Goal: Information Seeking & Learning: Learn about a topic

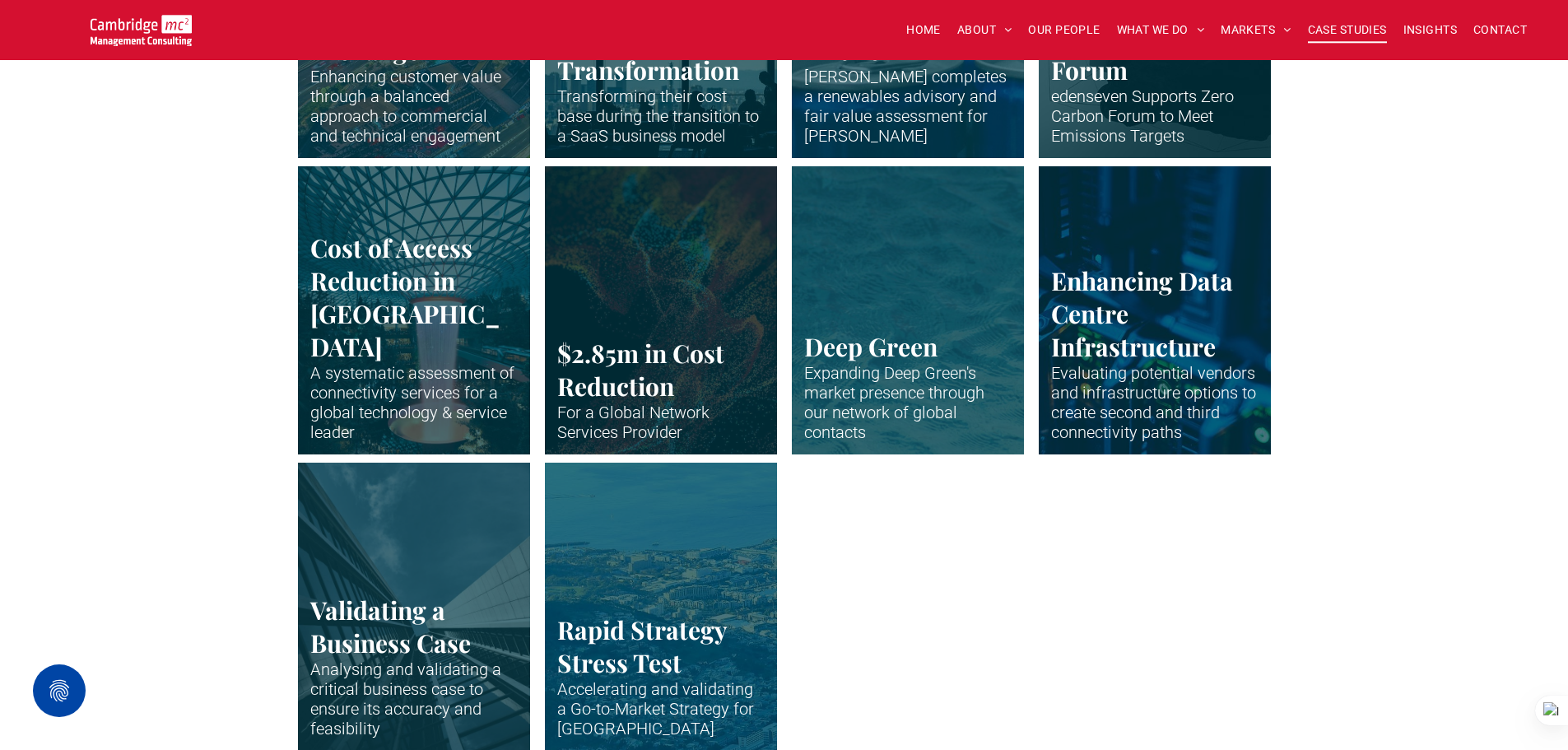
scroll to position [3375, 0]
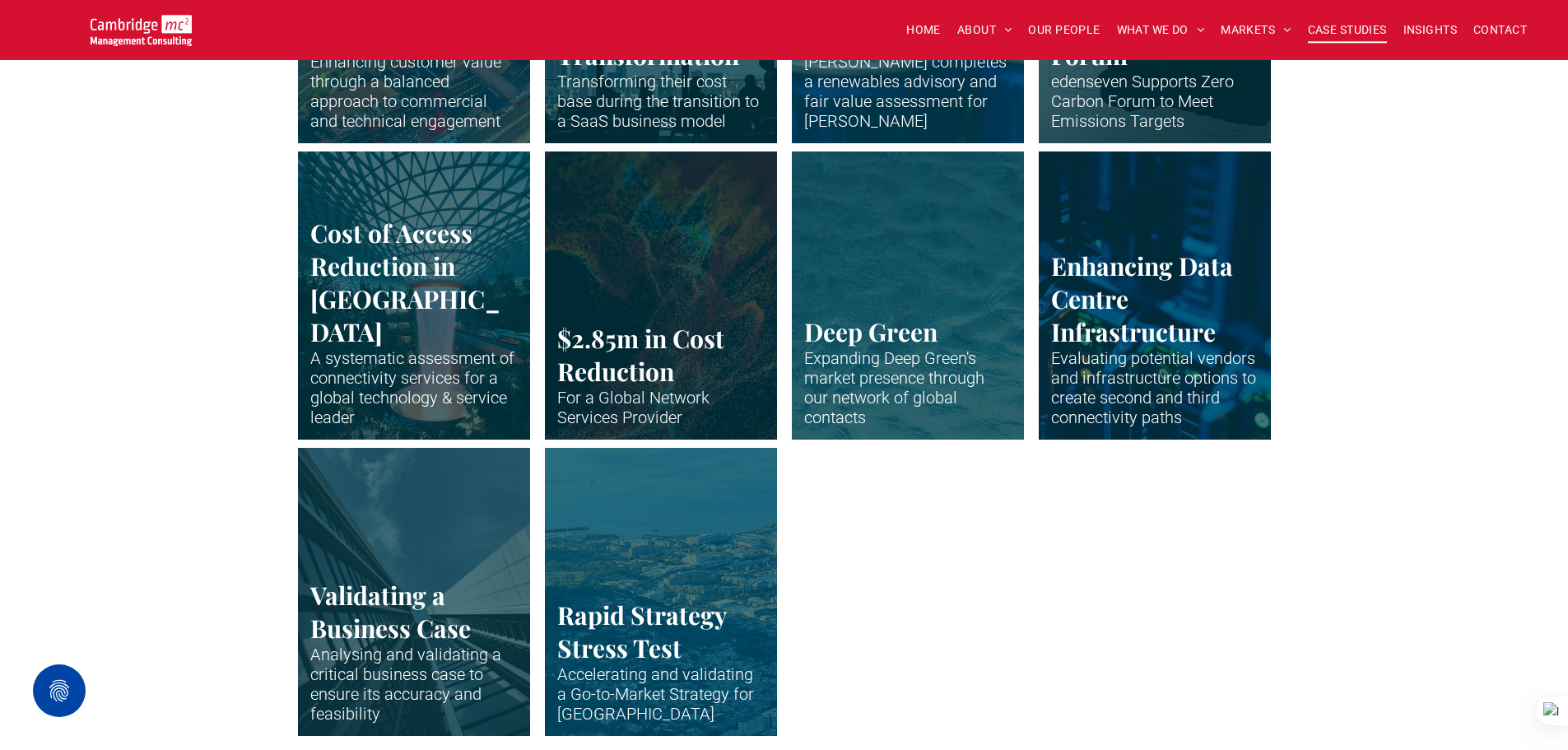
click at [388, 571] on link "Vertical shot up the side of modern business building" at bounding box center [414, 591] width 246 height 305
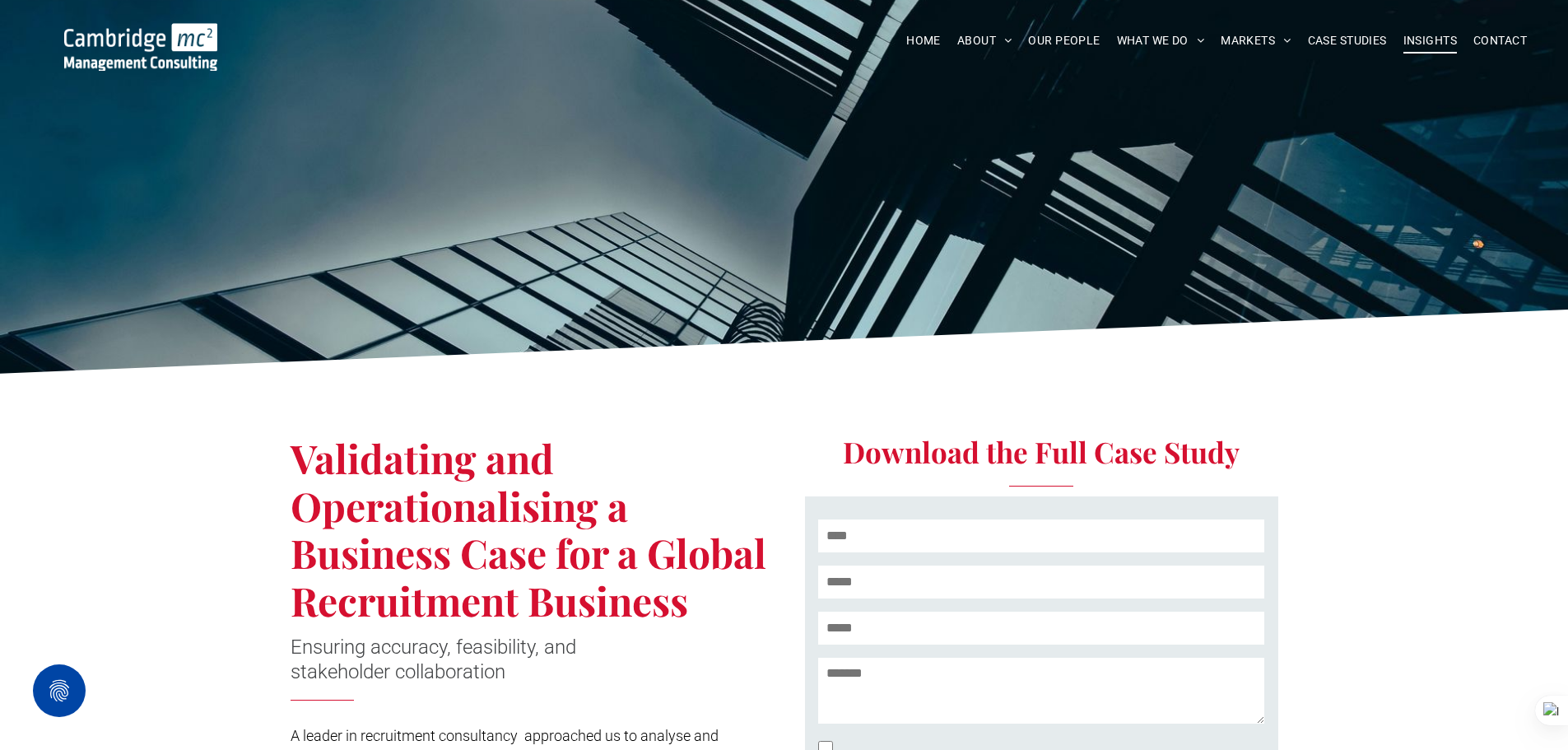
click at [1427, 42] on span "INSIGHTS" at bounding box center [1430, 41] width 54 height 26
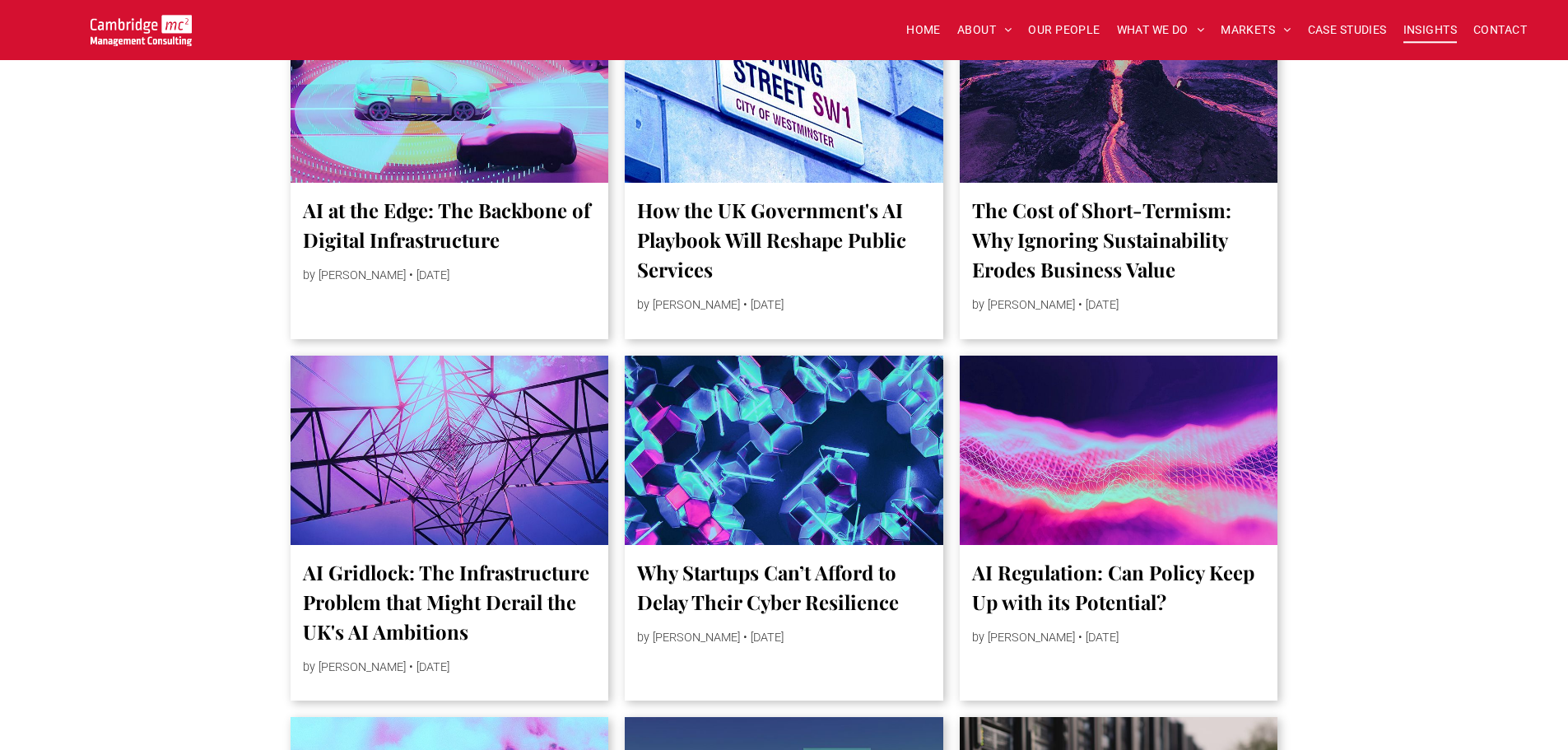
scroll to position [988, 0]
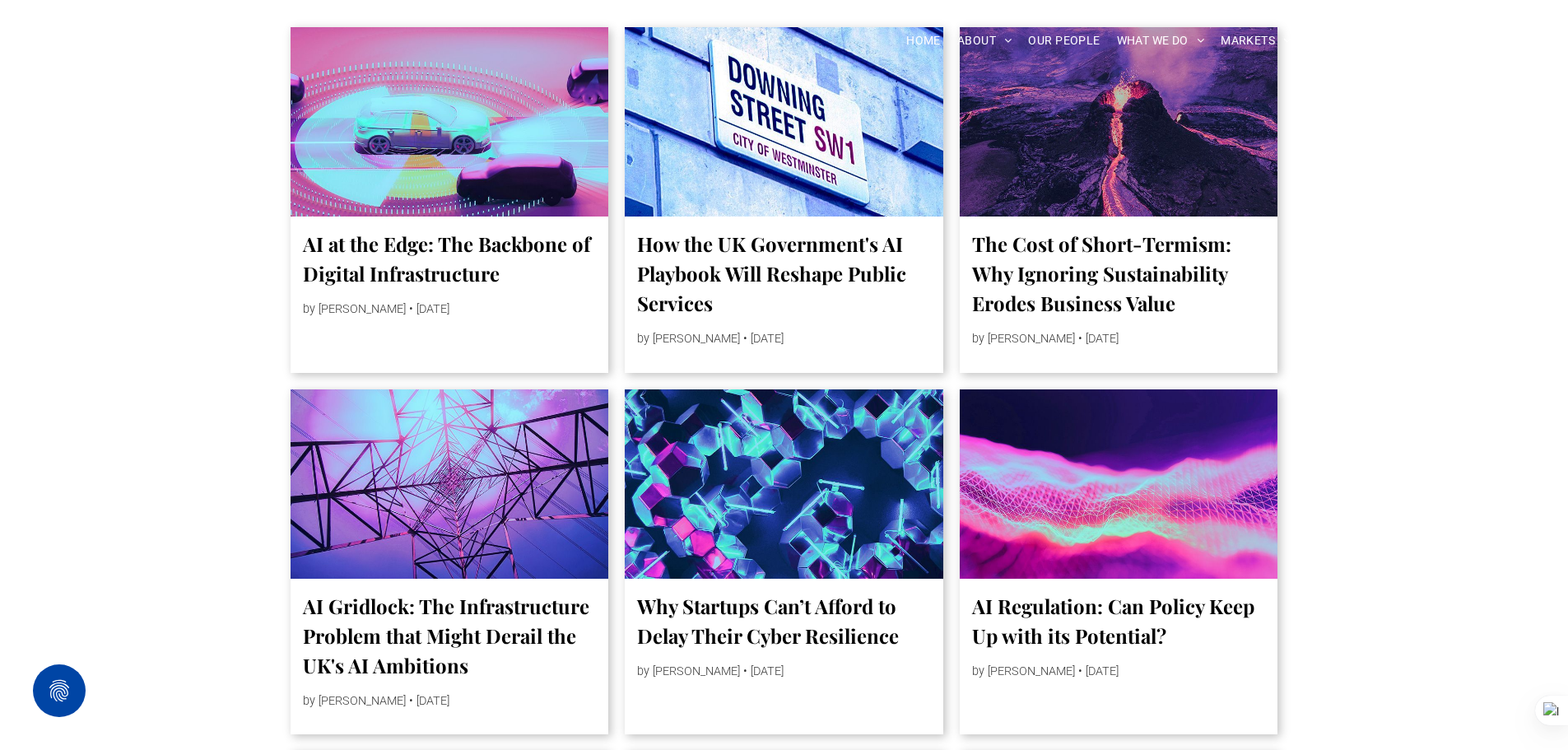
click at [795, 235] on link "How the UK Government's AI Playbook Will Reshape Public Services" at bounding box center [784, 273] width 294 height 89
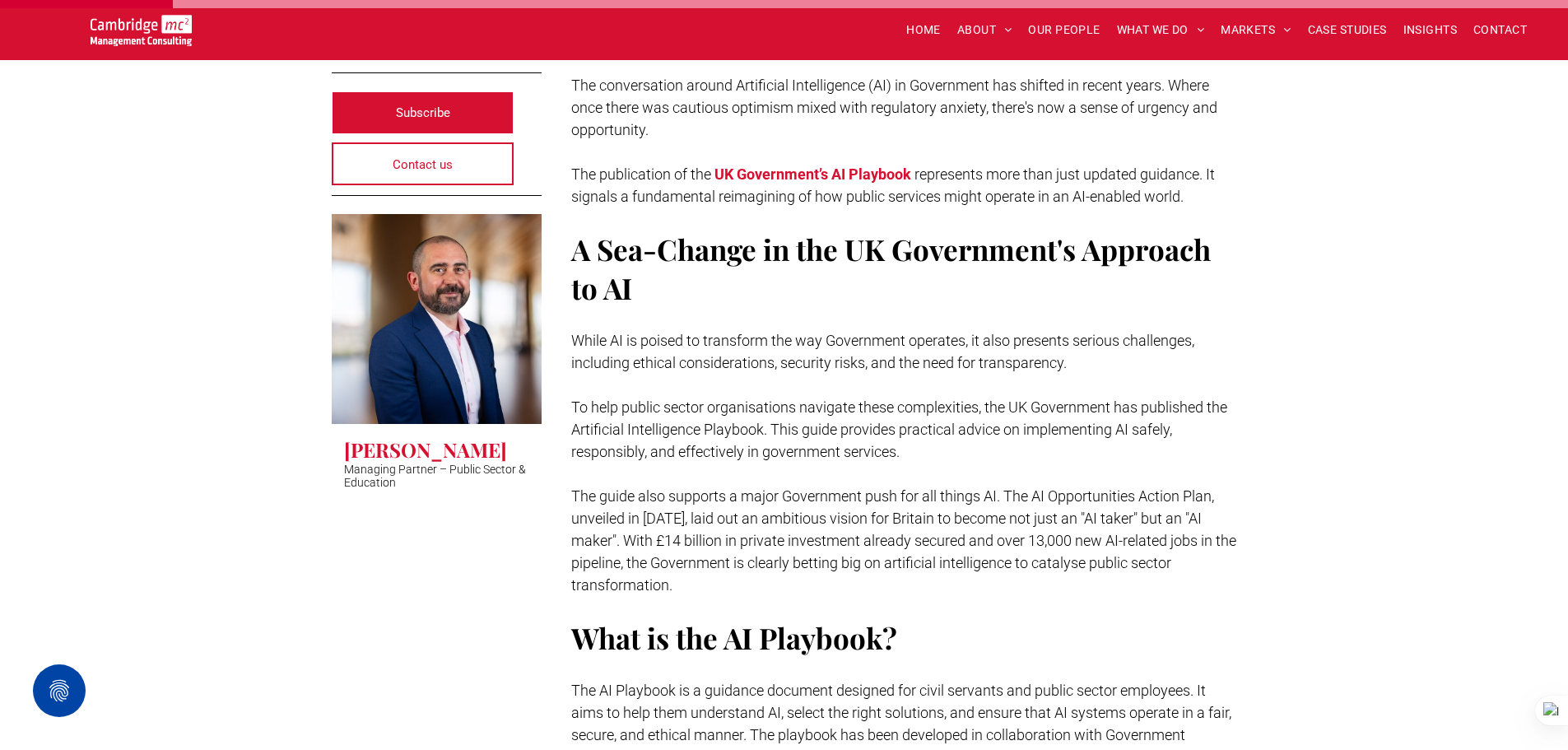
scroll to position [411, 0]
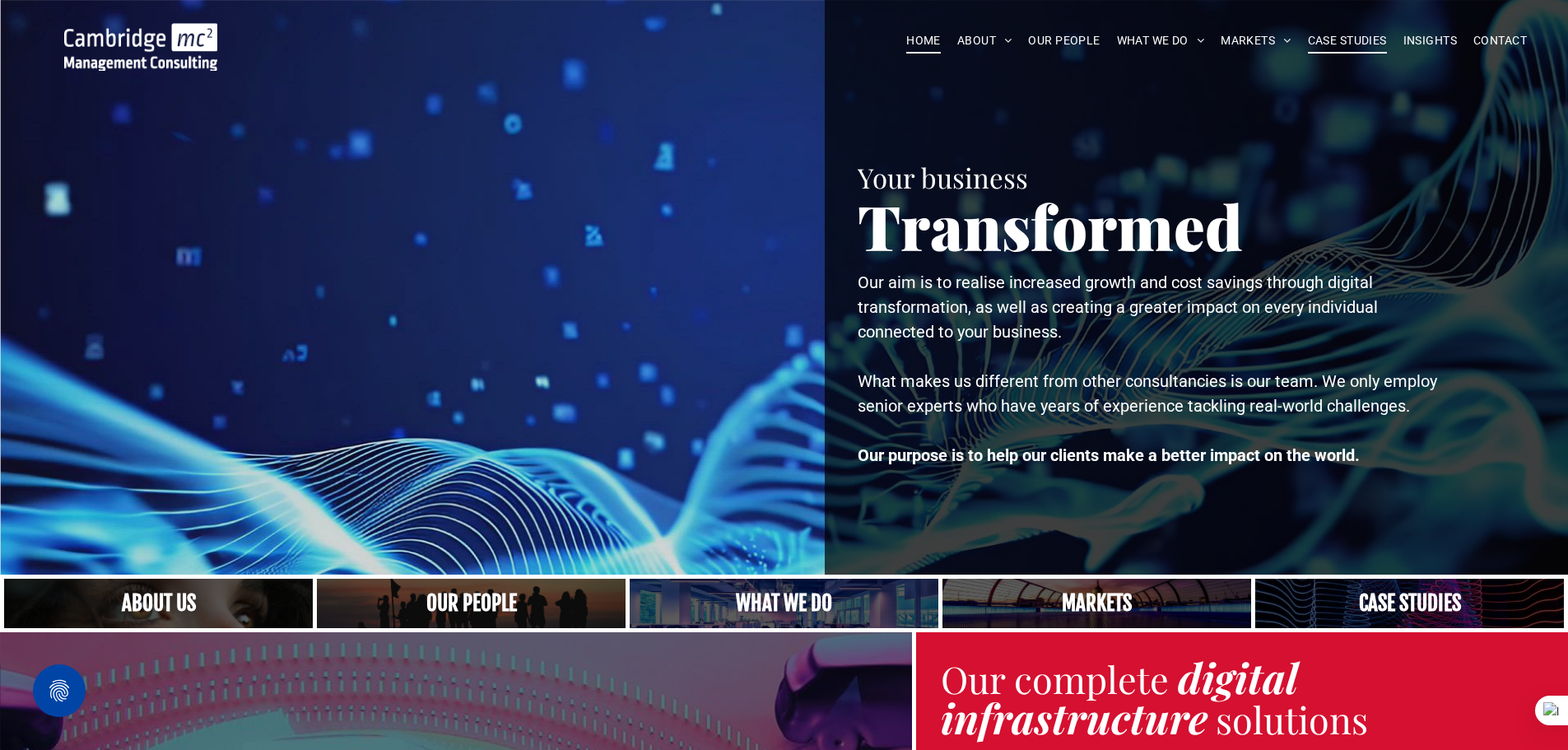
click at [1325, 43] on span "CASE STUDIES" at bounding box center [1347, 41] width 79 height 26
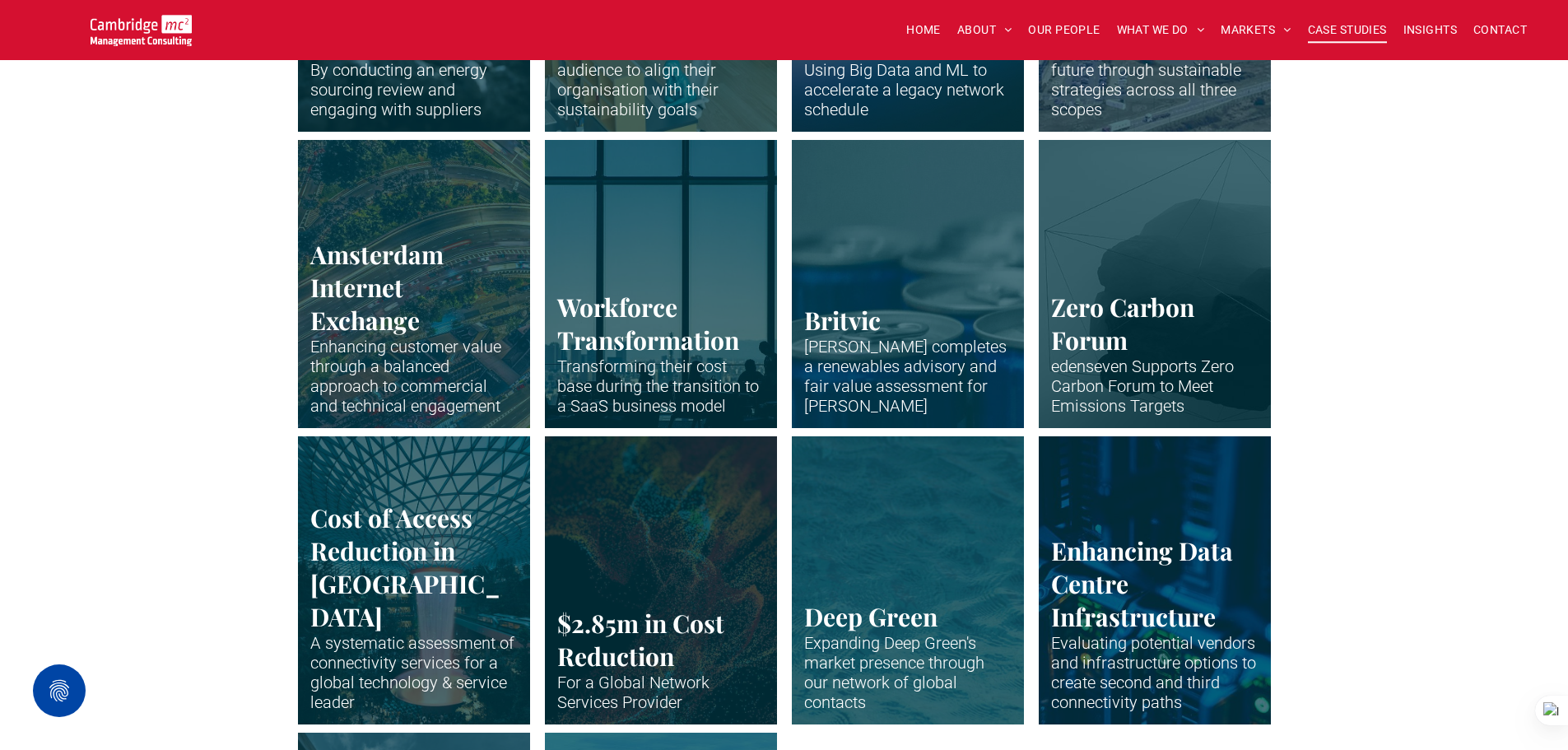
scroll to position [3046, 0]
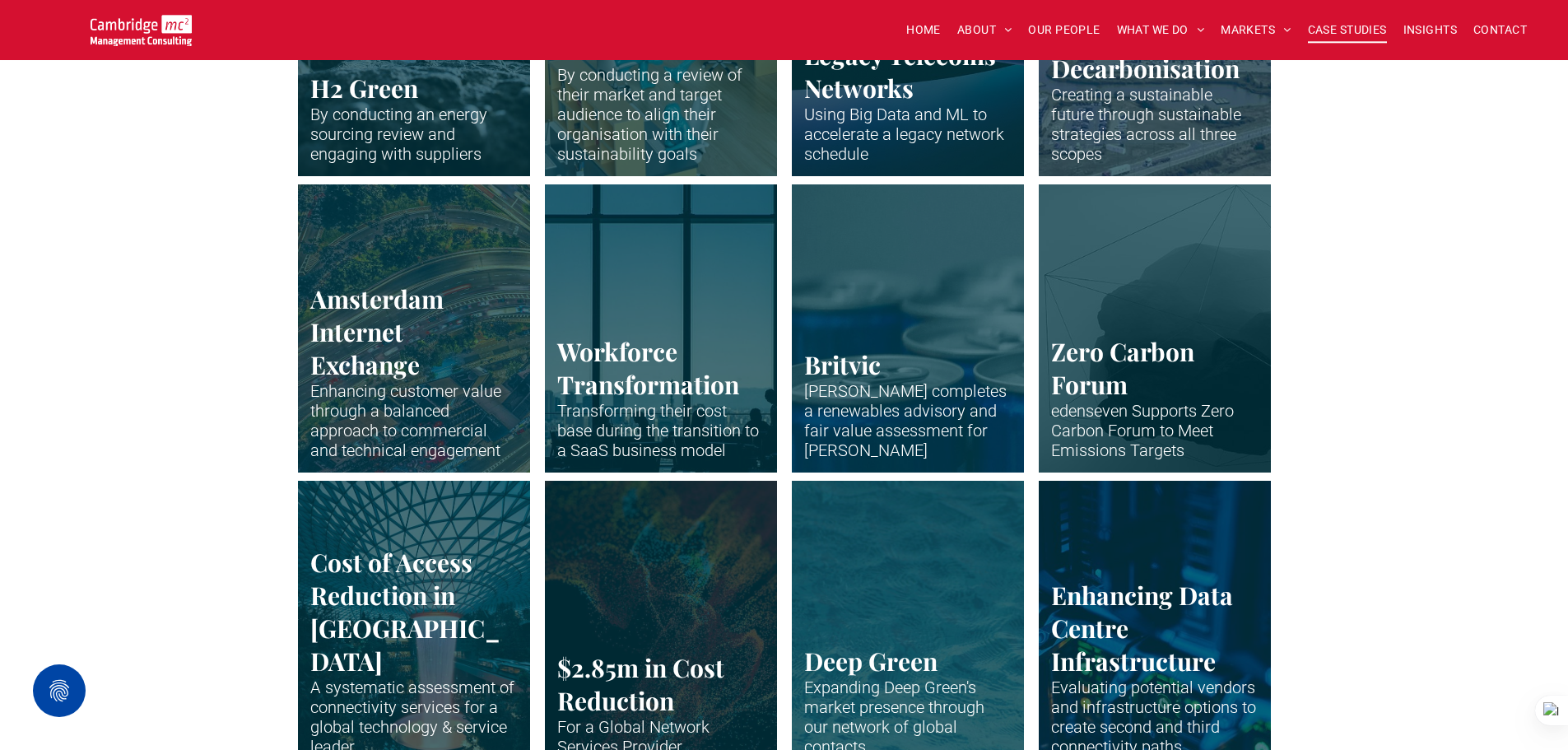
click at [685, 371] on link "Plastic miniatures sitting at desks and working" at bounding box center [661, 327] width 246 height 305
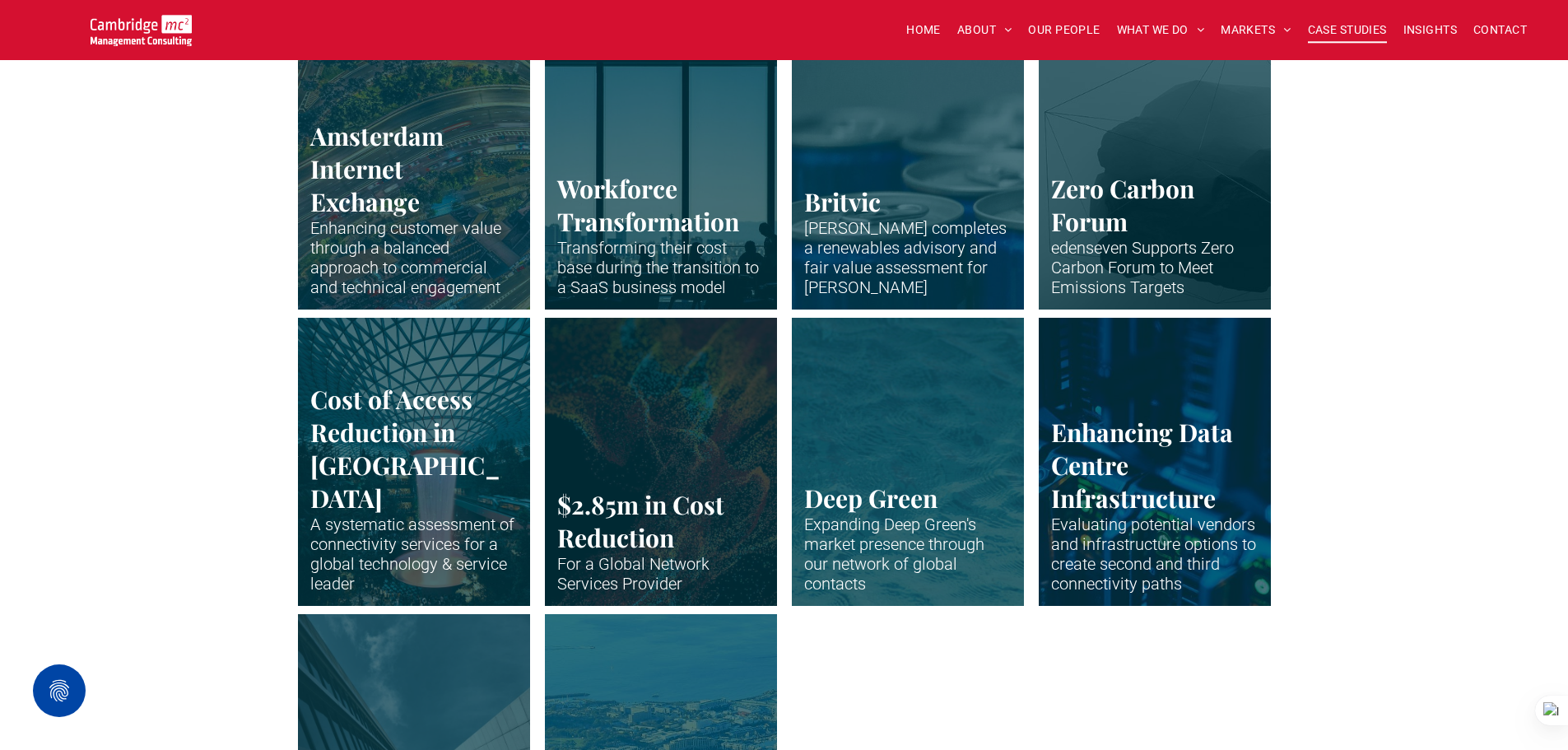
scroll to position [3210, 0]
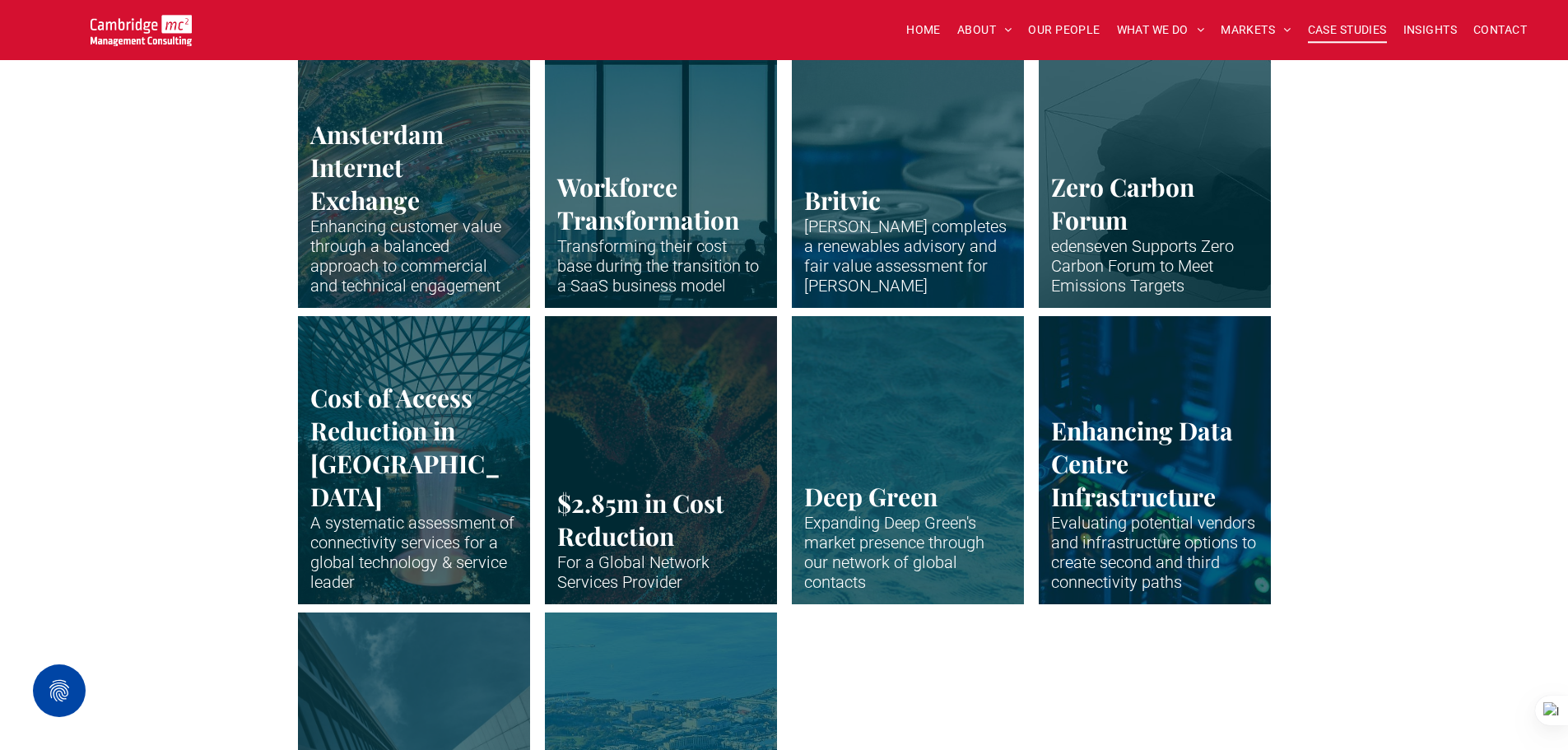
click at [651, 448] on link "Abstract waveform in neon colours" at bounding box center [661, 459] width 246 height 305
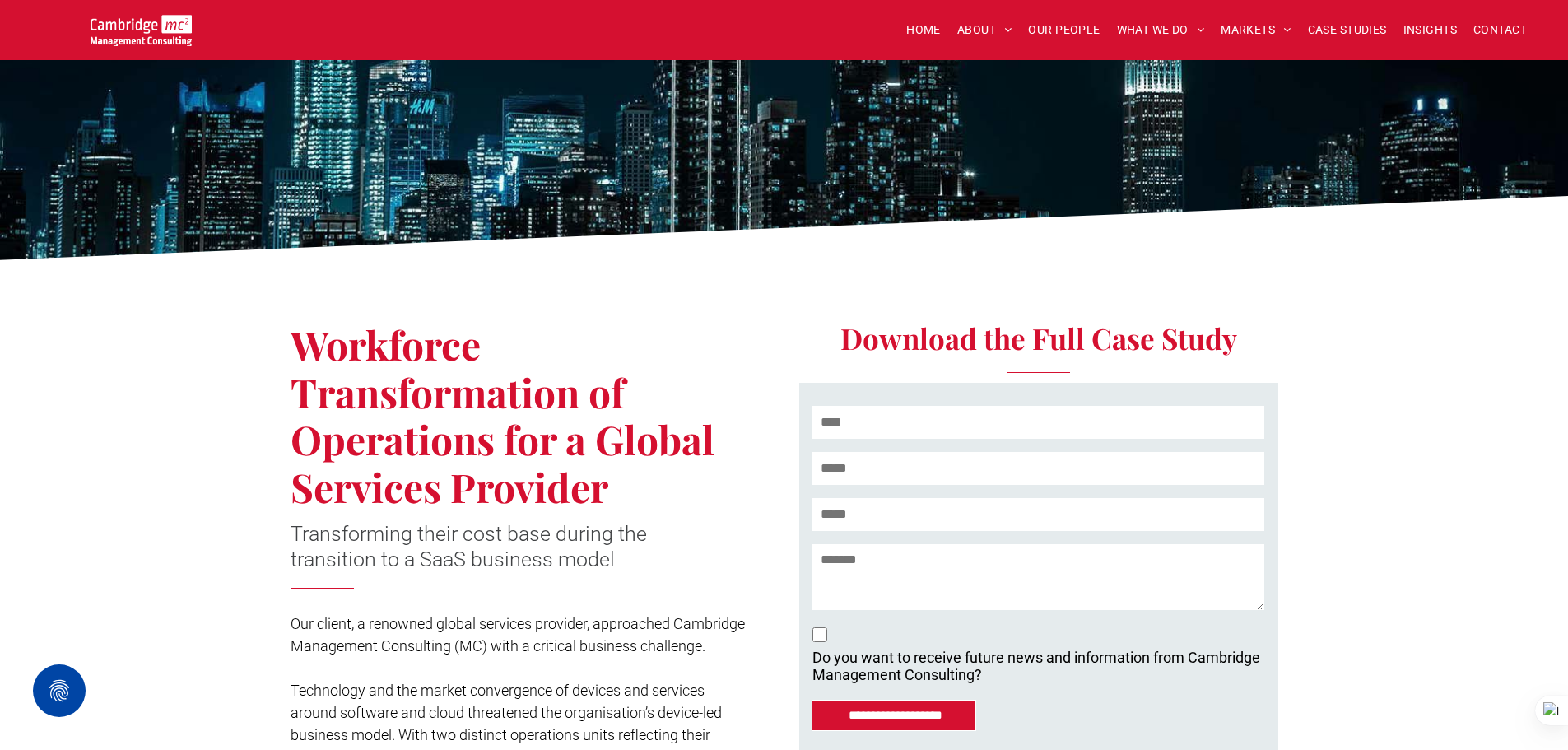
scroll to position [82, 0]
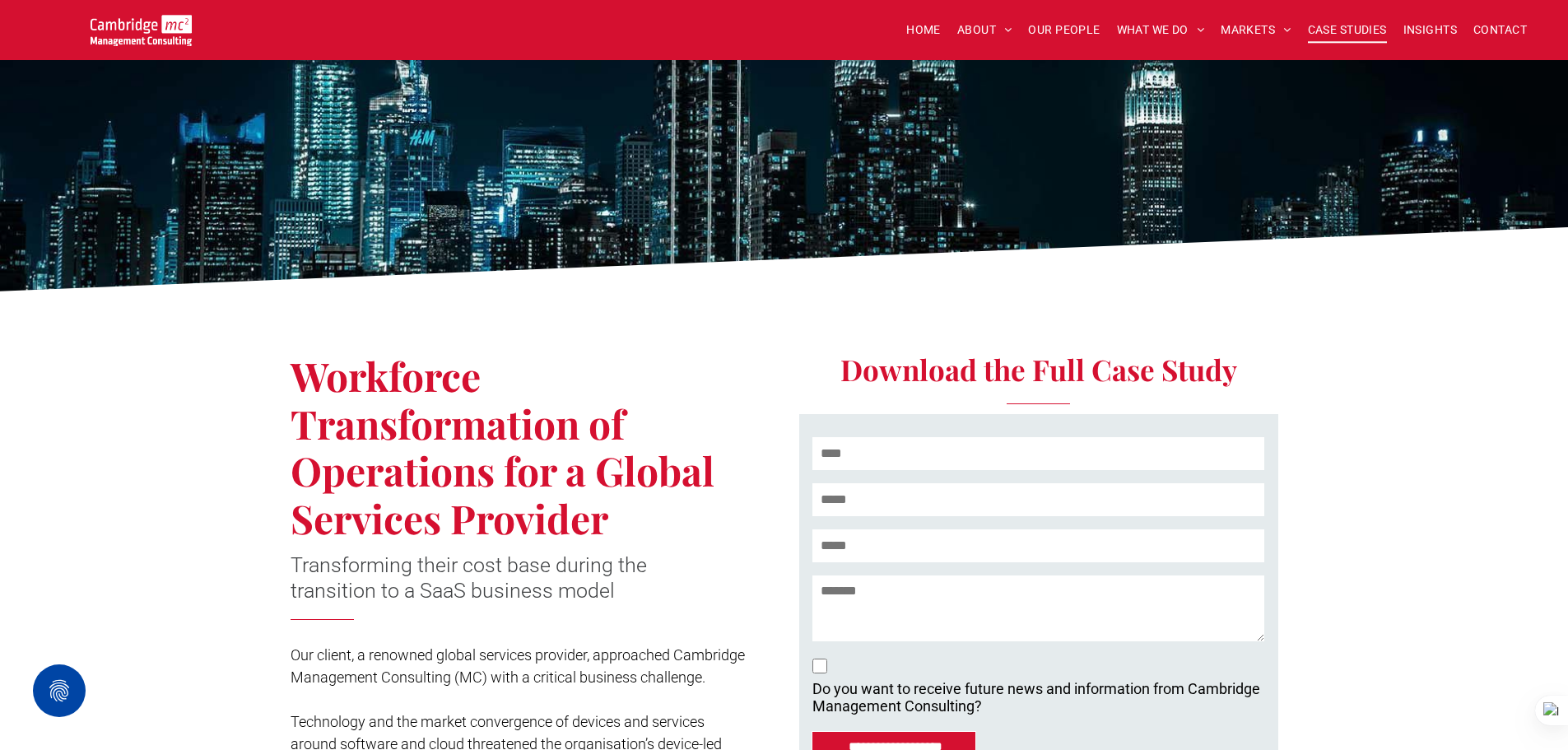
click at [1330, 21] on span "CASE STUDIES" at bounding box center [1347, 30] width 79 height 26
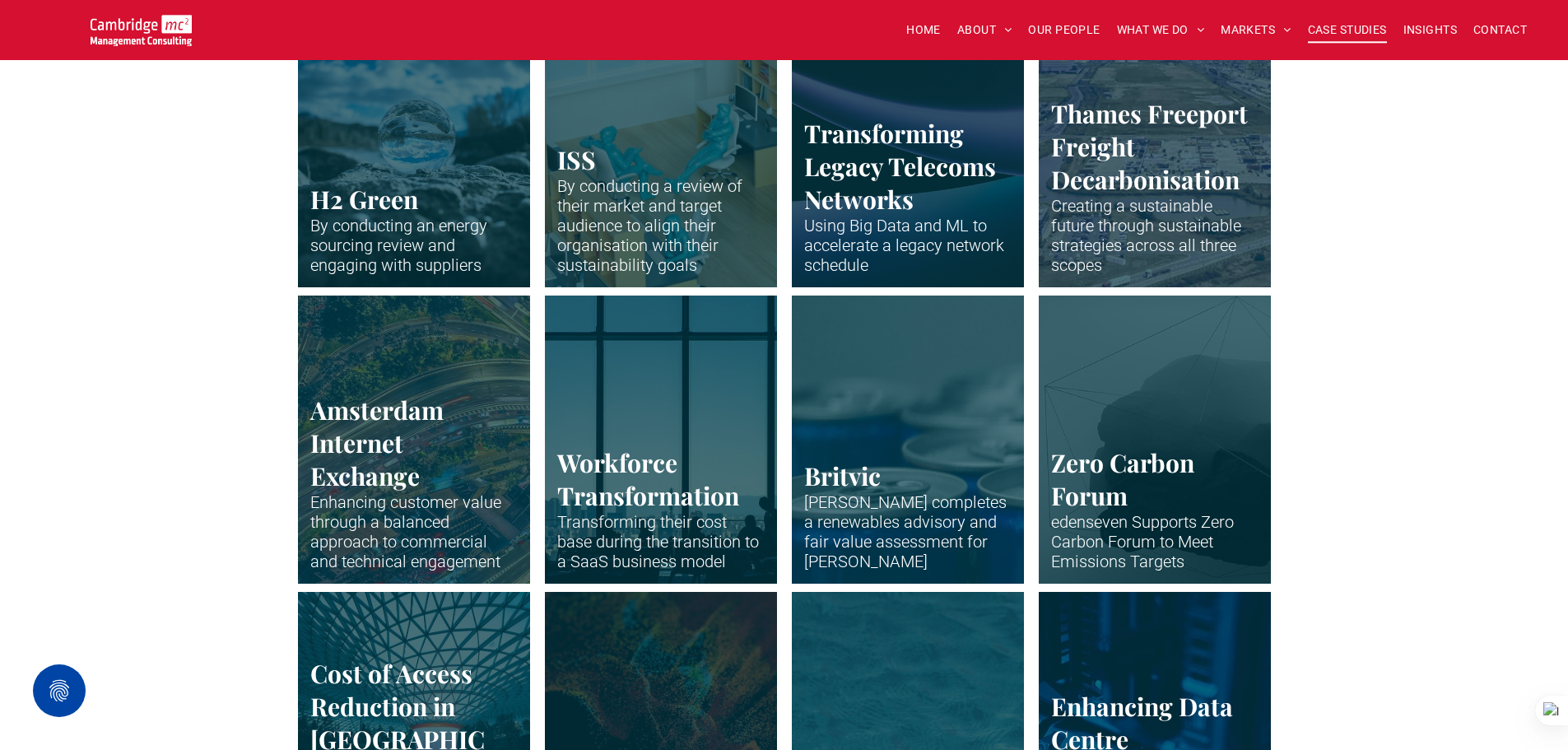
scroll to position [2964, 0]
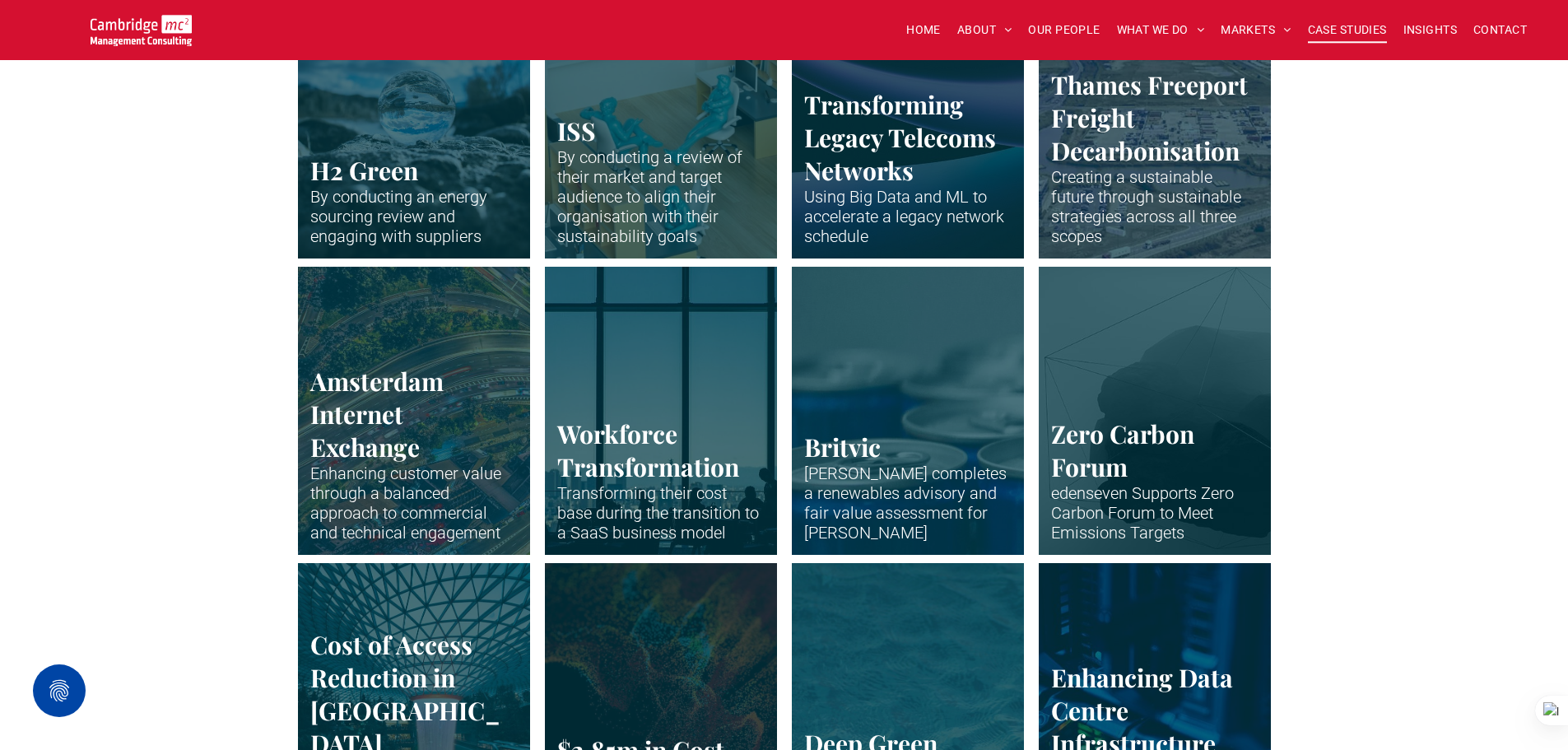
click at [898, 428] on link "The tops of blue metal drinks cans." at bounding box center [907, 409] width 246 height 305
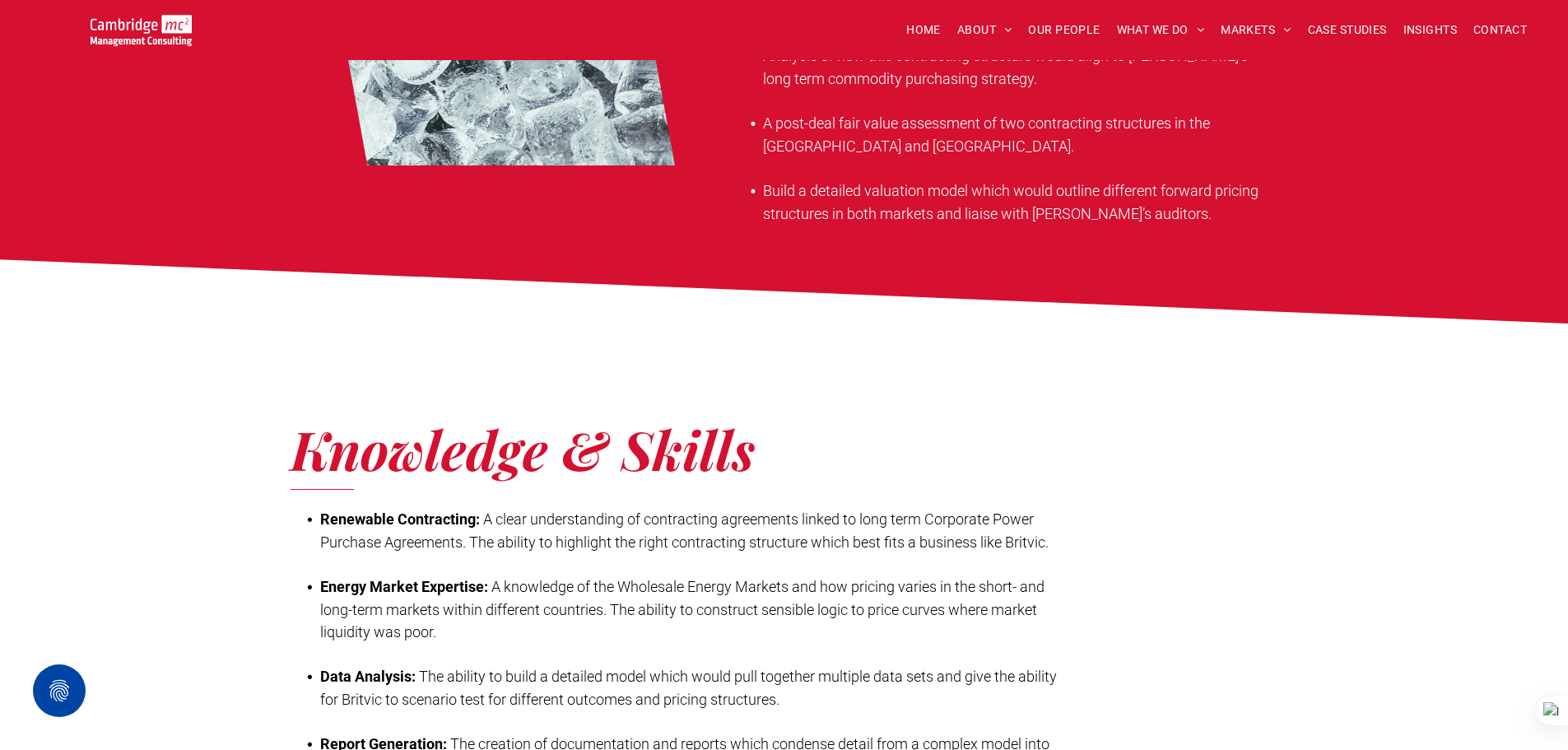
scroll to position [879, 0]
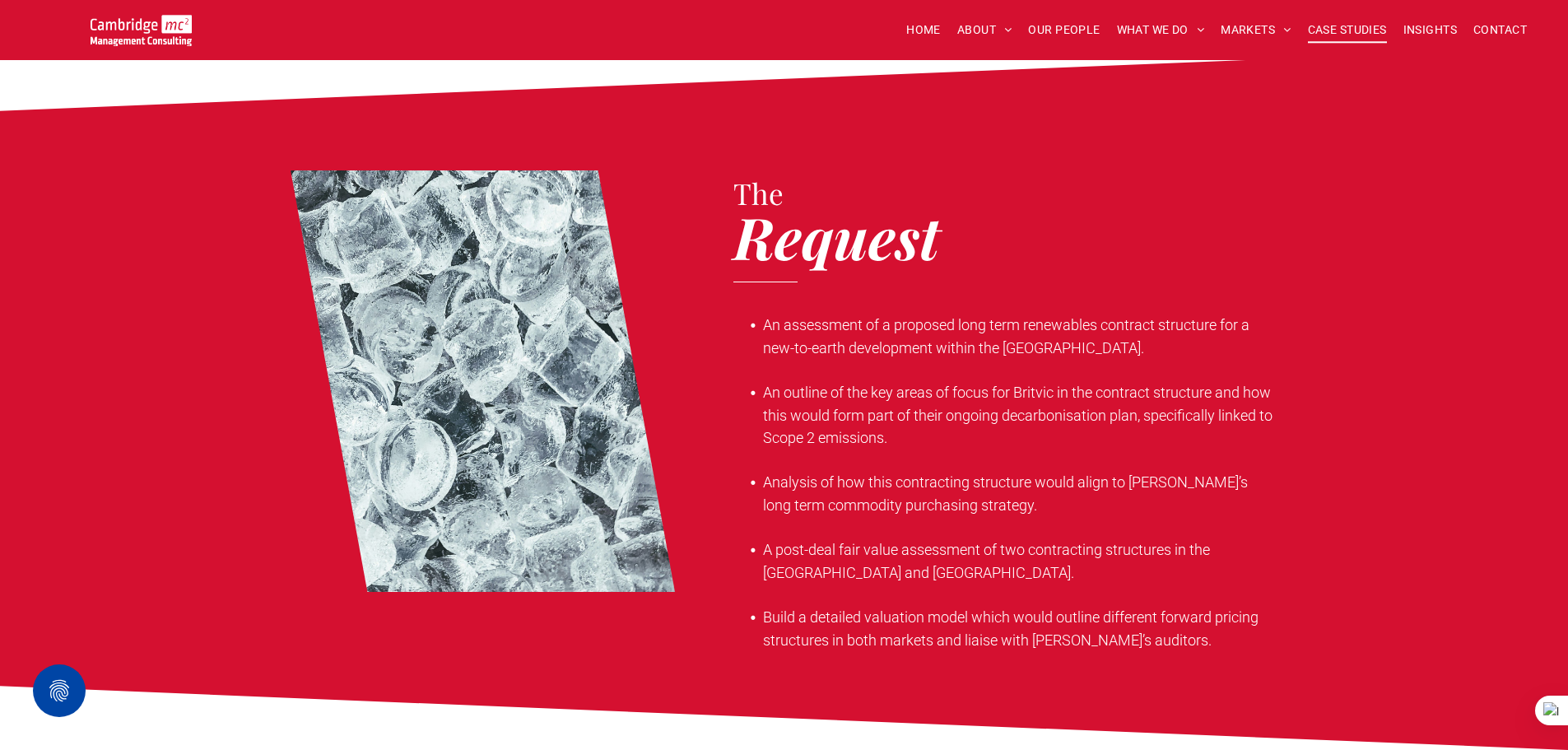
click at [1360, 36] on span "CASE STUDIES" at bounding box center [1347, 30] width 79 height 26
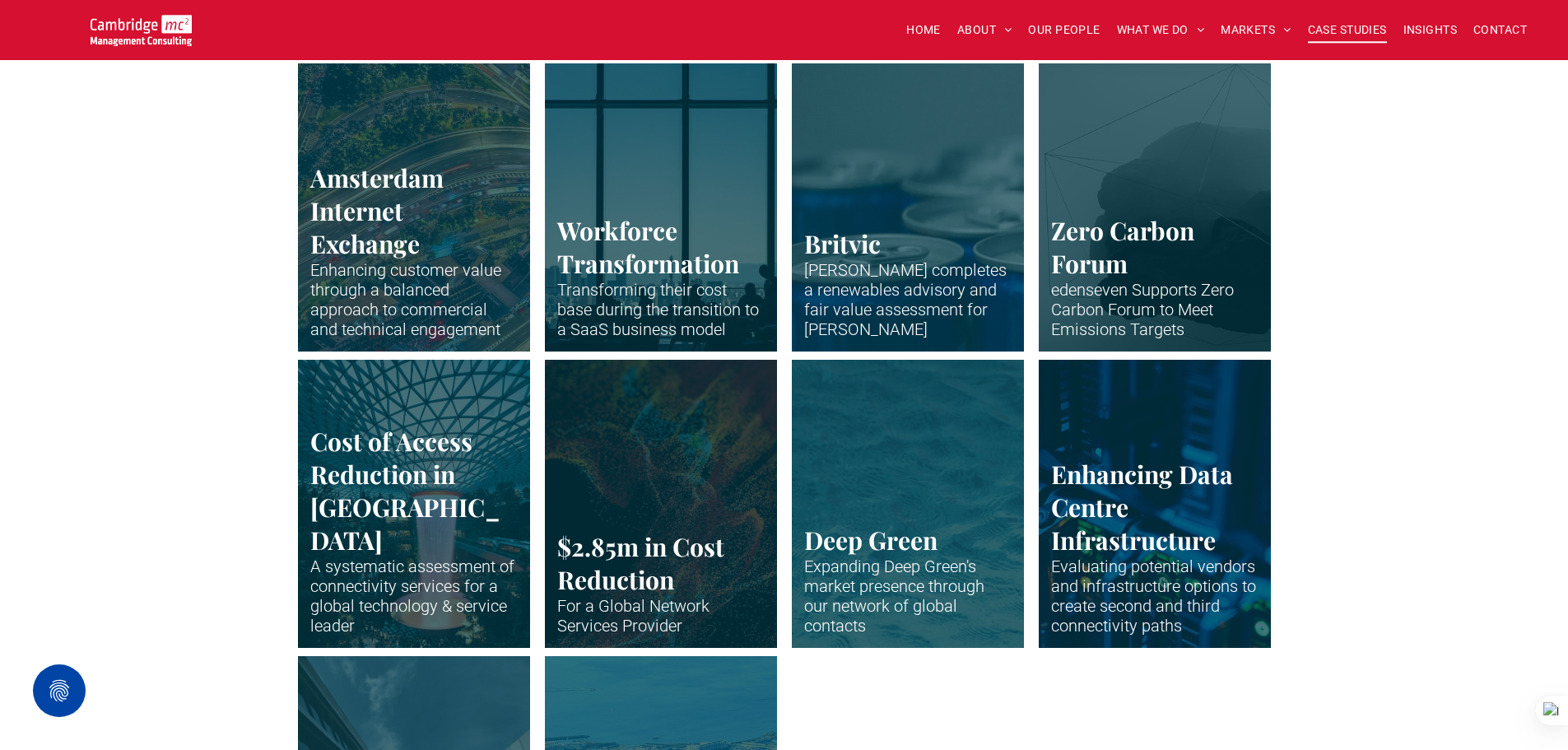
scroll to position [3128, 0]
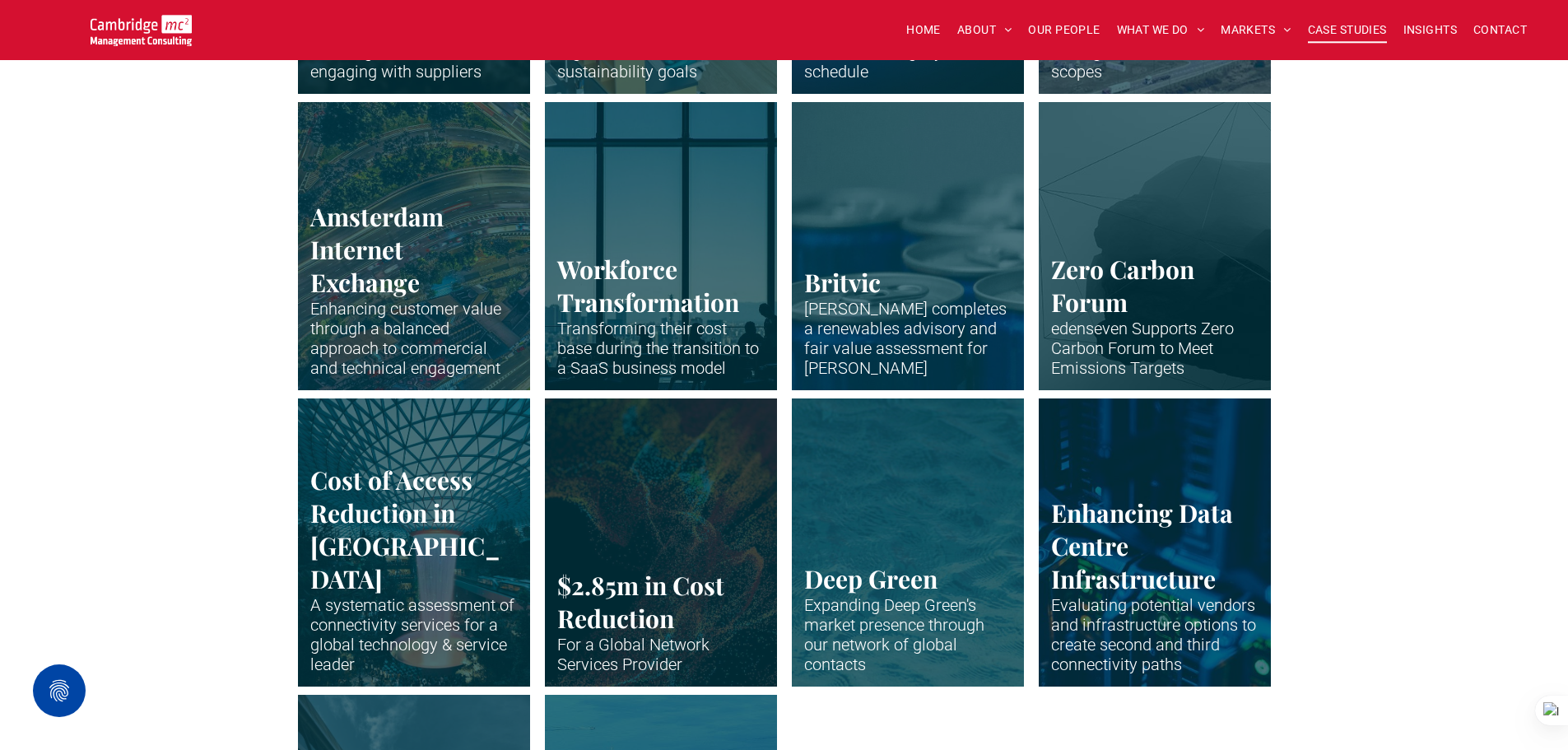
click at [1133, 256] on link "Abstract graphic of carbon inside geometric shapes" at bounding box center [1154, 245] width 246 height 305
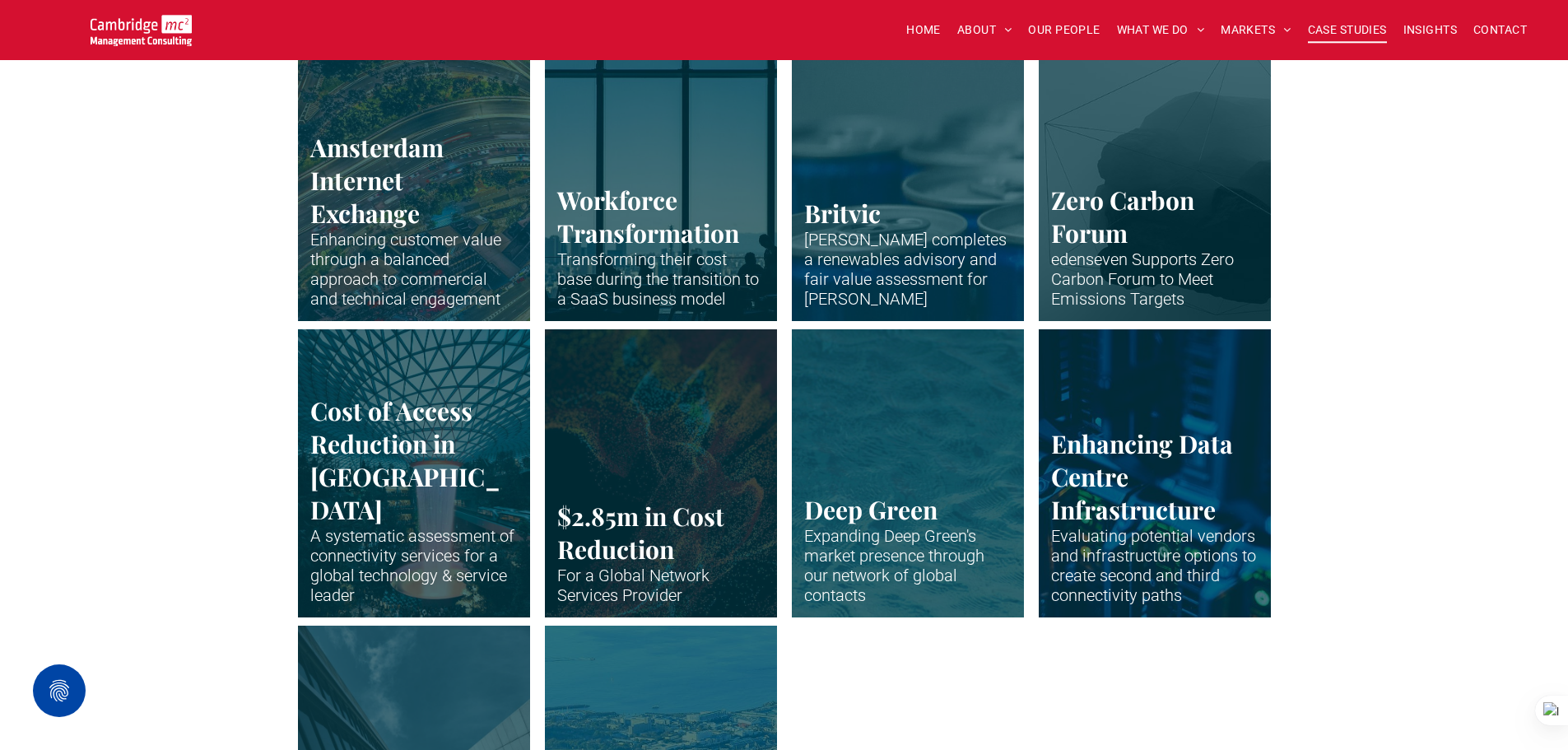
scroll to position [3293, 0]
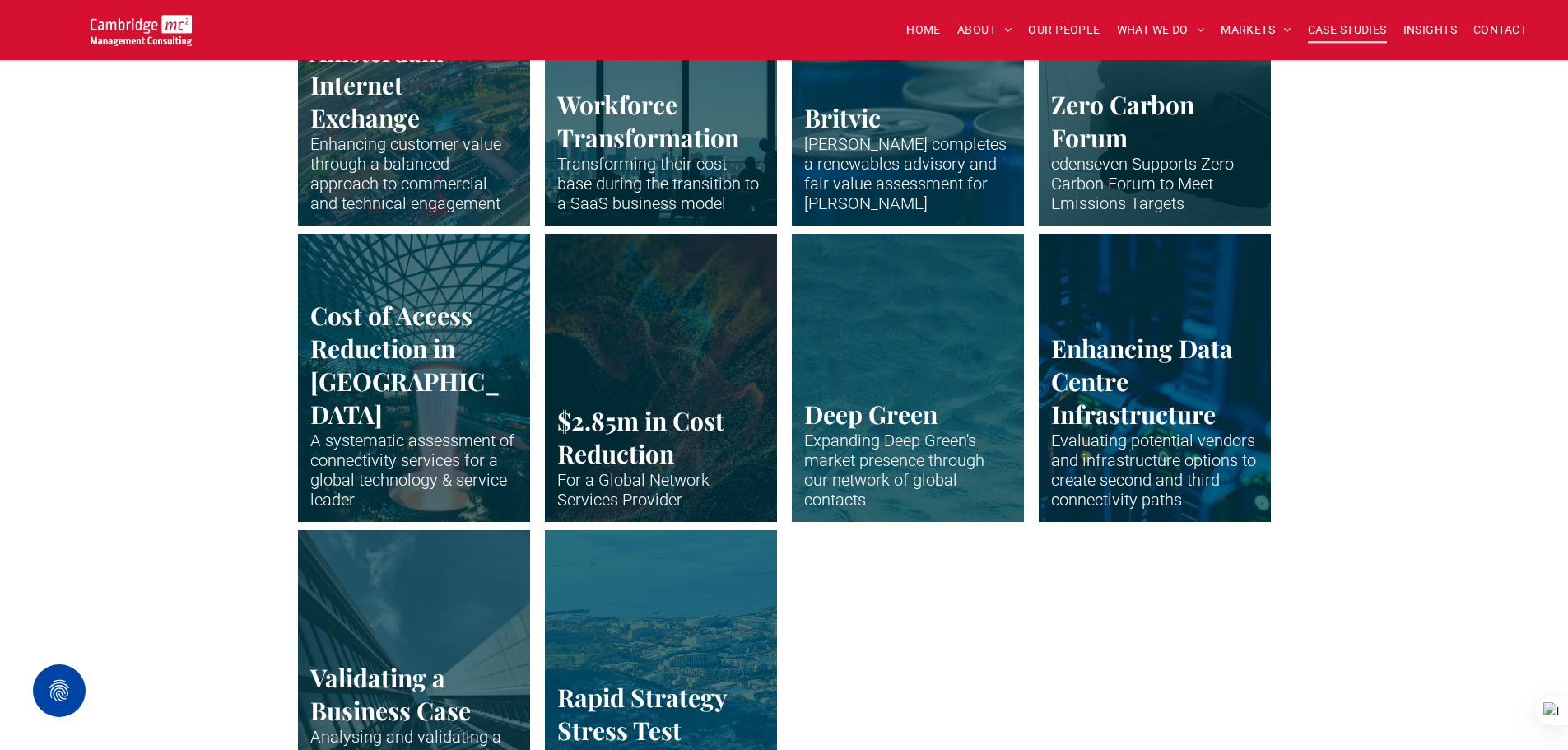
click at [469, 302] on link "The huge indoor waterfall at Singapore Airport" at bounding box center [414, 377] width 246 height 305
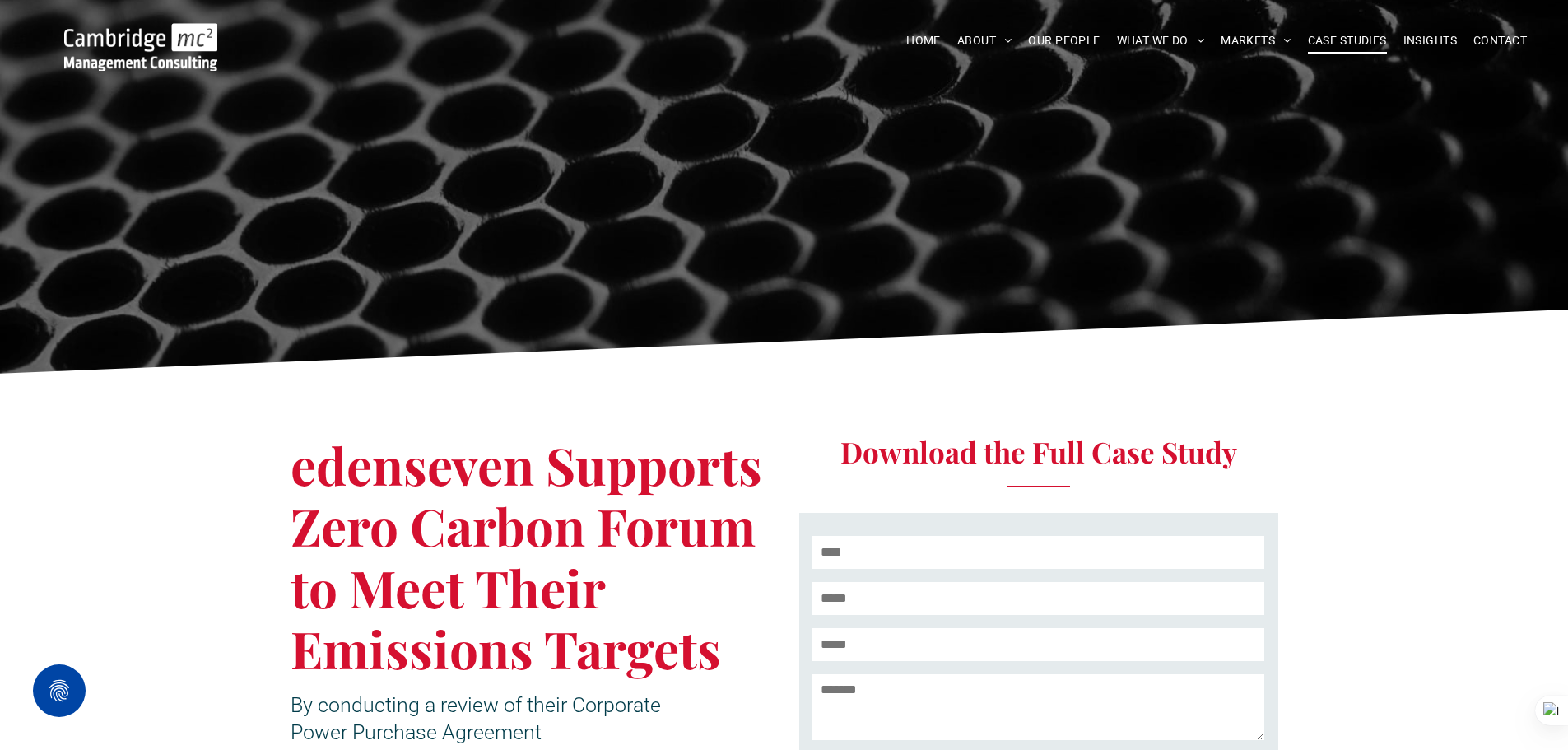
click at [1332, 35] on span "CASE STUDIES" at bounding box center [1347, 41] width 79 height 26
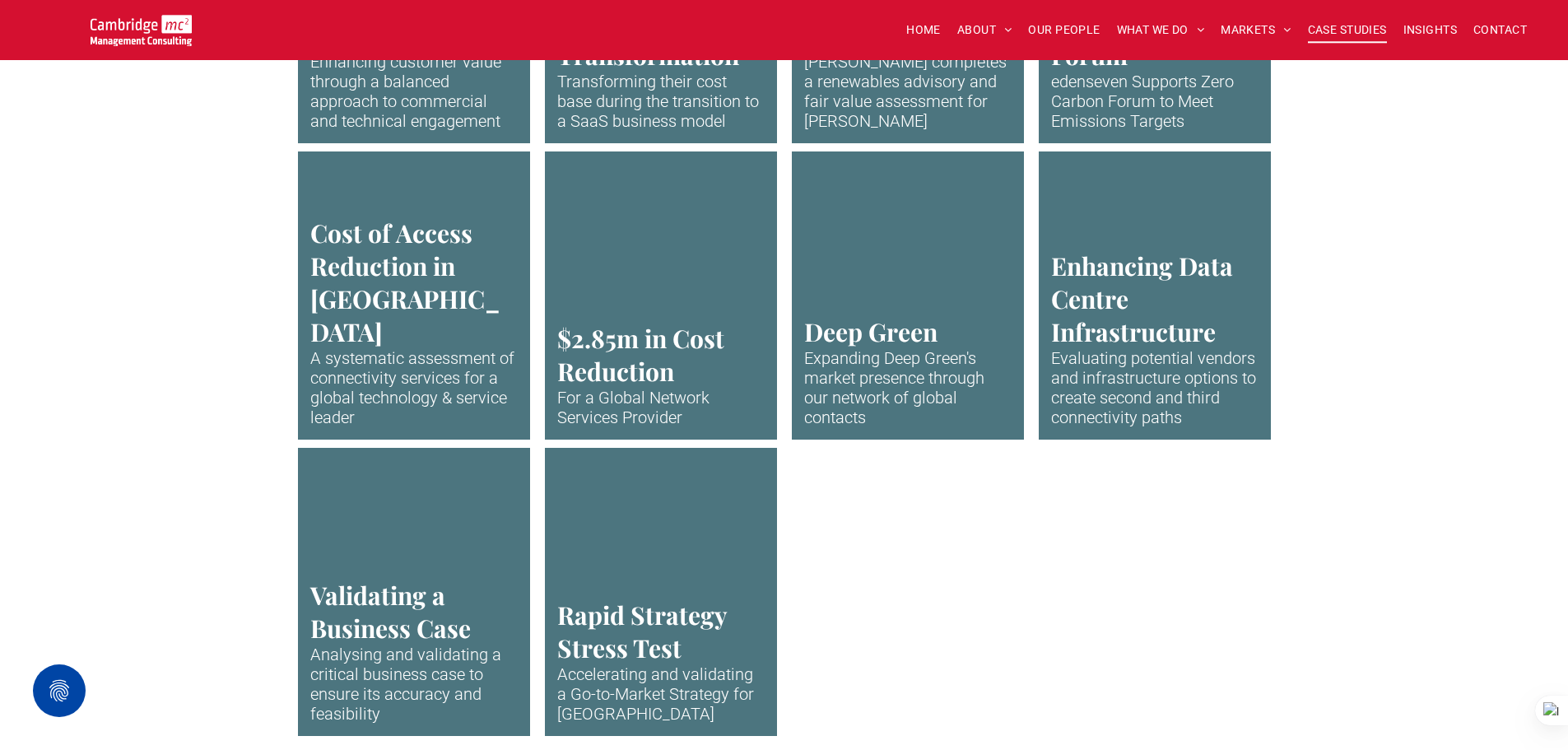
scroll to position [3293, 0]
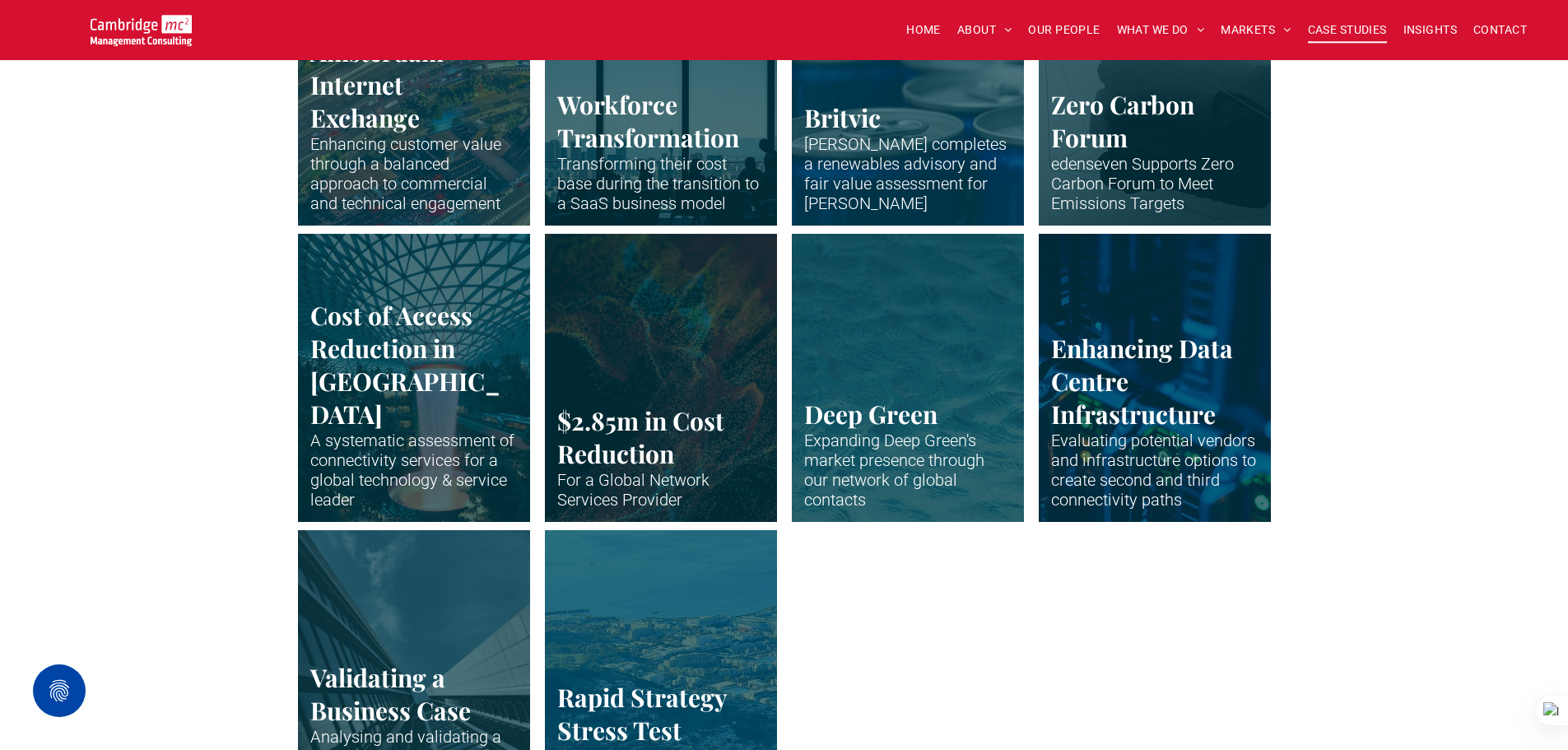
click at [459, 447] on link "The huge indoor waterfall at Singapore Airport" at bounding box center [414, 377] width 246 height 305
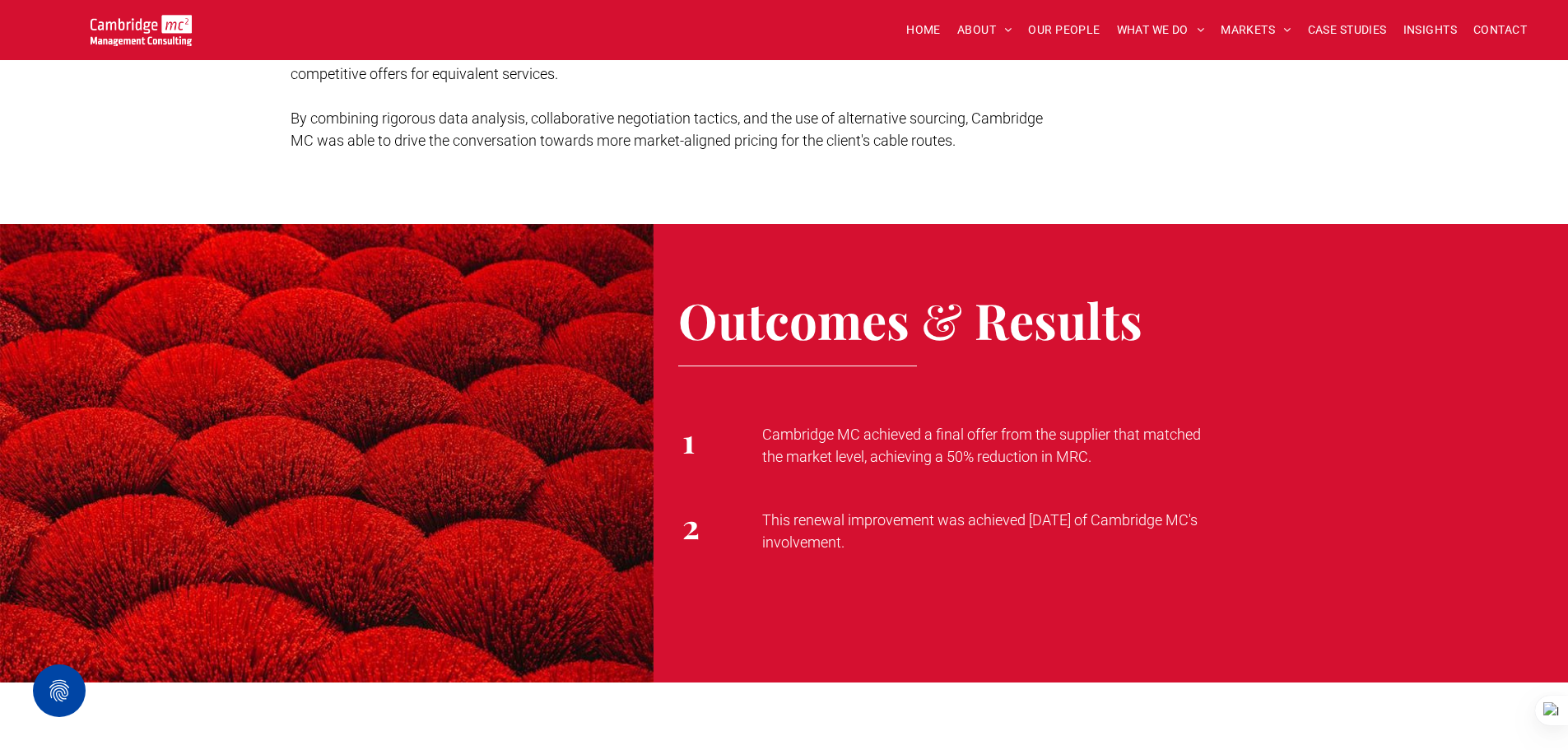
scroll to position [1976, 0]
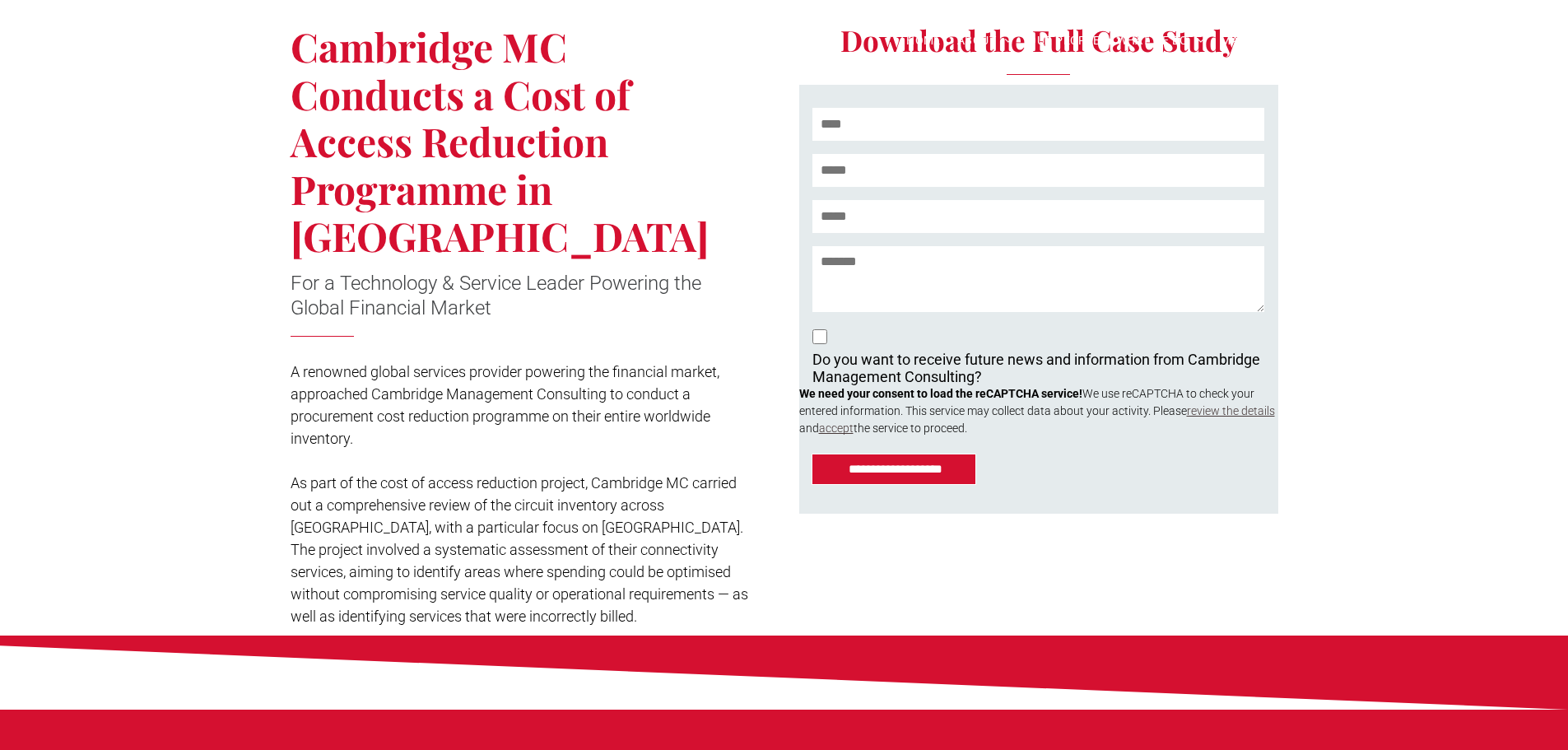
scroll to position [411, 0]
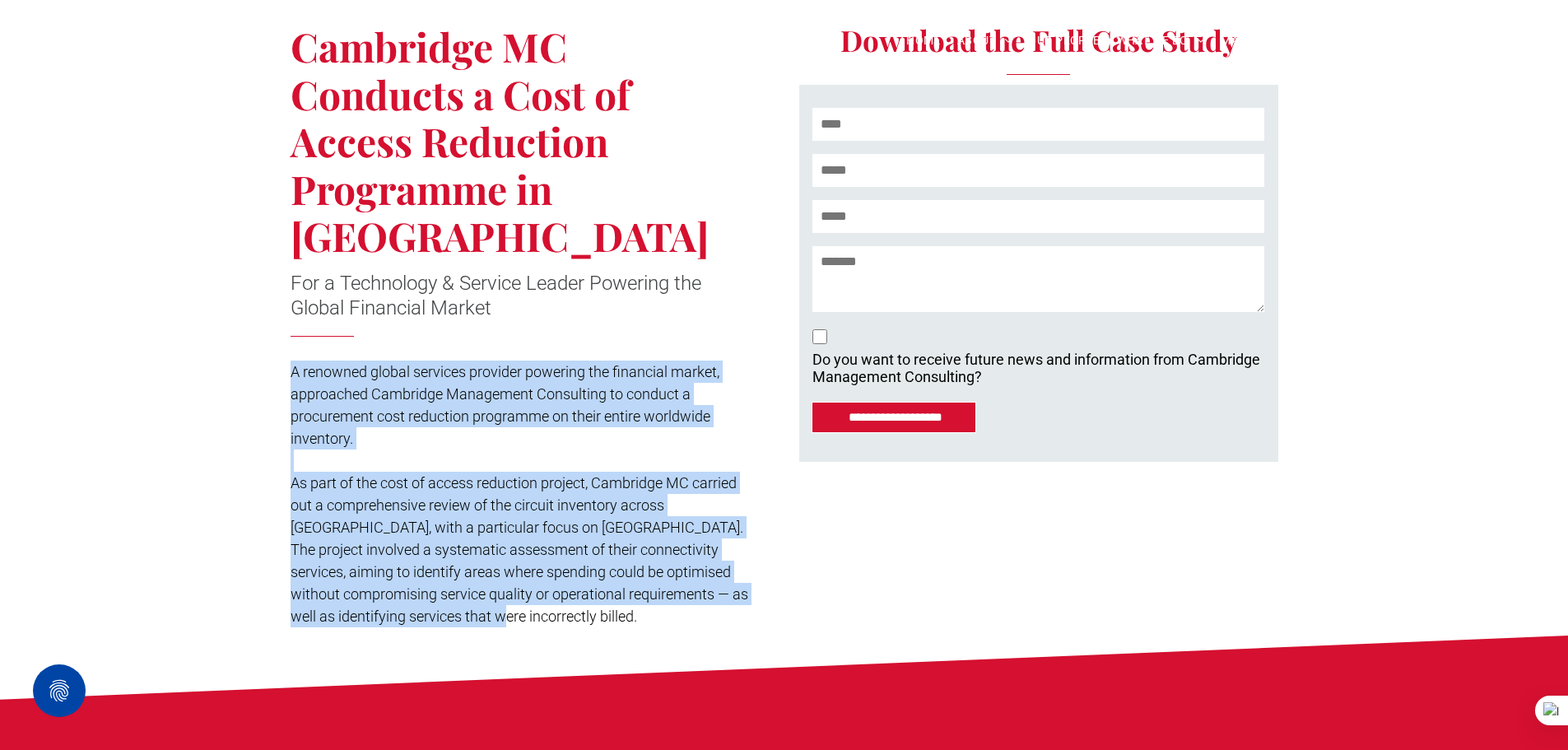
drag, startPoint x: 292, startPoint y: 324, endPoint x: 491, endPoint y: 578, distance: 322.7
click at [493, 578] on div "A renowned global services provider powering the financial market, approached C…" at bounding box center [522, 494] width 463 height 270
copy div "A renowned global services provider powering the financial market, approached C…"
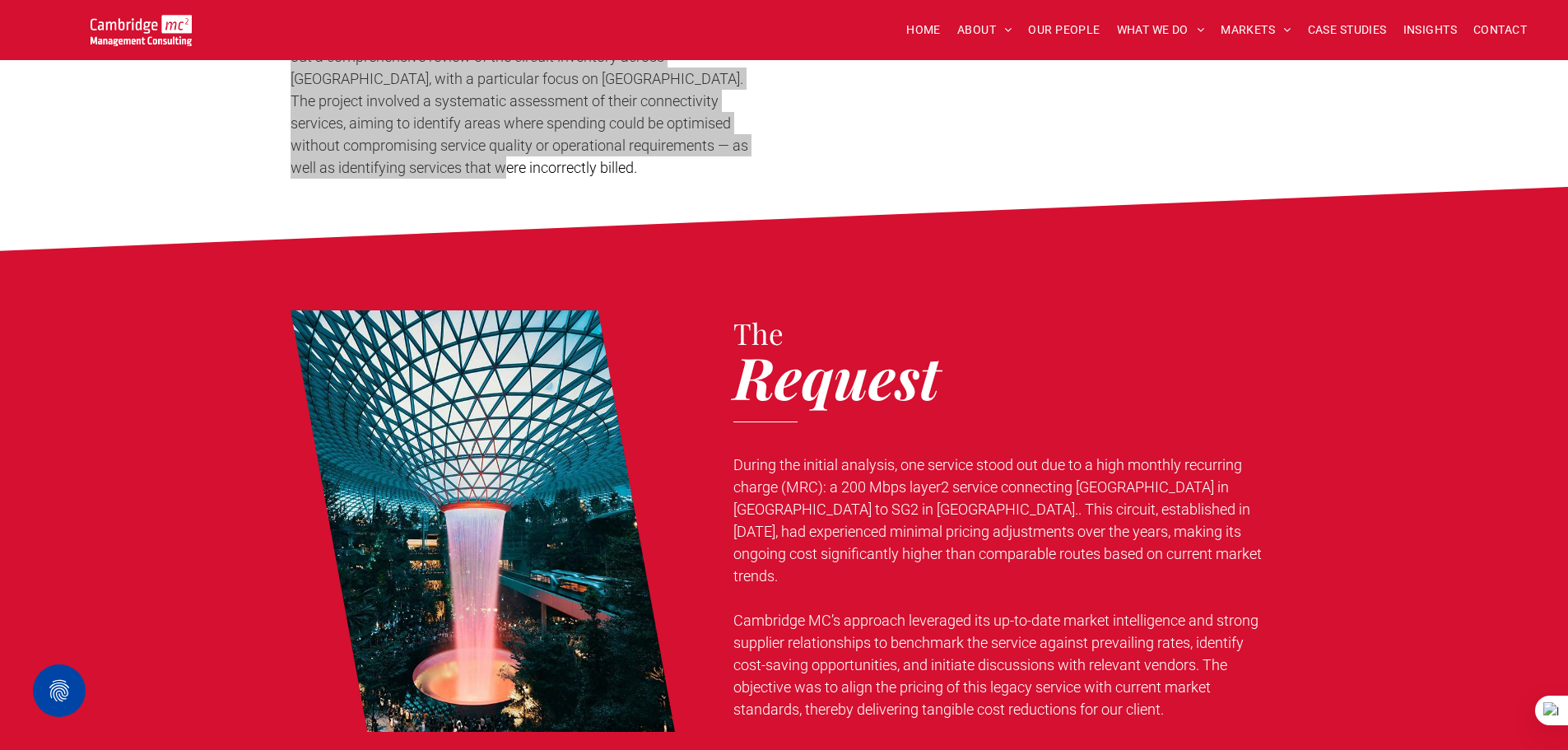
scroll to position [988, 0]
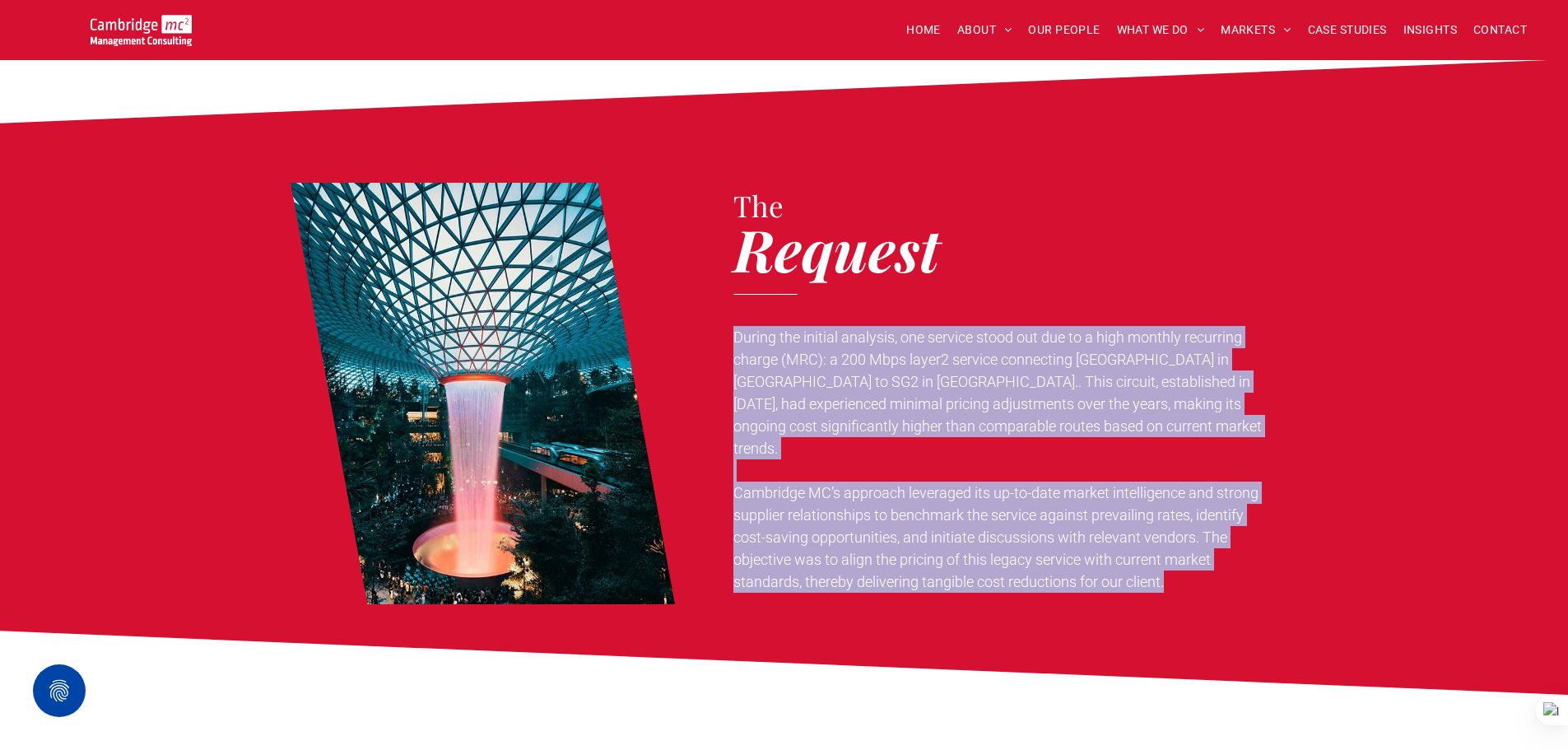
drag, startPoint x: 735, startPoint y: 292, endPoint x: 1208, endPoint y: 522, distance: 526.0
click at [1208, 522] on div "During the initial analysis, one service stood out due to a high monthly recurr…" at bounding box center [1005, 459] width 544 height 270
copy div "During the initial analysis, one service stood out due to a high monthly recurr…"
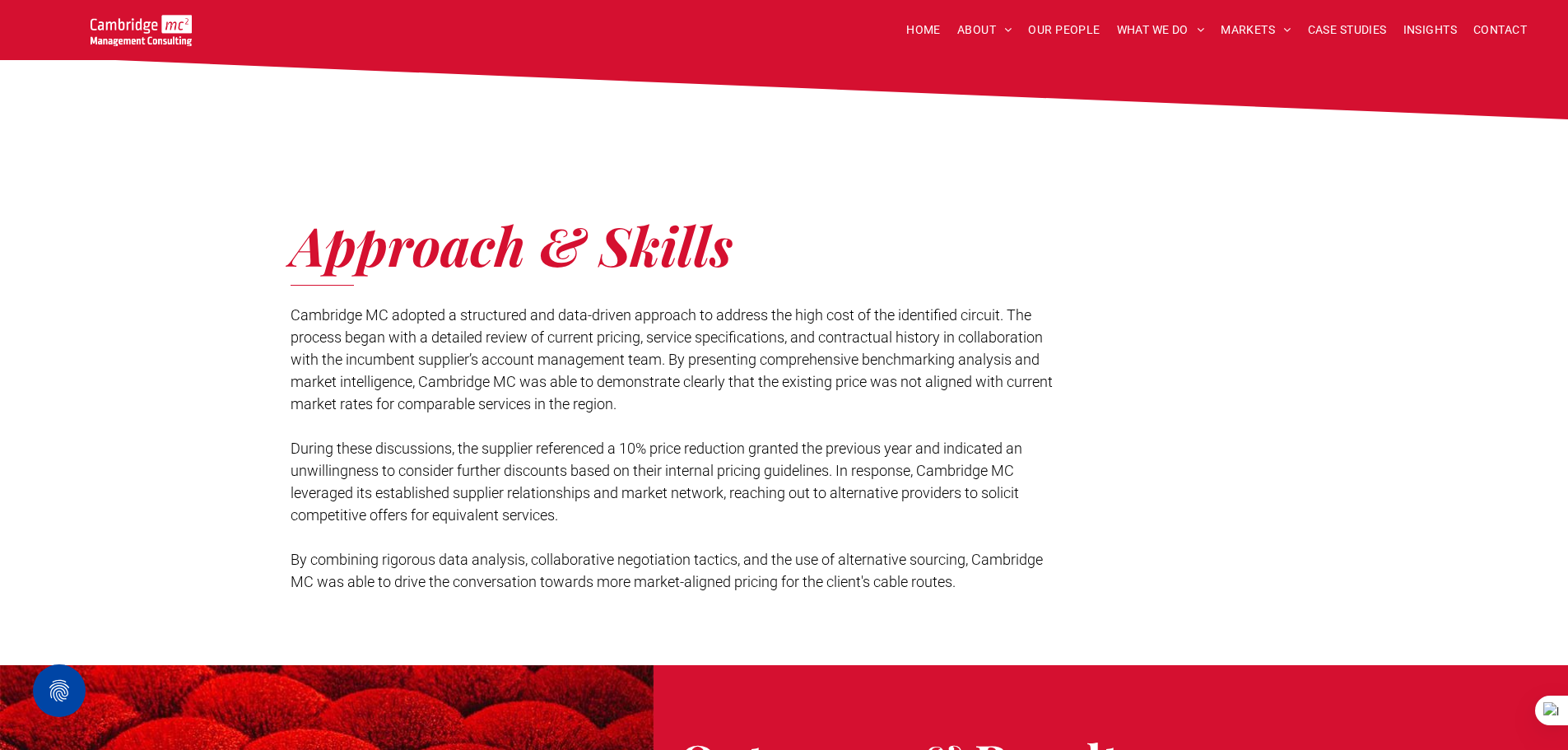
scroll to position [1565, 0]
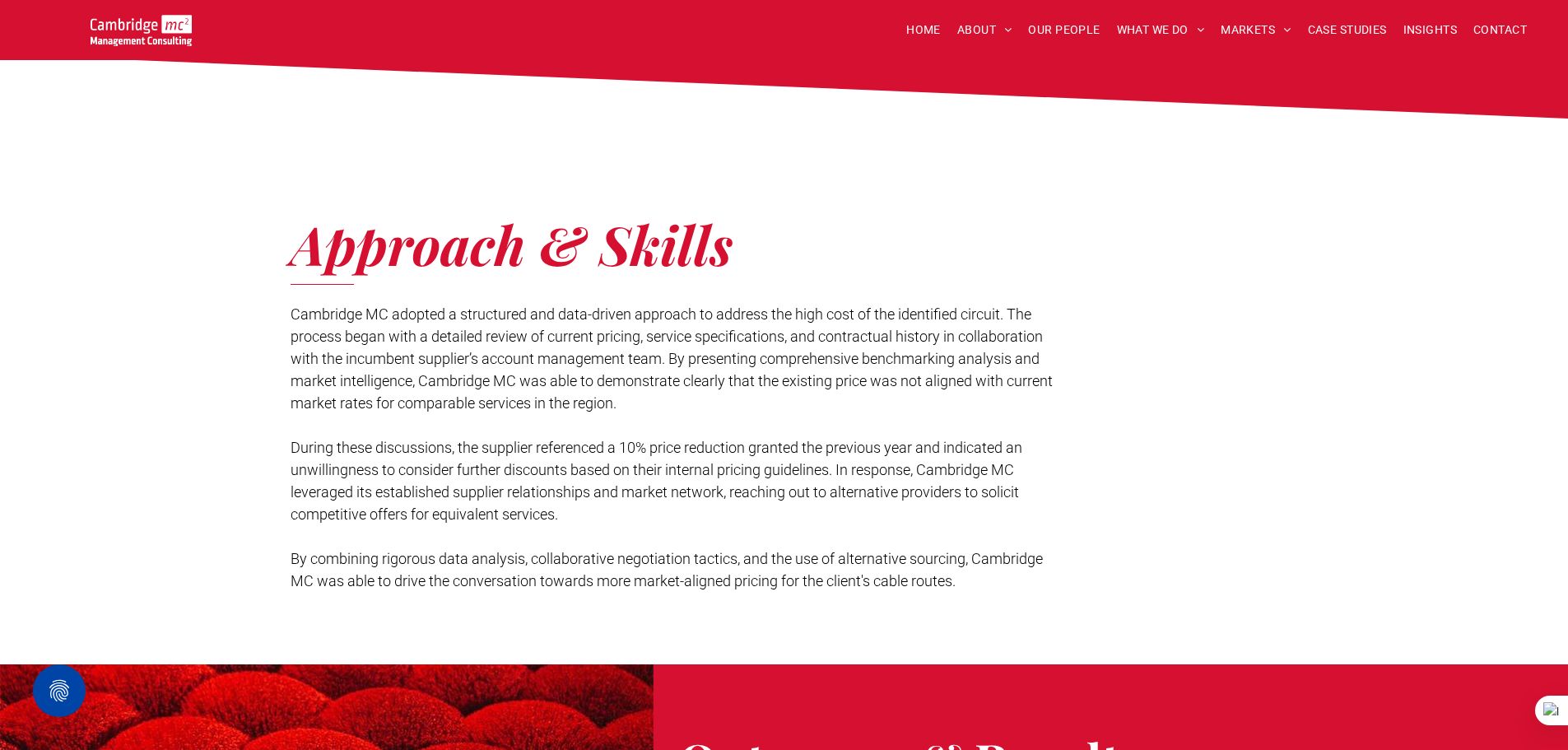
click at [289, 268] on div "Approach & Skills Cambridge MC adopted a structured and data-driven approach to…" at bounding box center [784, 392] width 1568 height 547
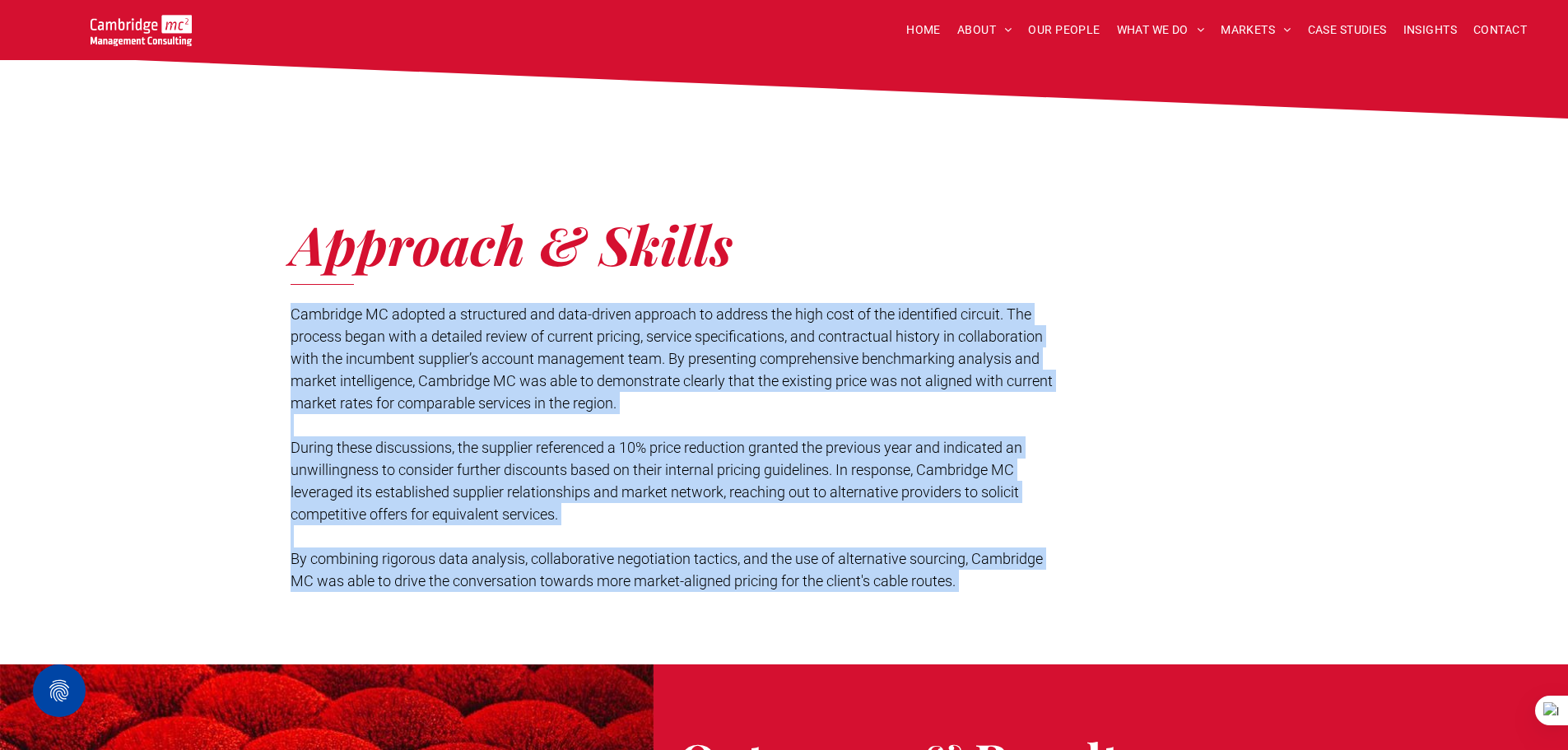
drag, startPoint x: 291, startPoint y: 268, endPoint x: 1008, endPoint y: 534, distance: 764.8
click at [1008, 534] on div "Cambridge MC adopted a structured and data-driven approach to address the high …" at bounding box center [677, 448] width 773 height 292
copy div "Cambridge MC adopted a structured and data-driven approach to address the high …"
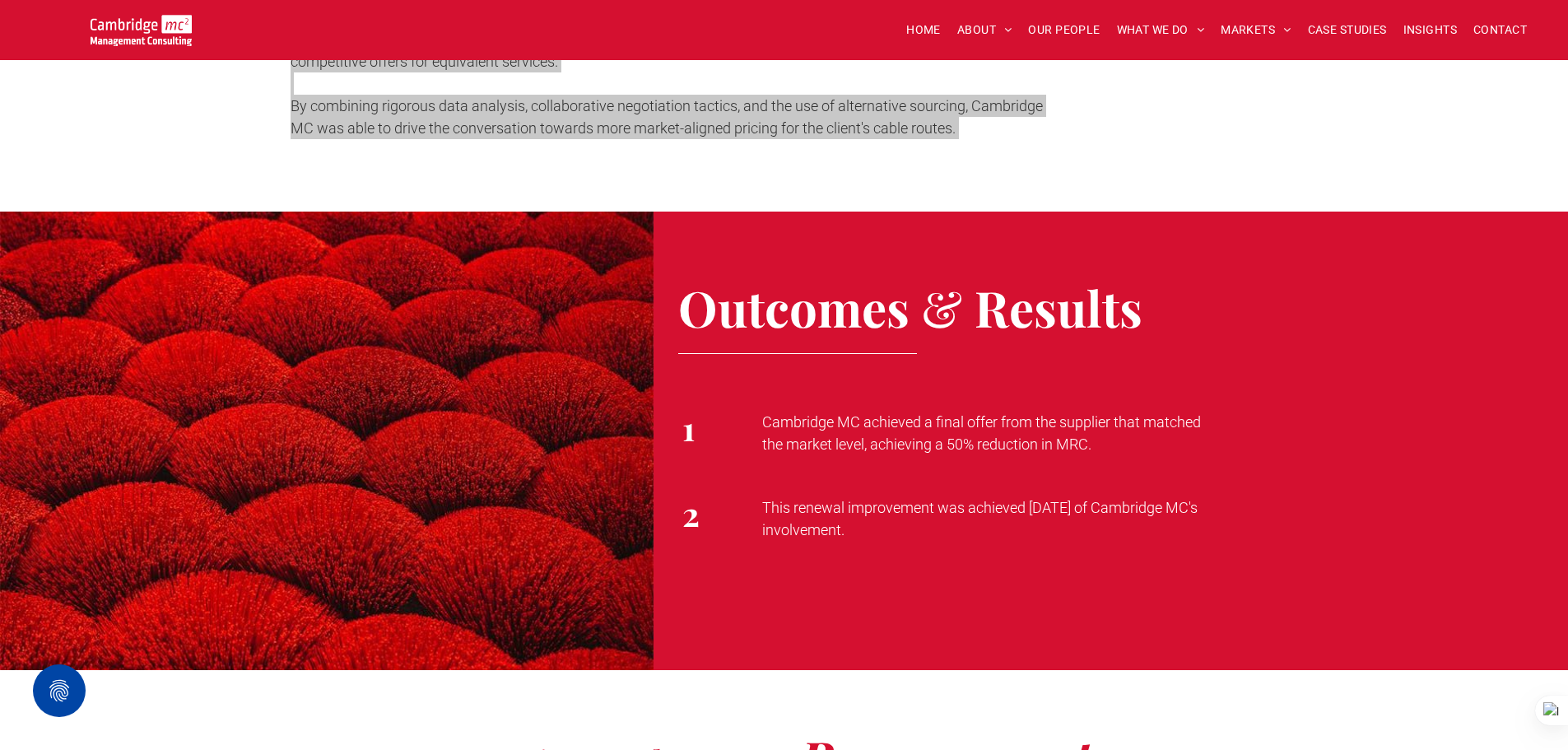
scroll to position [2058, 0]
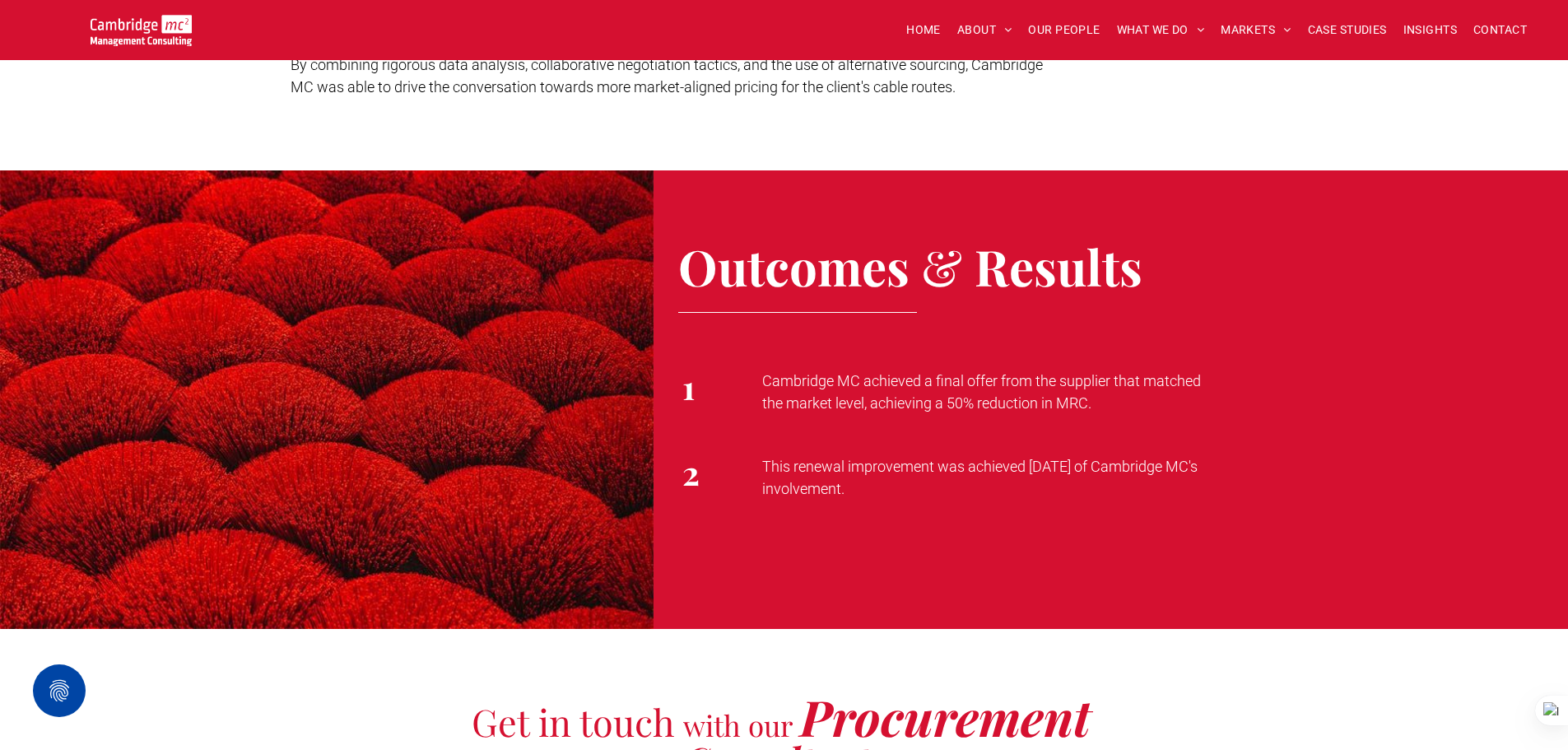
click at [758, 349] on div "Cambridge MC achieved a final offer from the supplier that matched the market l…" at bounding box center [1146, 392] width 793 height 86
click at [680, 349] on div "1" at bounding box center [715, 392] width 73 height 86
click at [683, 364] on span "1" at bounding box center [689, 386] width 12 height 43
drag, startPoint x: 686, startPoint y: 343, endPoint x: 970, endPoint y: 462, distance: 307.9
click at [970, 462] on div "Outcomes & Results 1 Cambridge MC achieved a final offer from the supplier that…" at bounding box center [1111, 400] width 914 height 458
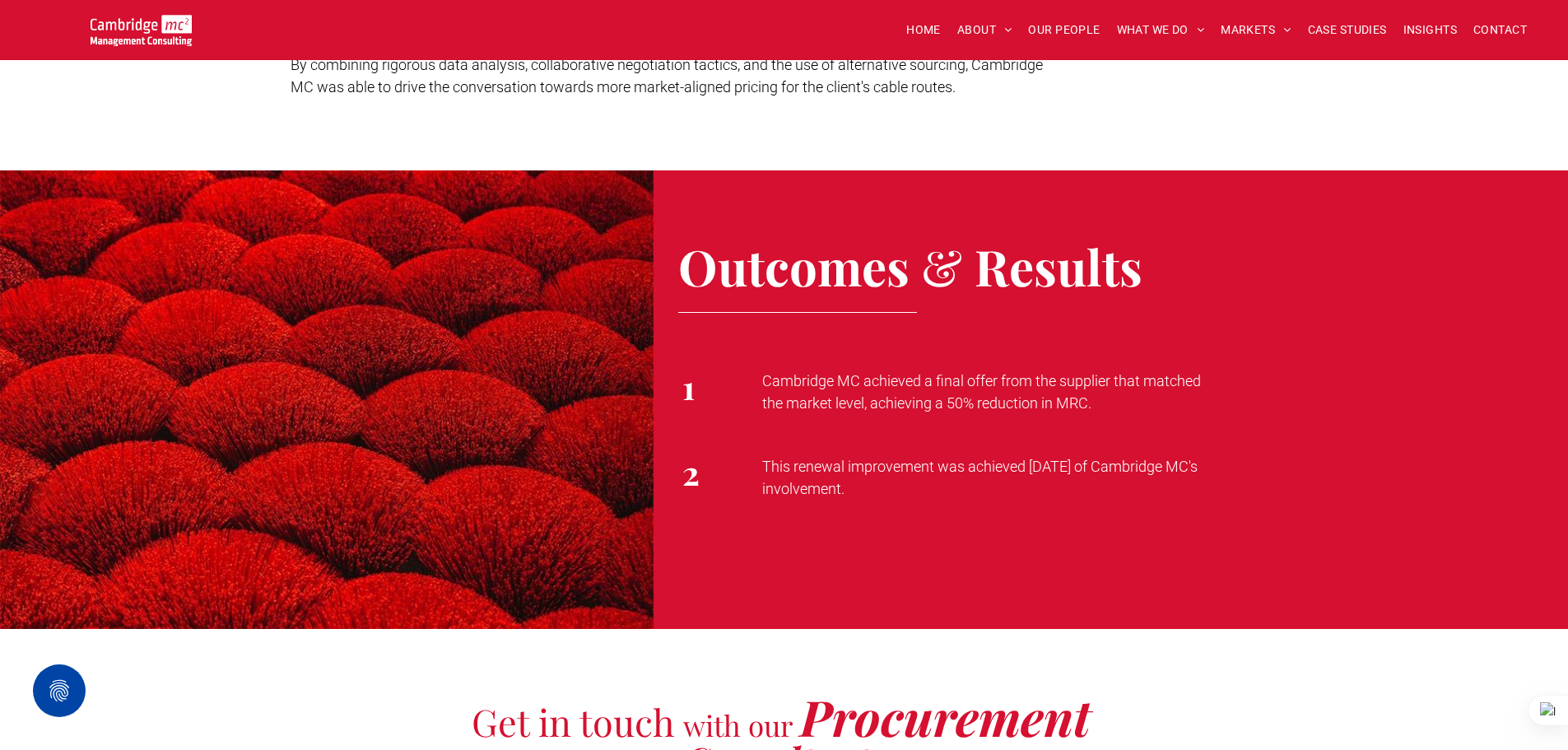
copy div "1 Cambridge MC achieved a final offer from the supplier that matched the market…"
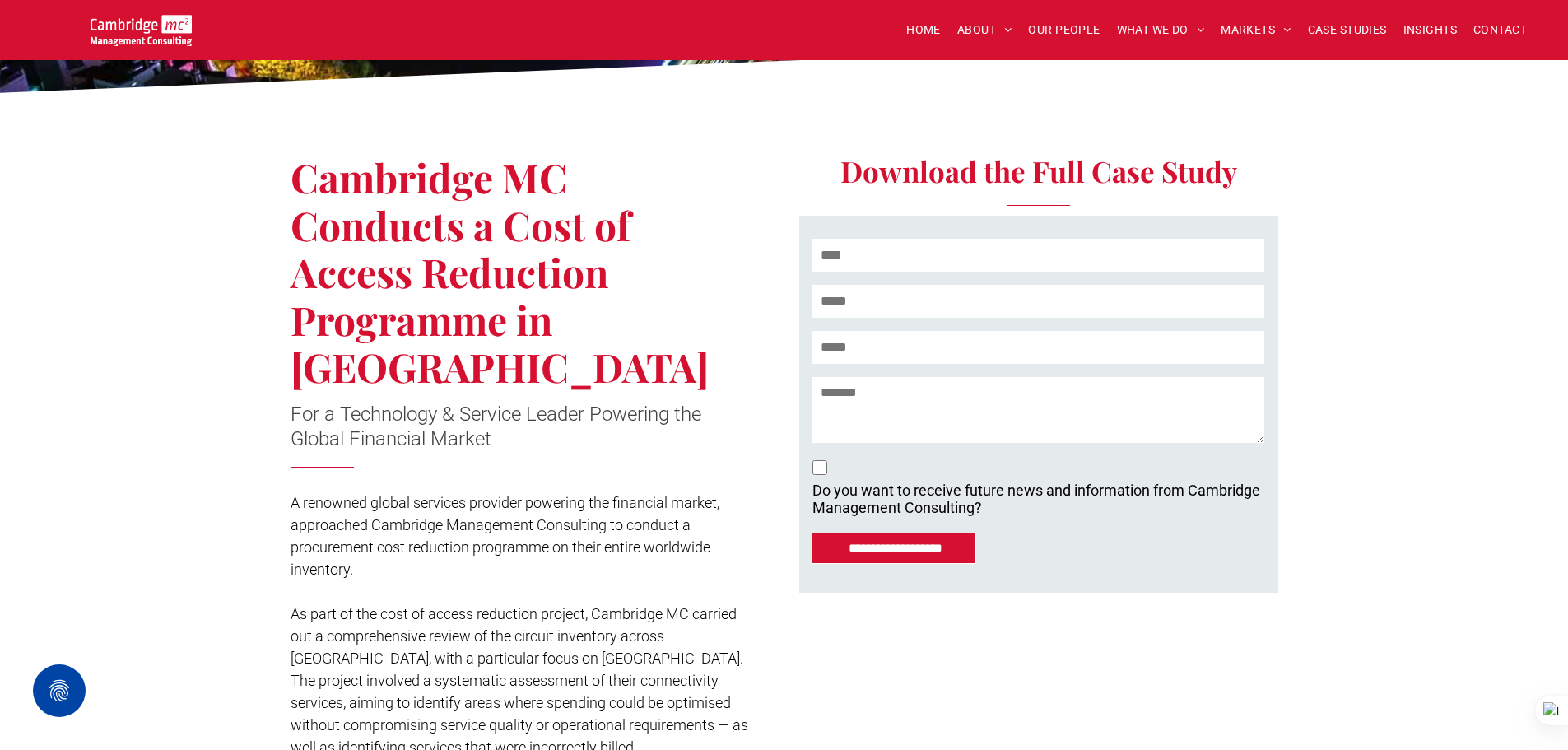
scroll to position [0, 0]
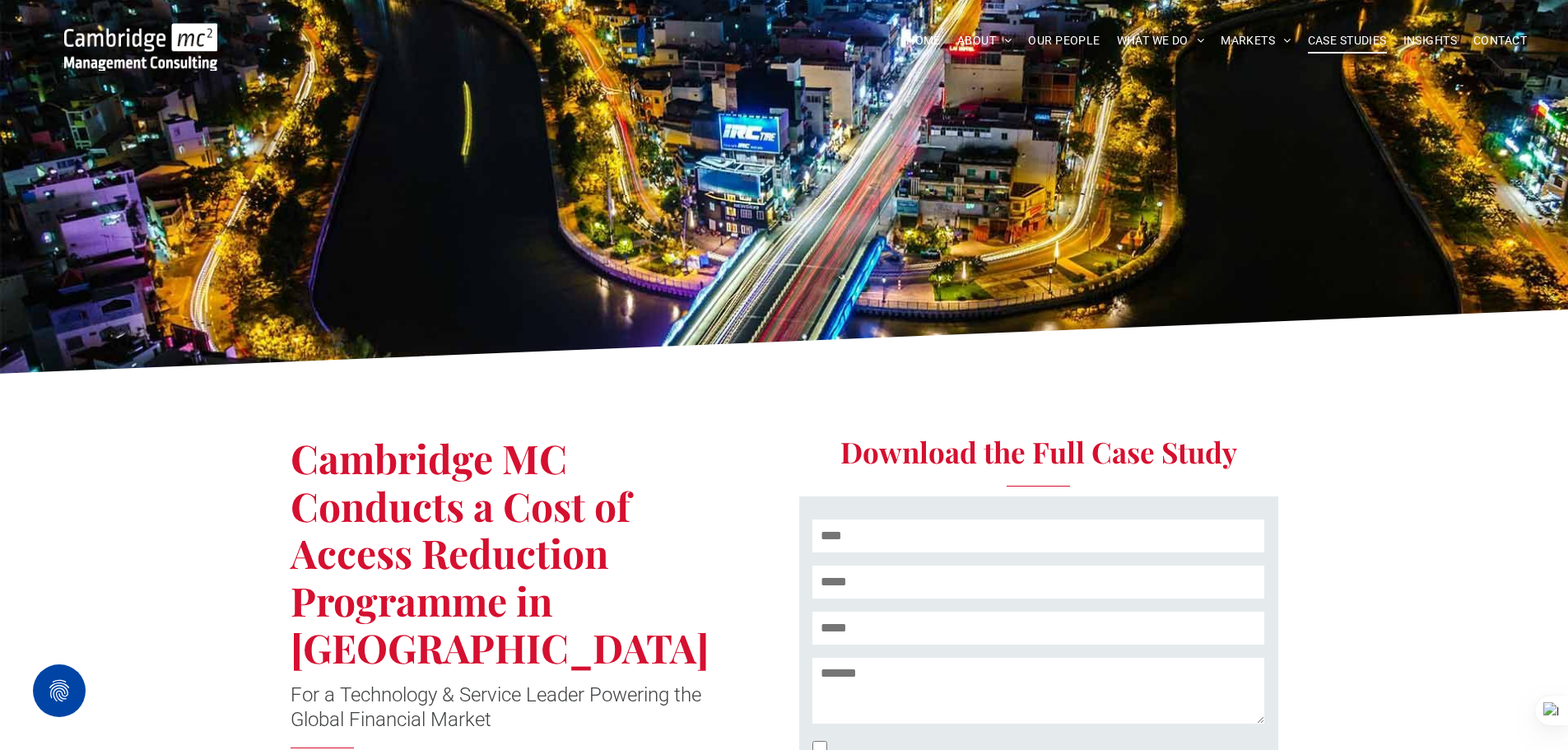
click at [1373, 43] on span "CASE STUDIES" at bounding box center [1347, 41] width 79 height 26
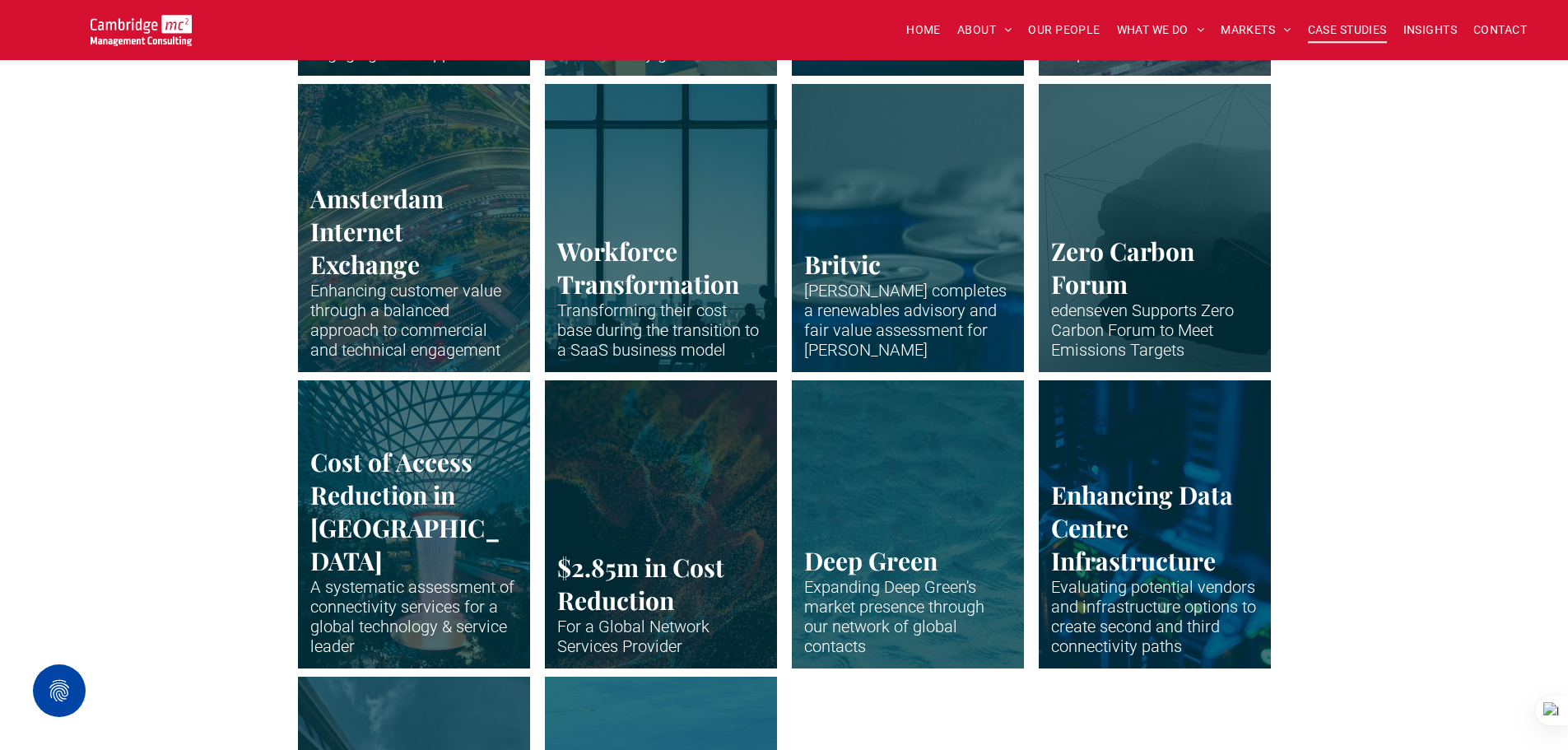
scroll to position [3128, 0]
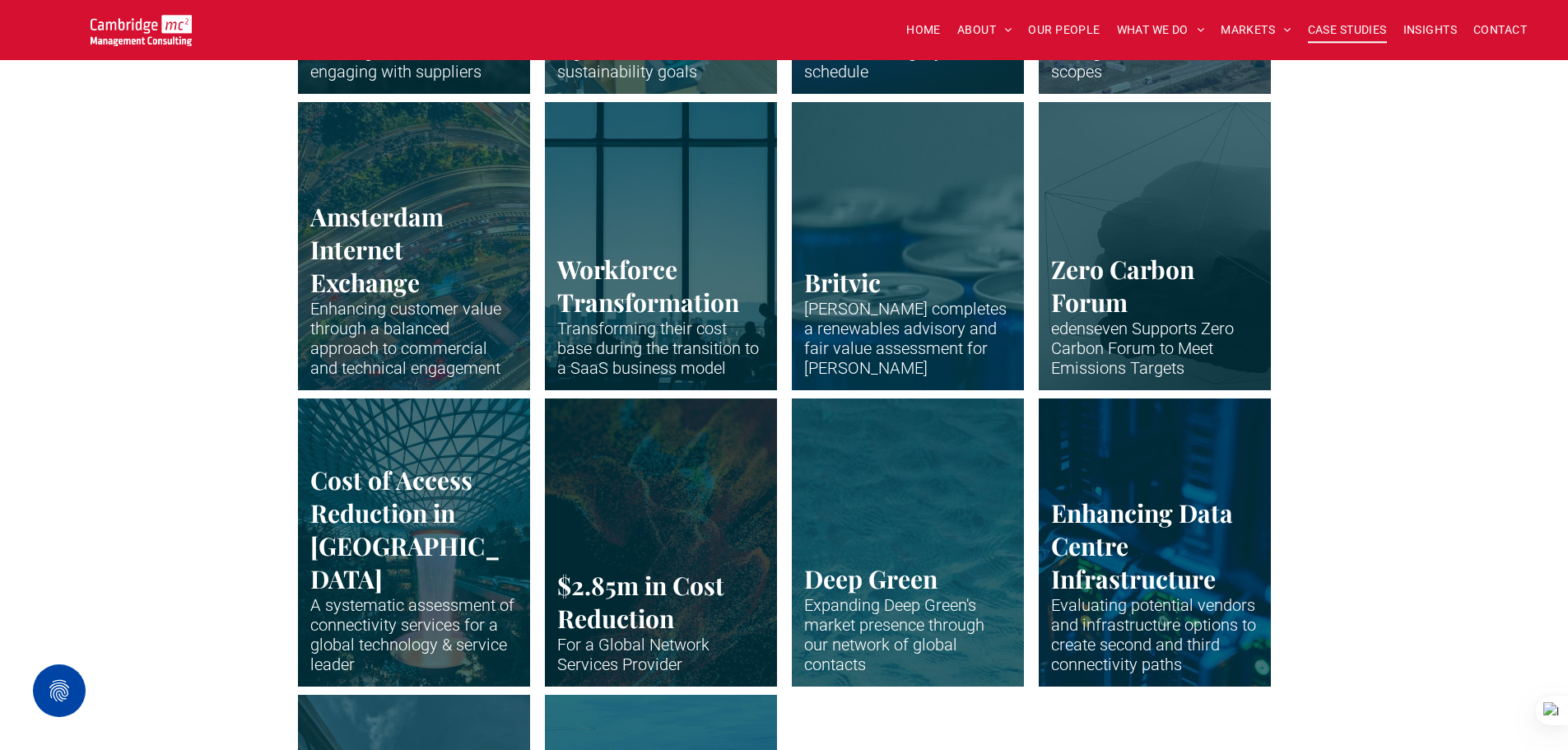
click at [624, 555] on link "Abstract waveform in neon colours" at bounding box center [661, 541] width 246 height 305
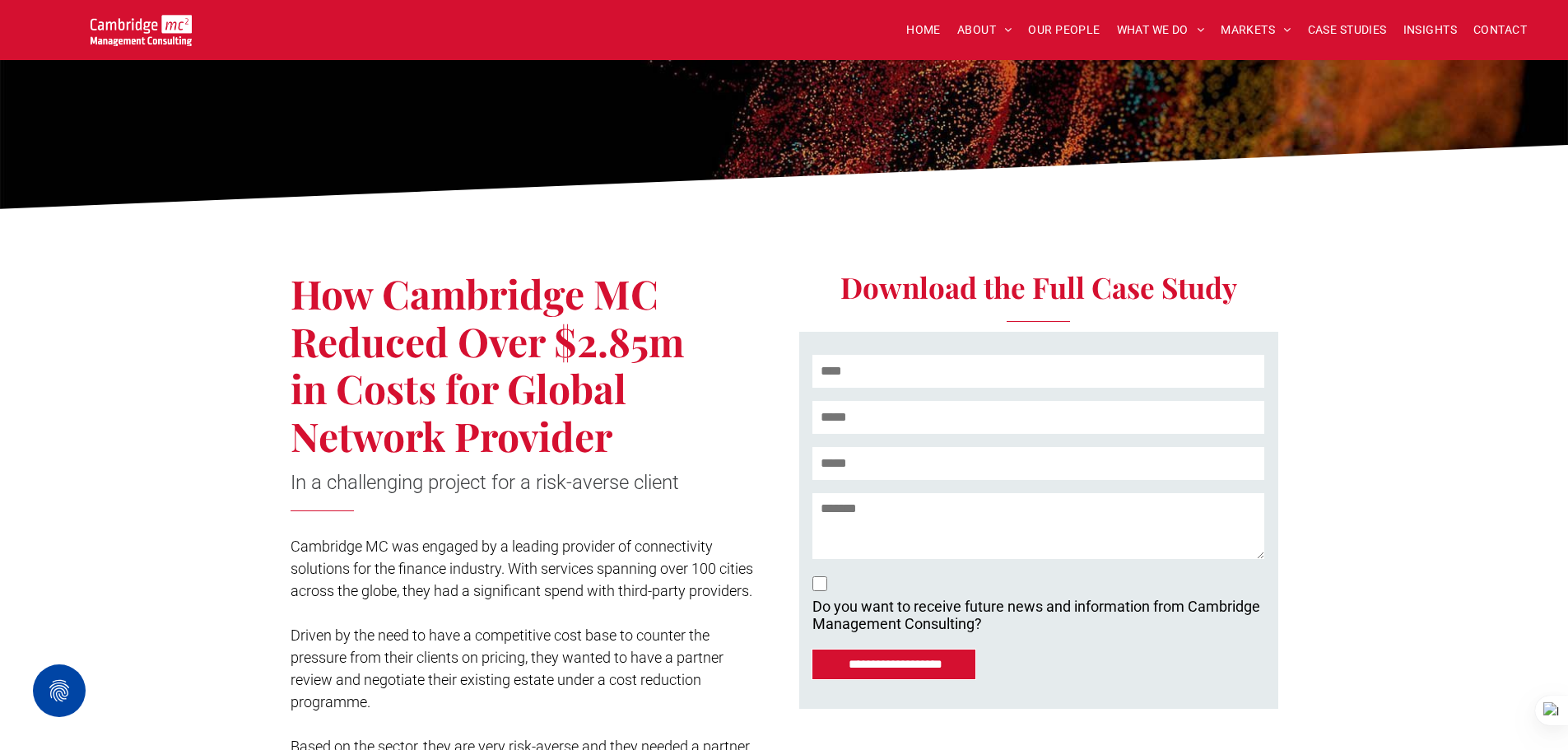
scroll to position [411, 0]
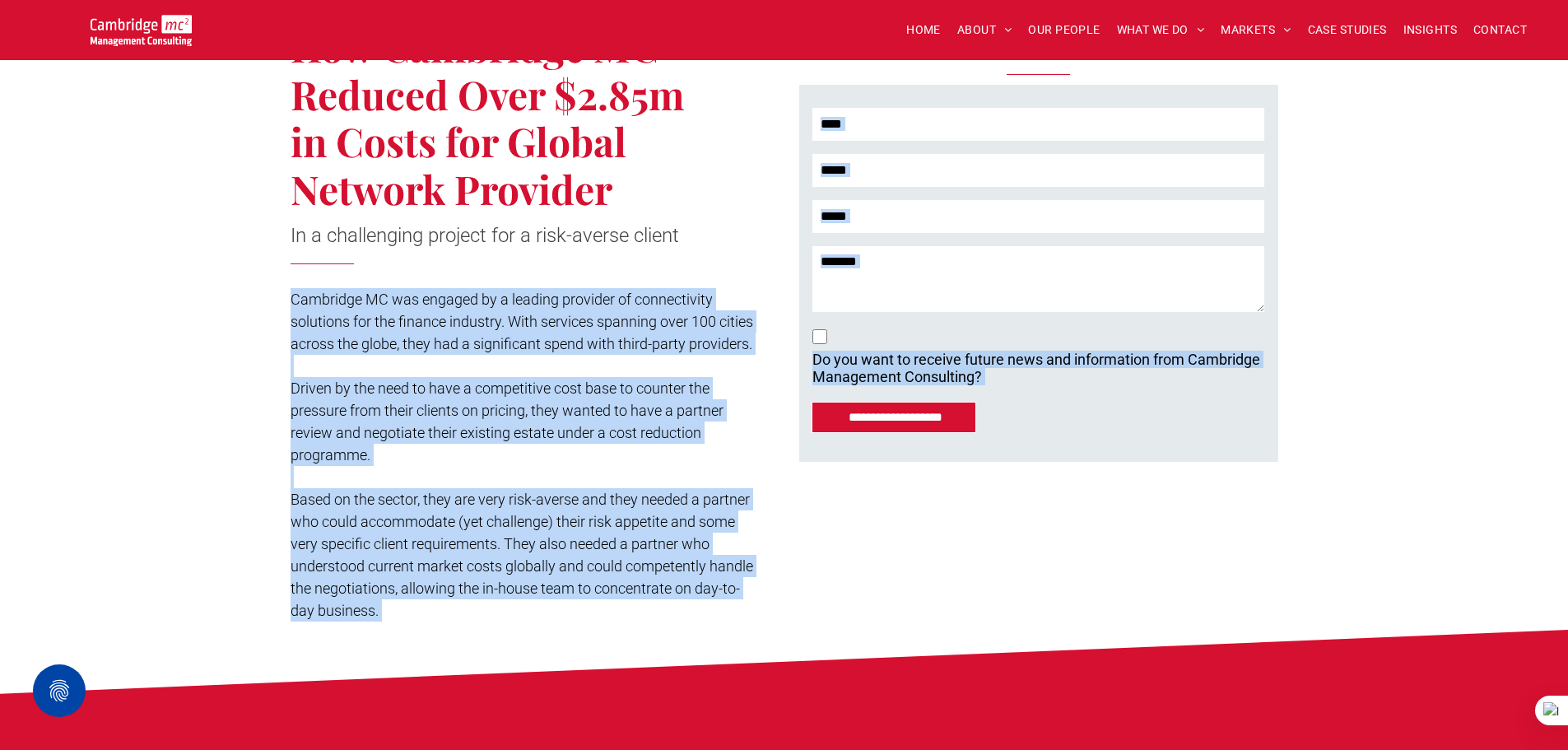
drag, startPoint x: 292, startPoint y: 300, endPoint x: 459, endPoint y: 653, distance: 390.5
drag, startPoint x: 413, startPoint y: 607, endPoint x: 445, endPoint y: 639, distance: 45.3
click at [447, 622] on p "Based on the sector, they are very risk-averse and they needed a partner who co…" at bounding box center [522, 555] width 463 height 134
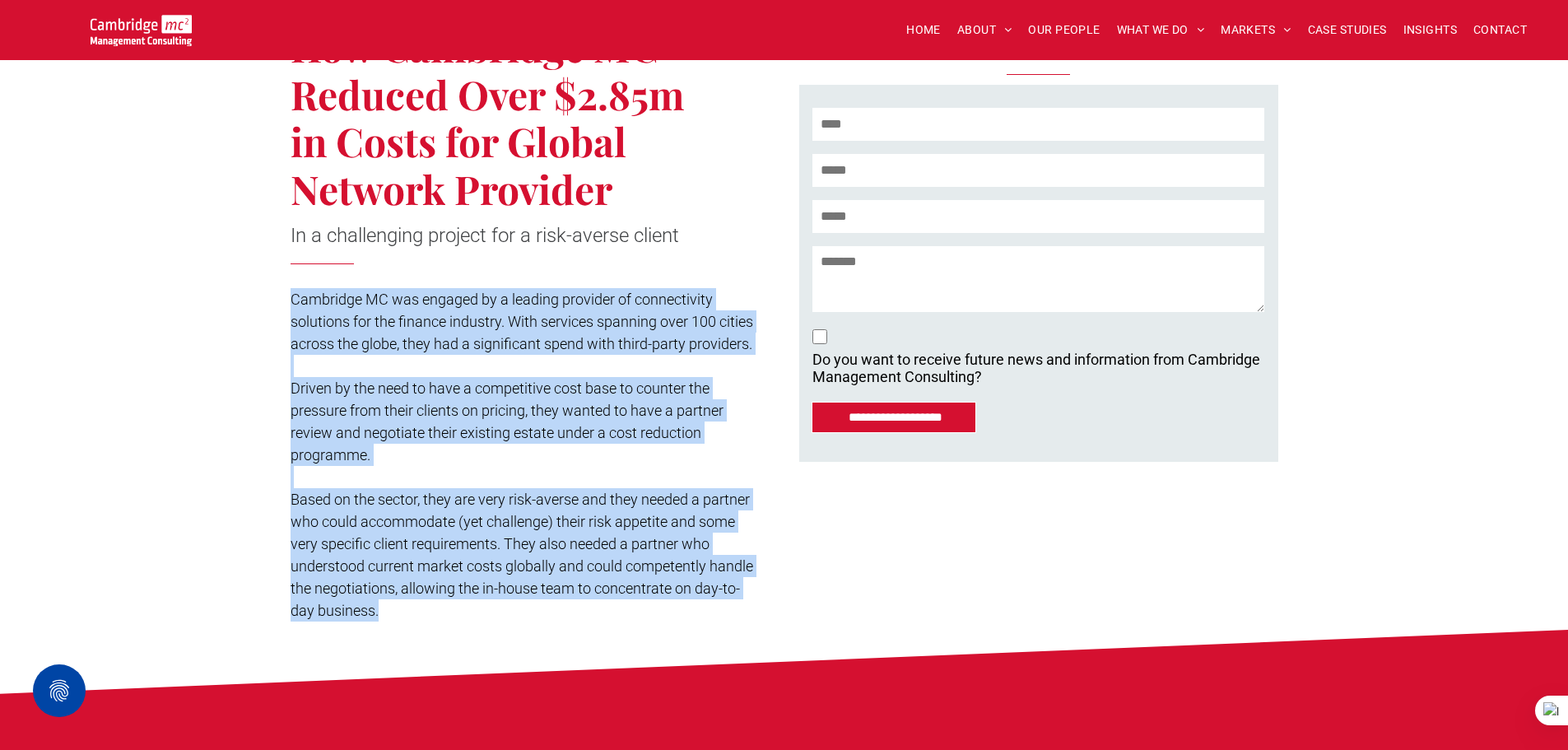
drag, startPoint x: 292, startPoint y: 295, endPoint x: 442, endPoint y: 632, distance: 368.9
click at [442, 624] on div "Cambridge MC was engaged by a leading provider of connectivity solutions for th…" at bounding box center [522, 455] width 463 height 337
copy div "Cambridge MC was engaged by a leading provider of connectivity solutions for th…"
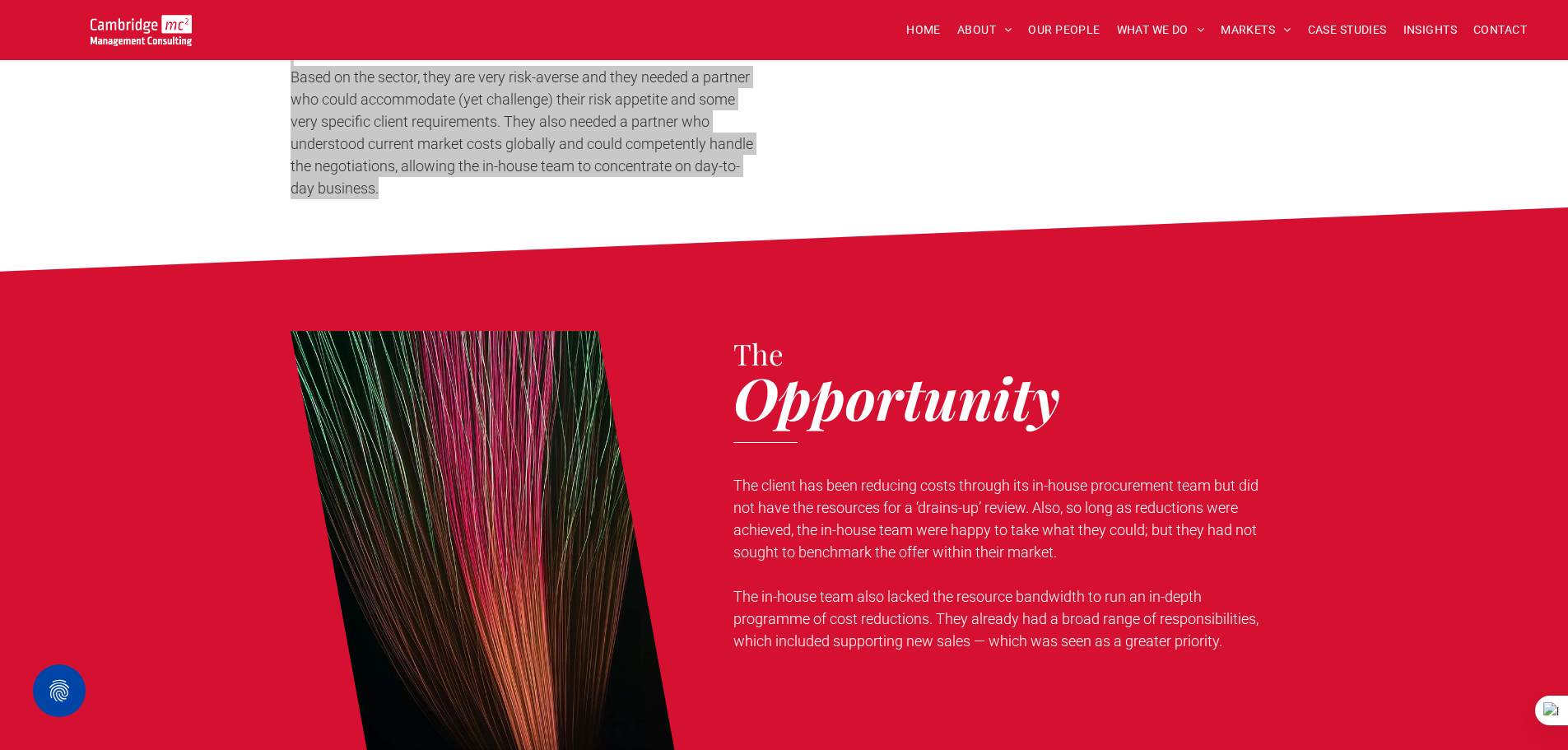
scroll to position [906, 0]
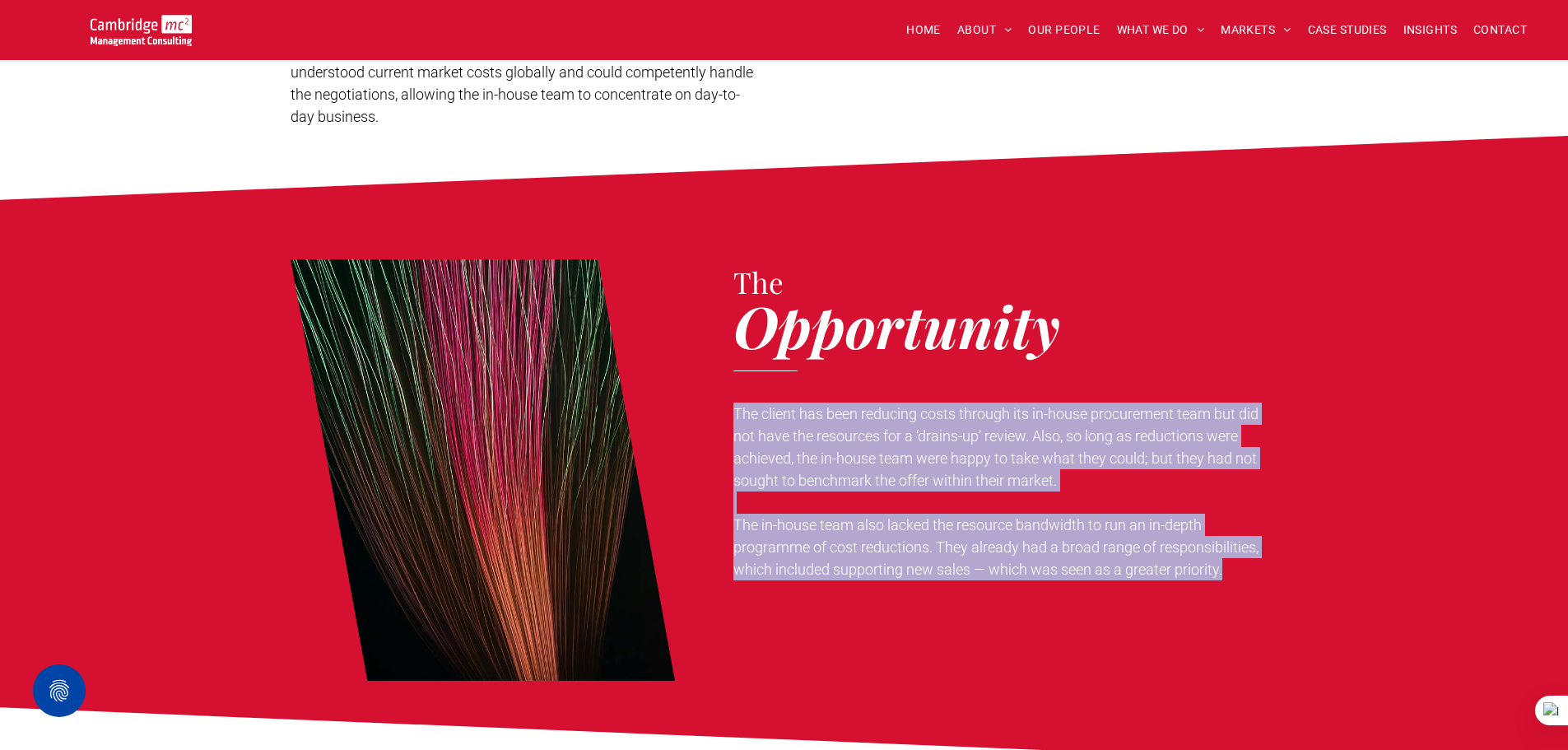
drag, startPoint x: 730, startPoint y: 432, endPoint x: 1251, endPoint y: 586, distance: 543.3
click at [1282, 593] on div "The Opportunity The client has been reducing costs through its in-house procure…" at bounding box center [784, 453] width 1568 height 487
copy div "The client has been reducing costs through its in-house procurement team but di…"
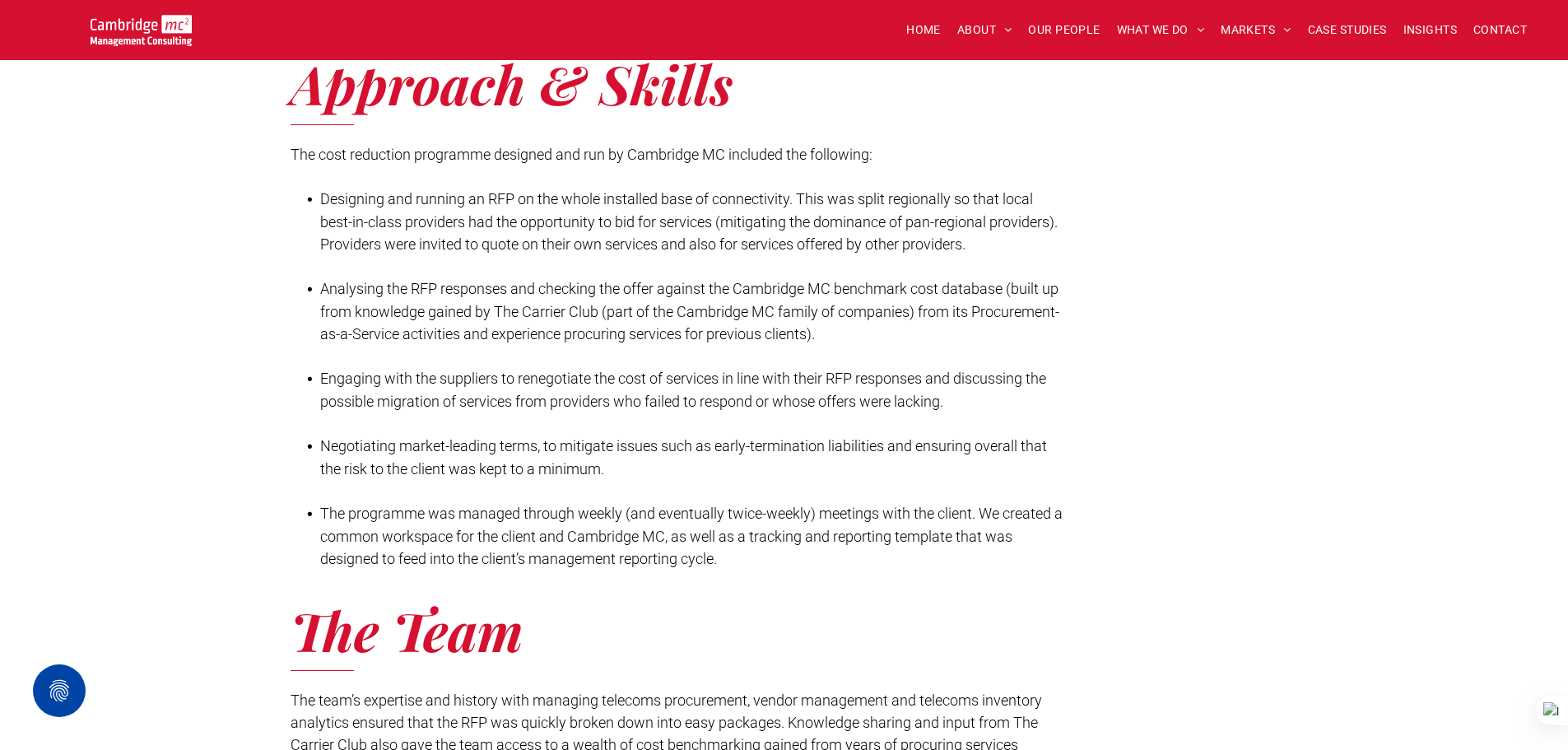
scroll to position [1729, 0]
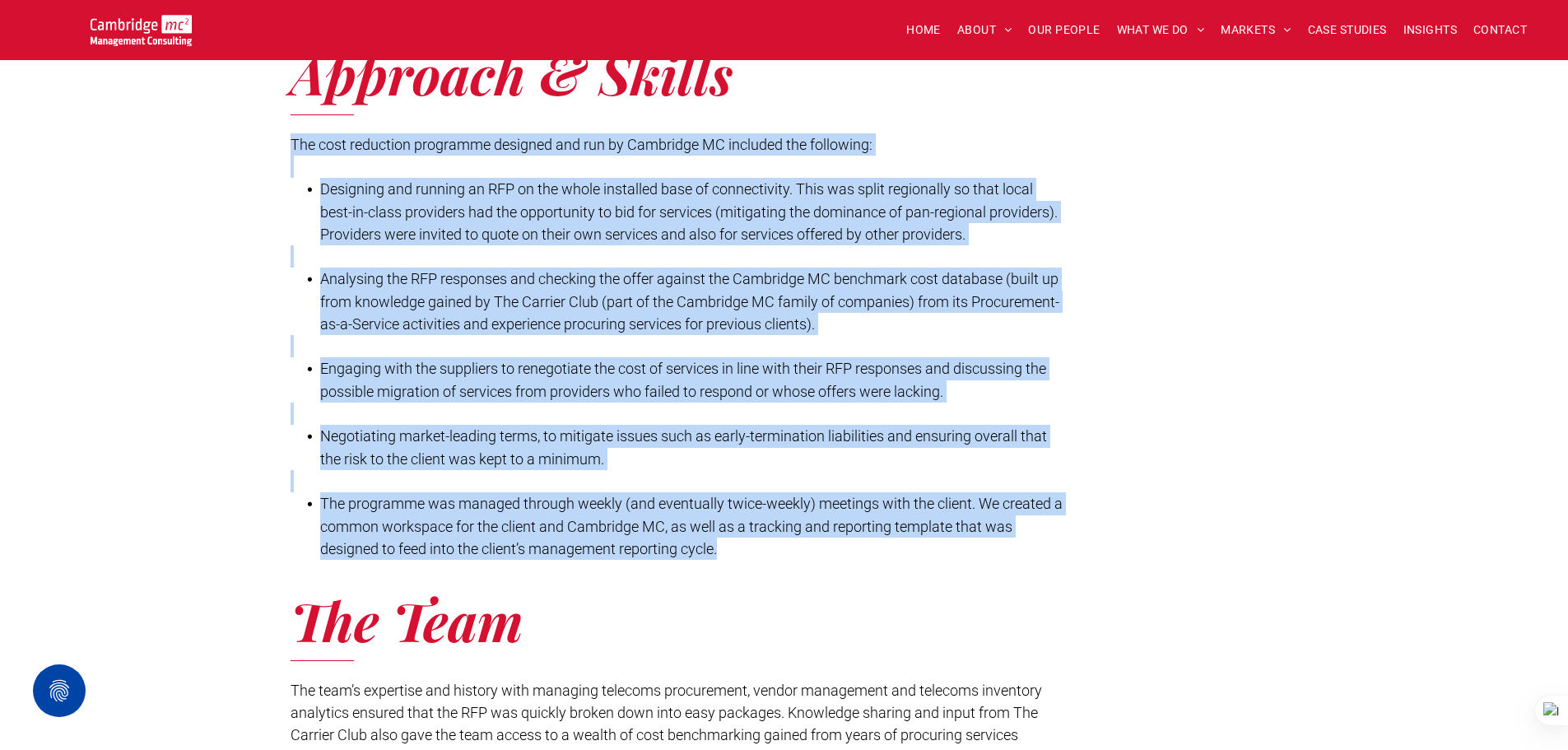
drag, startPoint x: 292, startPoint y: 162, endPoint x: 723, endPoint y: 578, distance: 599.0
click at [723, 562] on div "The cost reduction programme designed and run by Cambridge MC included the foll…" at bounding box center [677, 347] width 773 height 430
copy div "The cost reduction programme designed and run by Cambridge MC included the foll…"
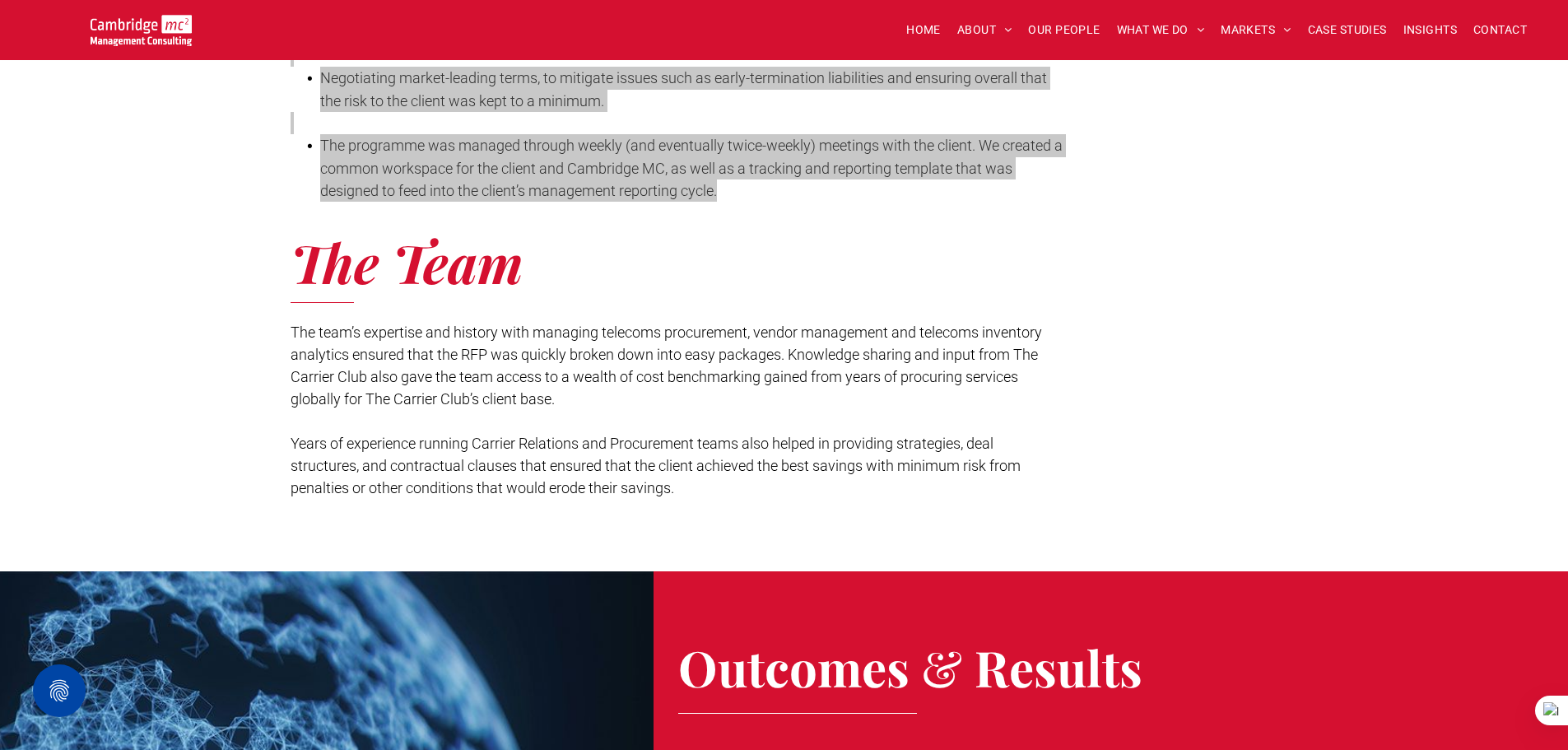
scroll to position [2058, 0]
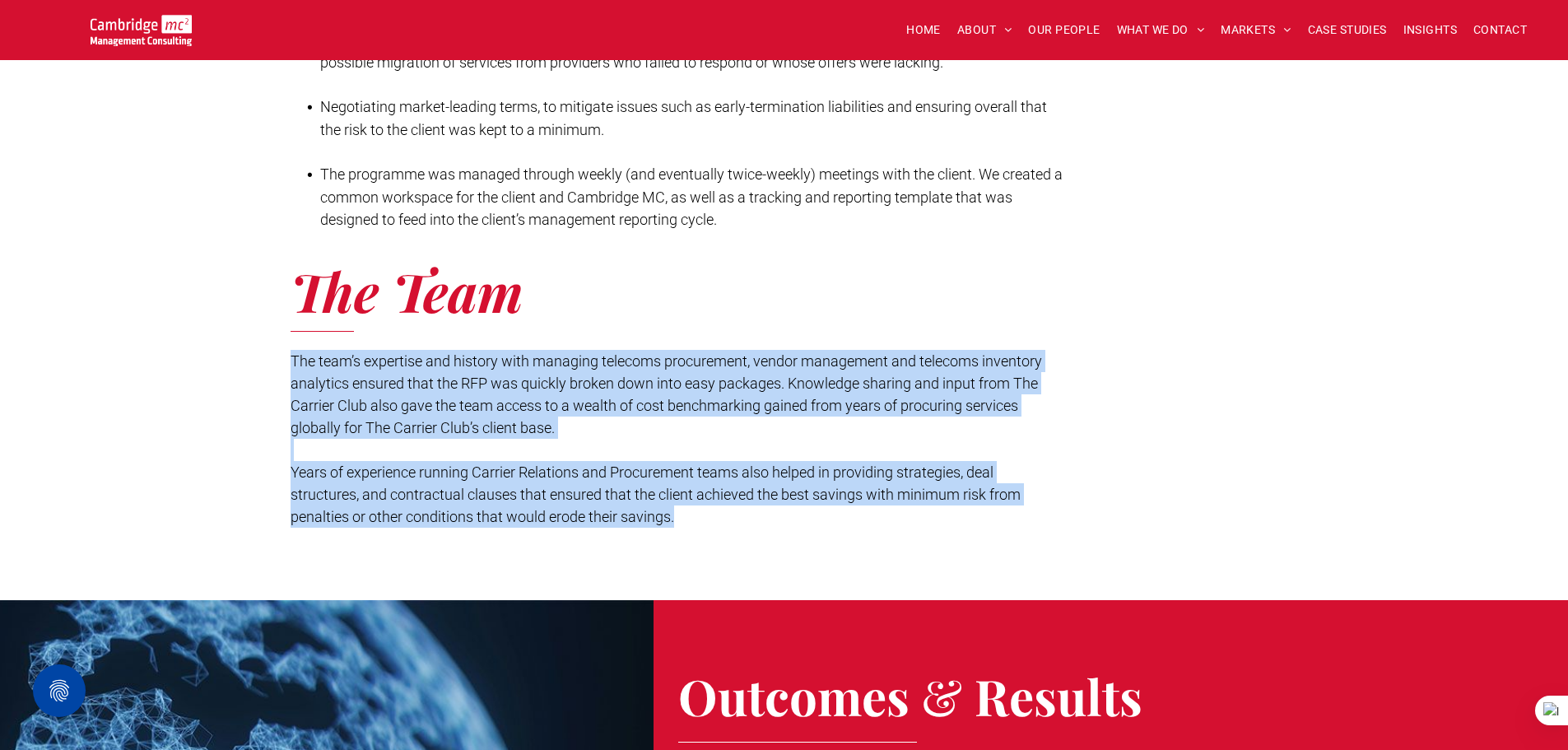
drag, startPoint x: 293, startPoint y: 384, endPoint x: 699, endPoint y: 531, distance: 431.8
click at [697, 530] on div "The team’s expertise and history with managing telecoms procurement, vendor man…" at bounding box center [677, 439] width 773 height 181
copy div "The team’s expertise and history with managing telecoms procurement, vendor man…"
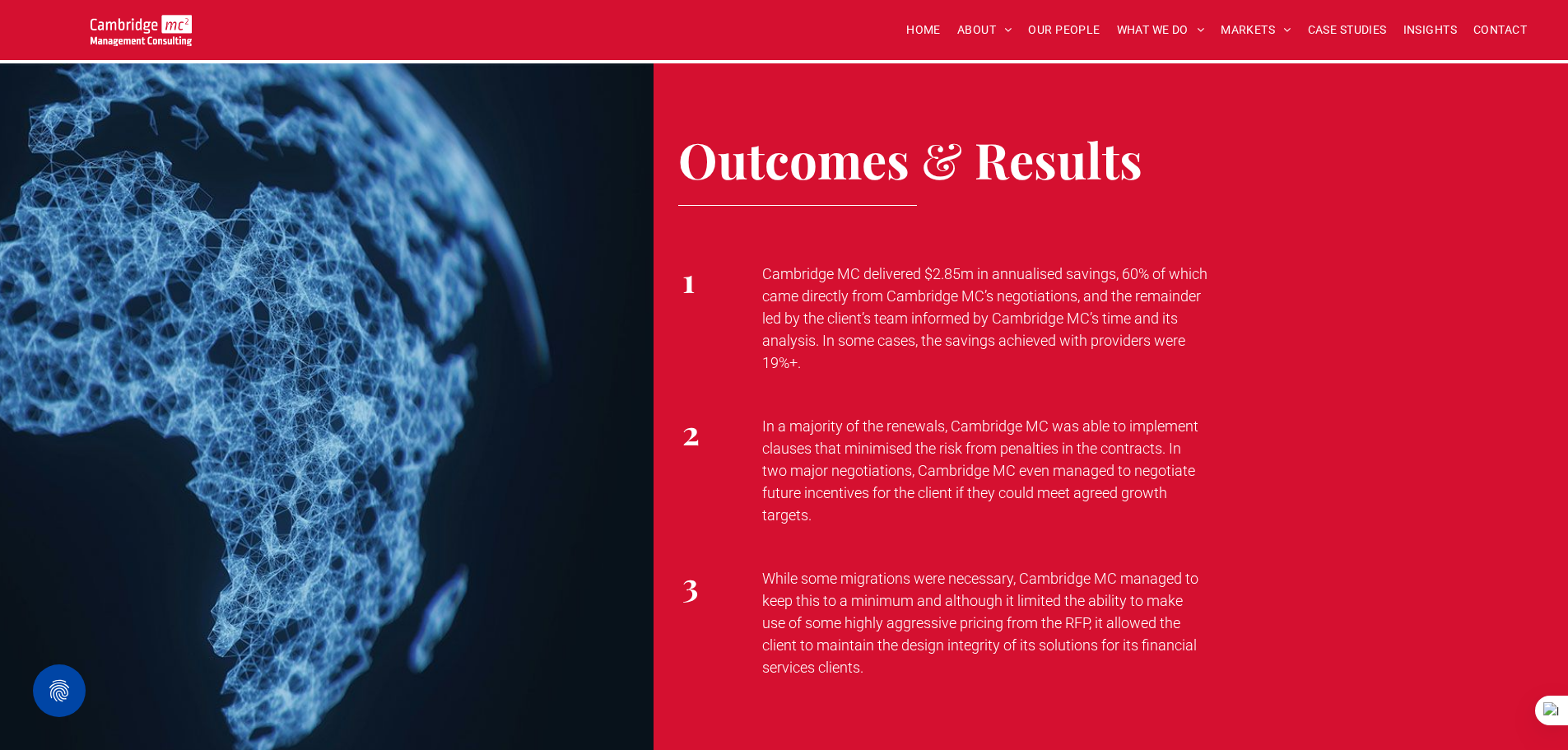
scroll to position [2635, 0]
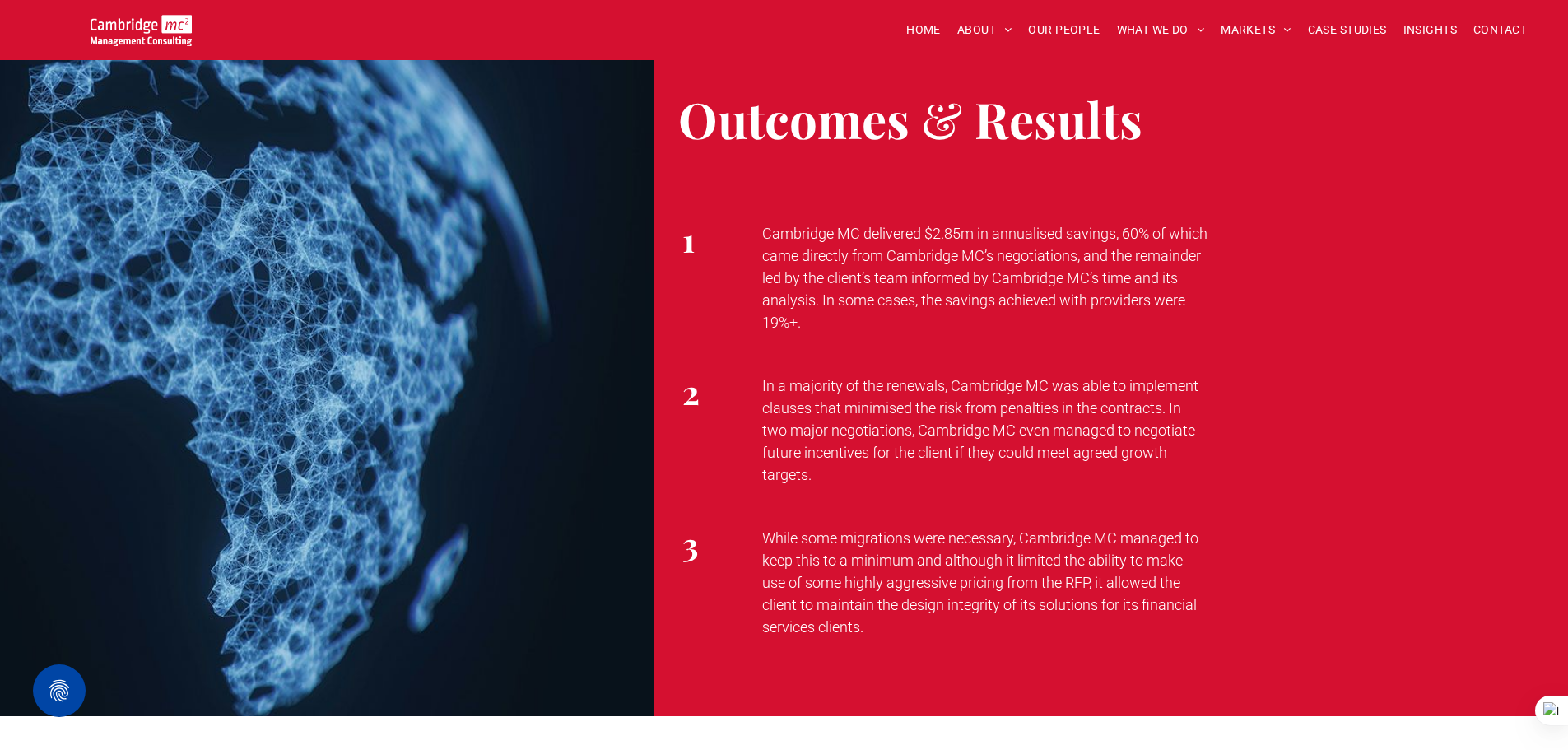
scroll to position [2635, 0]
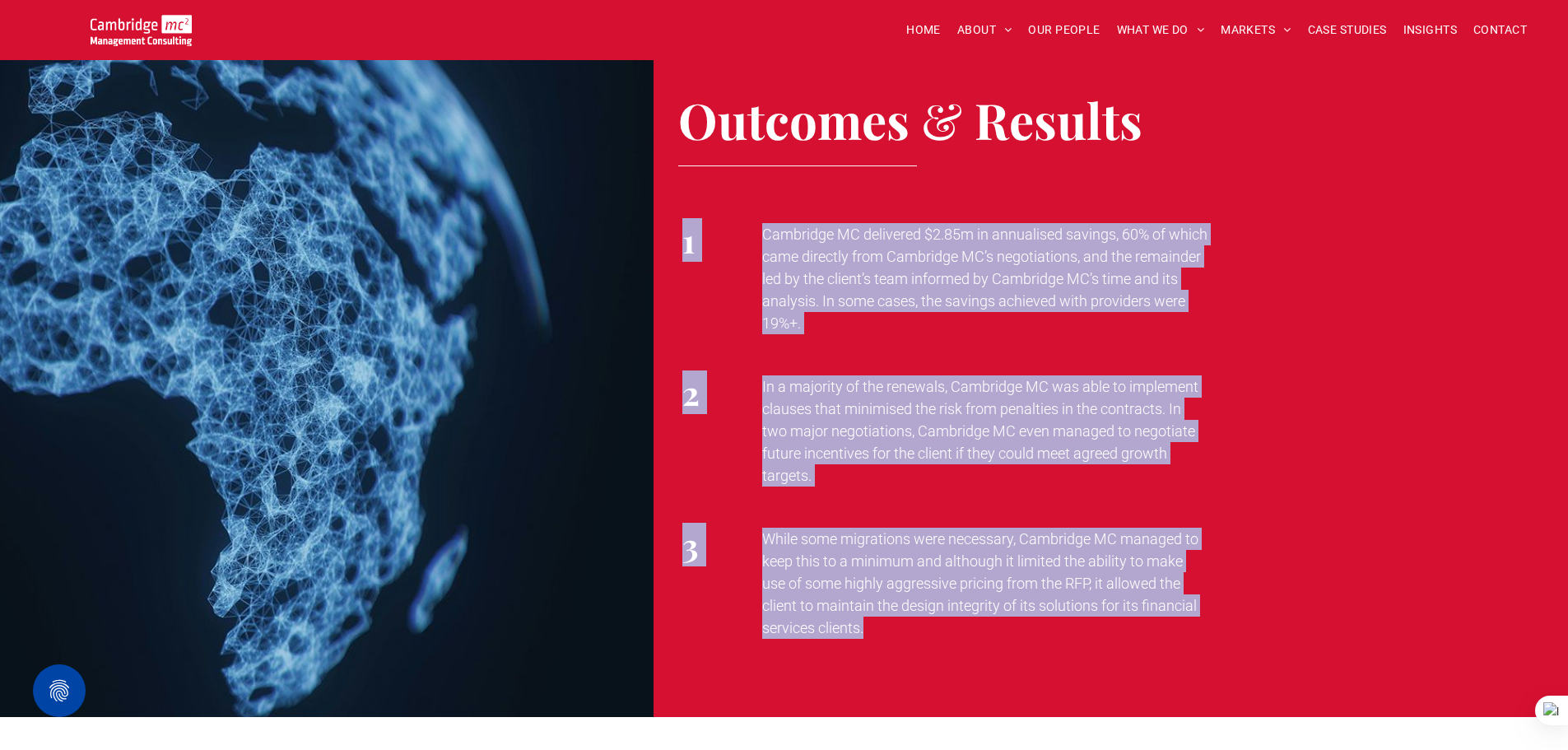
drag, startPoint x: 685, startPoint y: 264, endPoint x: 932, endPoint y: 651, distance: 459.1
click at [932, 651] on div "Outcomes & Results 1 Cambridge MC delivered $2.85m in annualised savings, 60% o…" at bounding box center [1111, 371] width 914 height 693
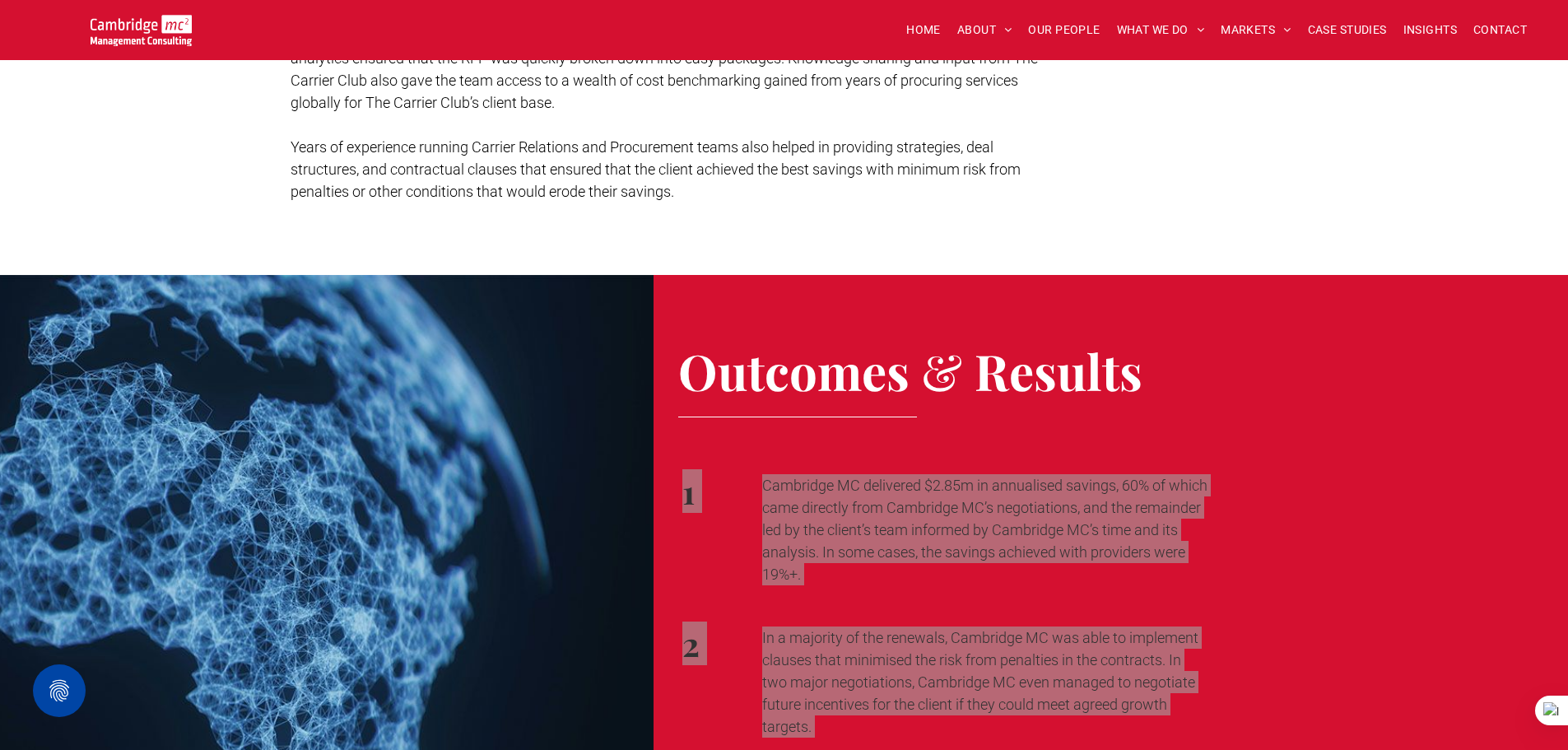
scroll to position [2387, 0]
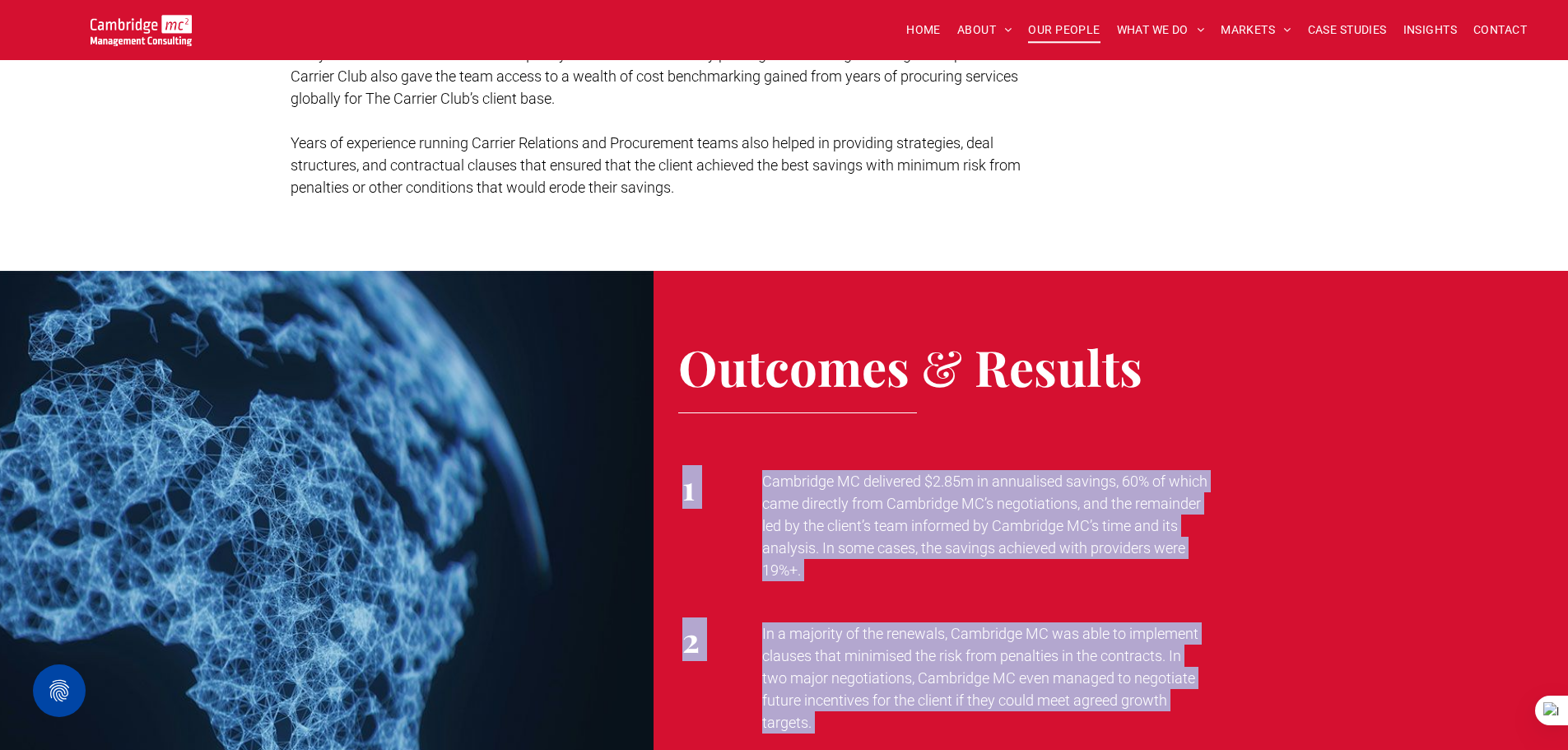
click at [1061, 28] on span "OUR PEOPLE" at bounding box center [1064, 30] width 72 height 26
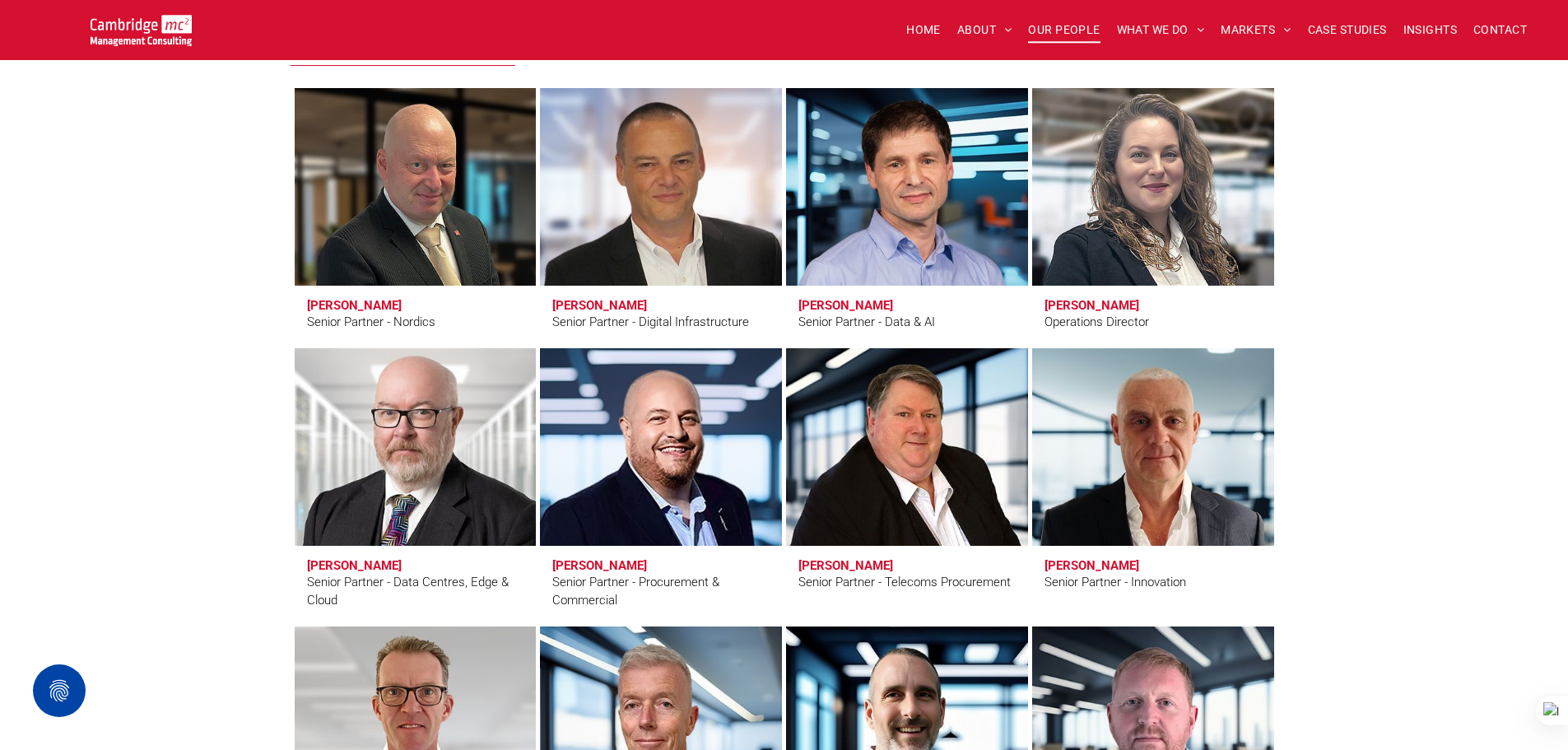
scroll to position [2305, 0]
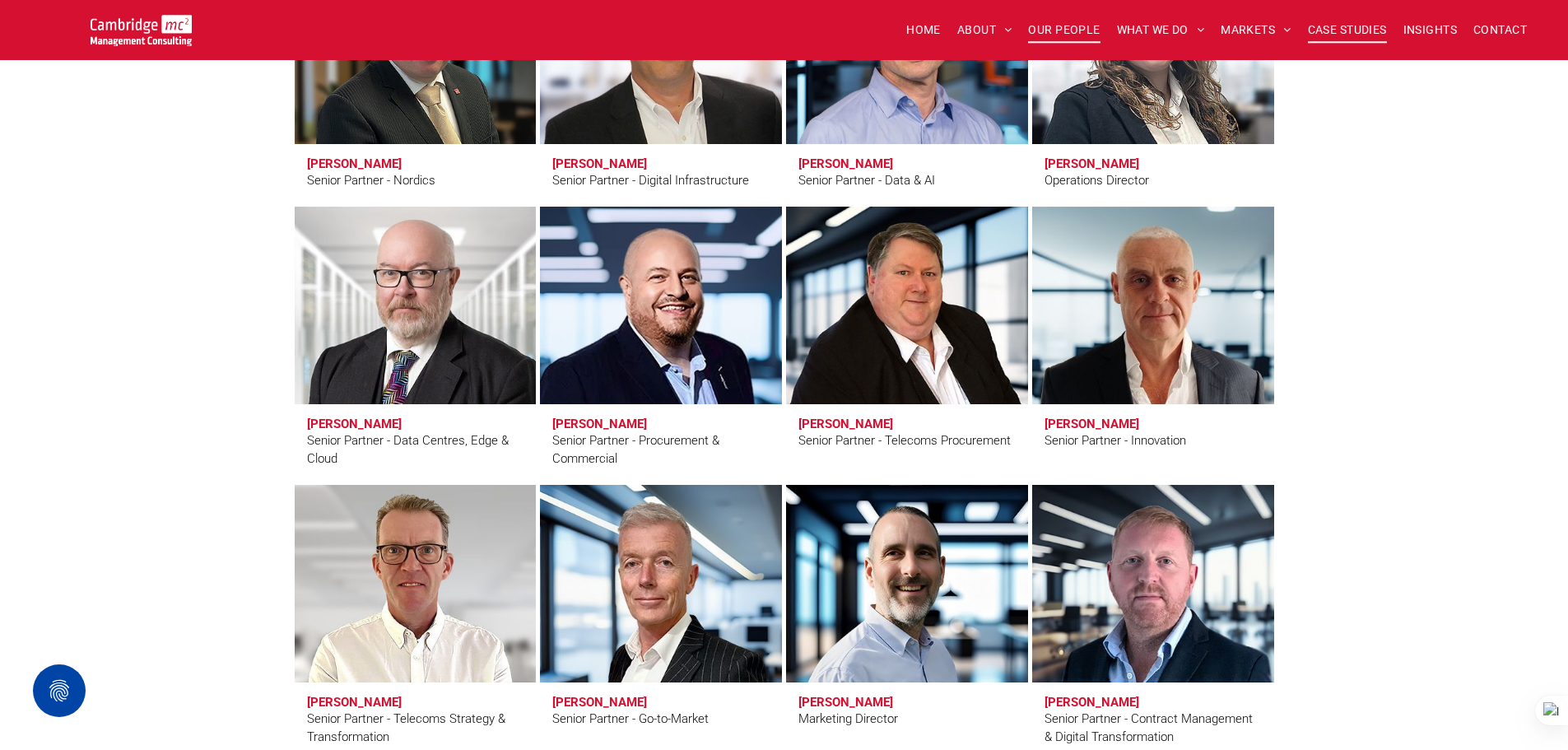
click at [1312, 27] on span "CASE STUDIES" at bounding box center [1347, 30] width 79 height 26
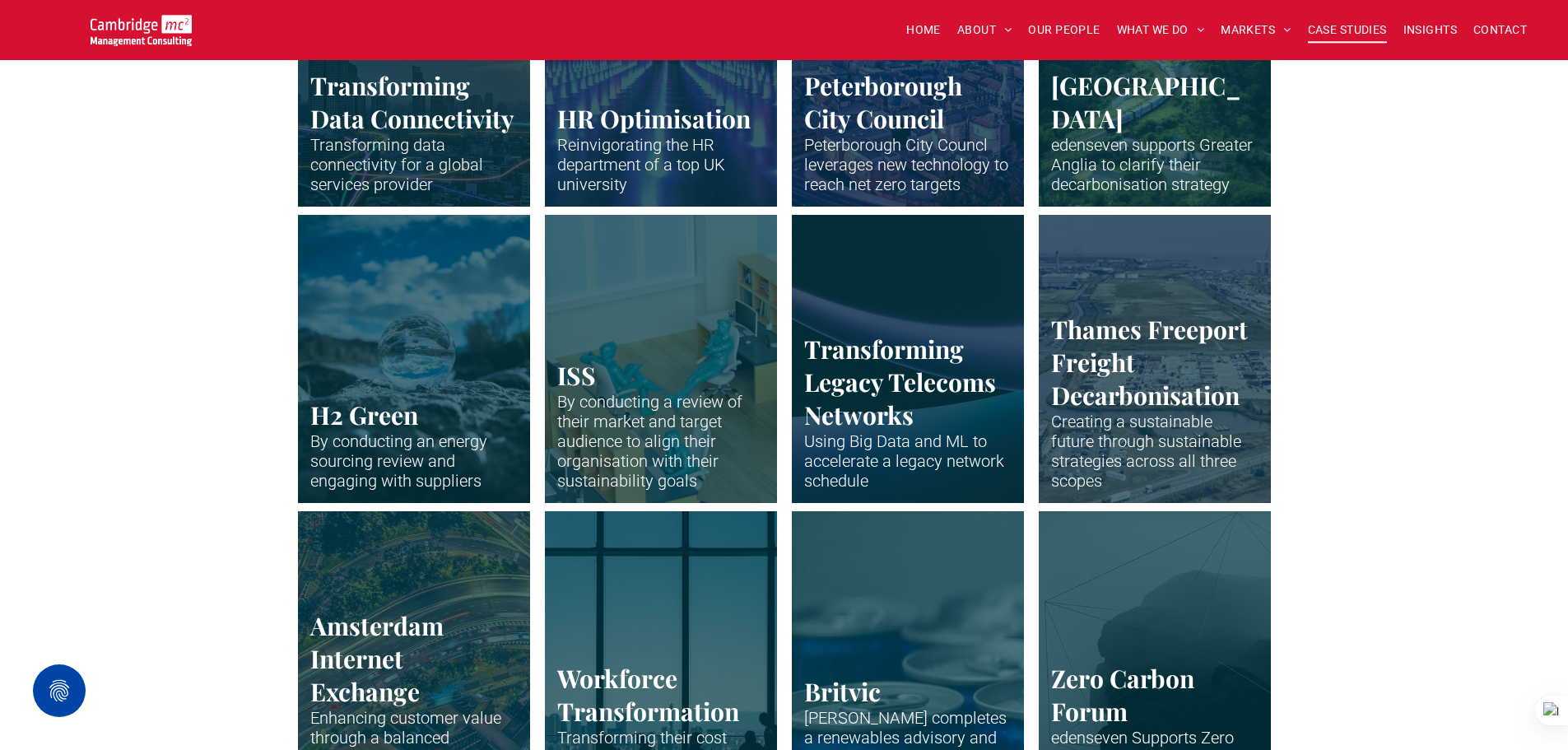
scroll to position [2717, 0]
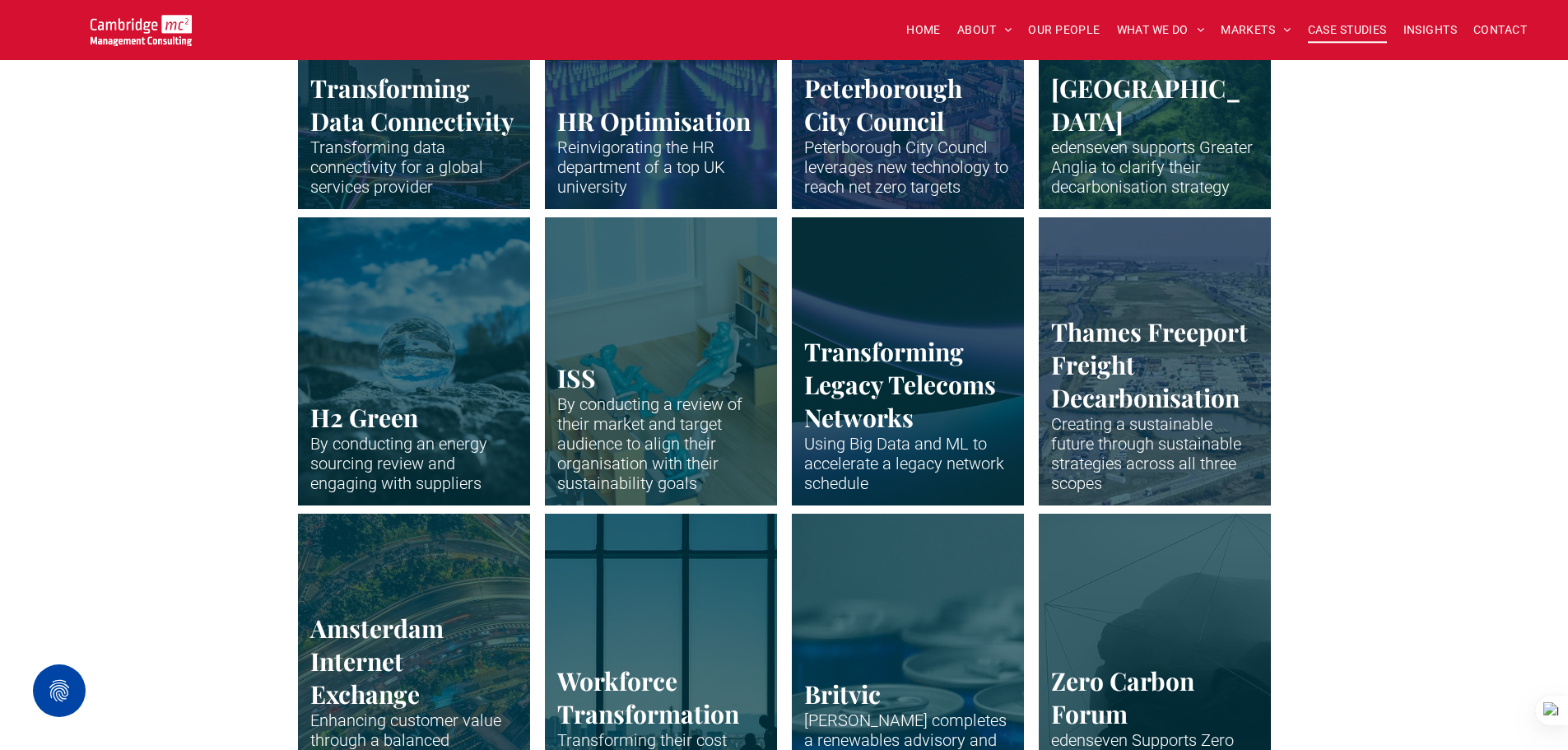
click at [941, 442] on link "Drone shot of Peterborough" at bounding box center [907, 361] width 246 height 305
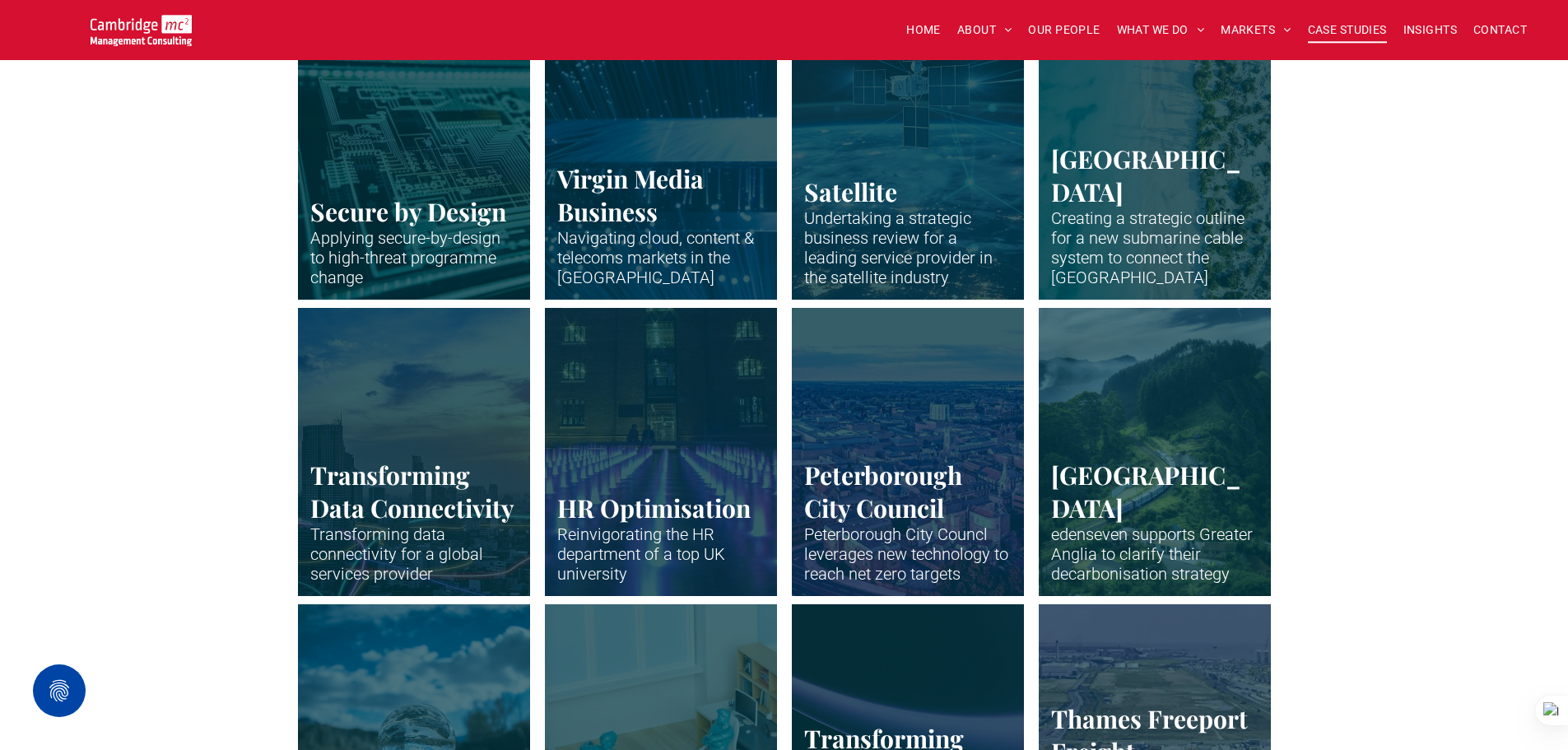
scroll to position [2305, 0]
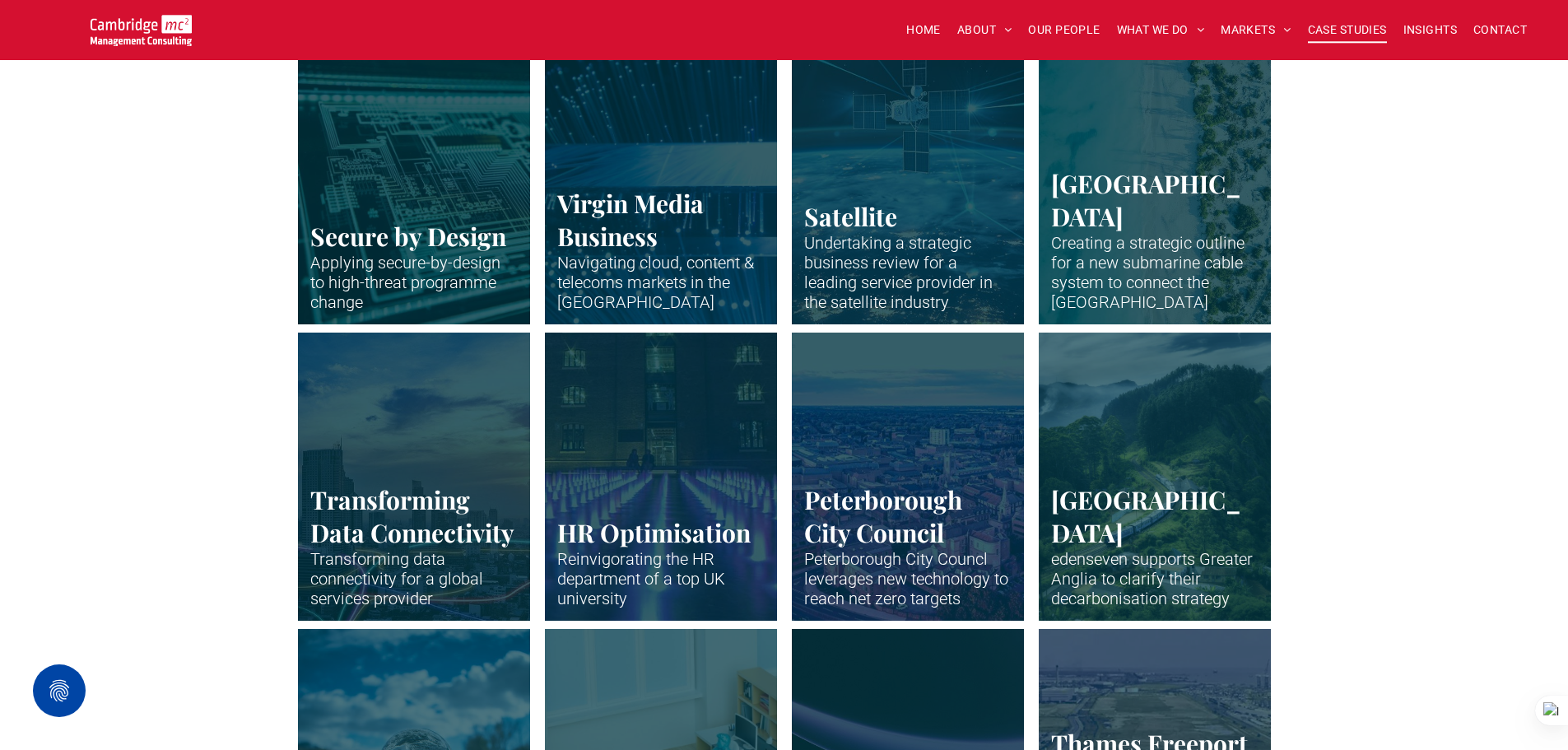
click at [374, 418] on link "Neon lines snaking through a high-rise city at dawn" at bounding box center [414, 476] width 246 height 305
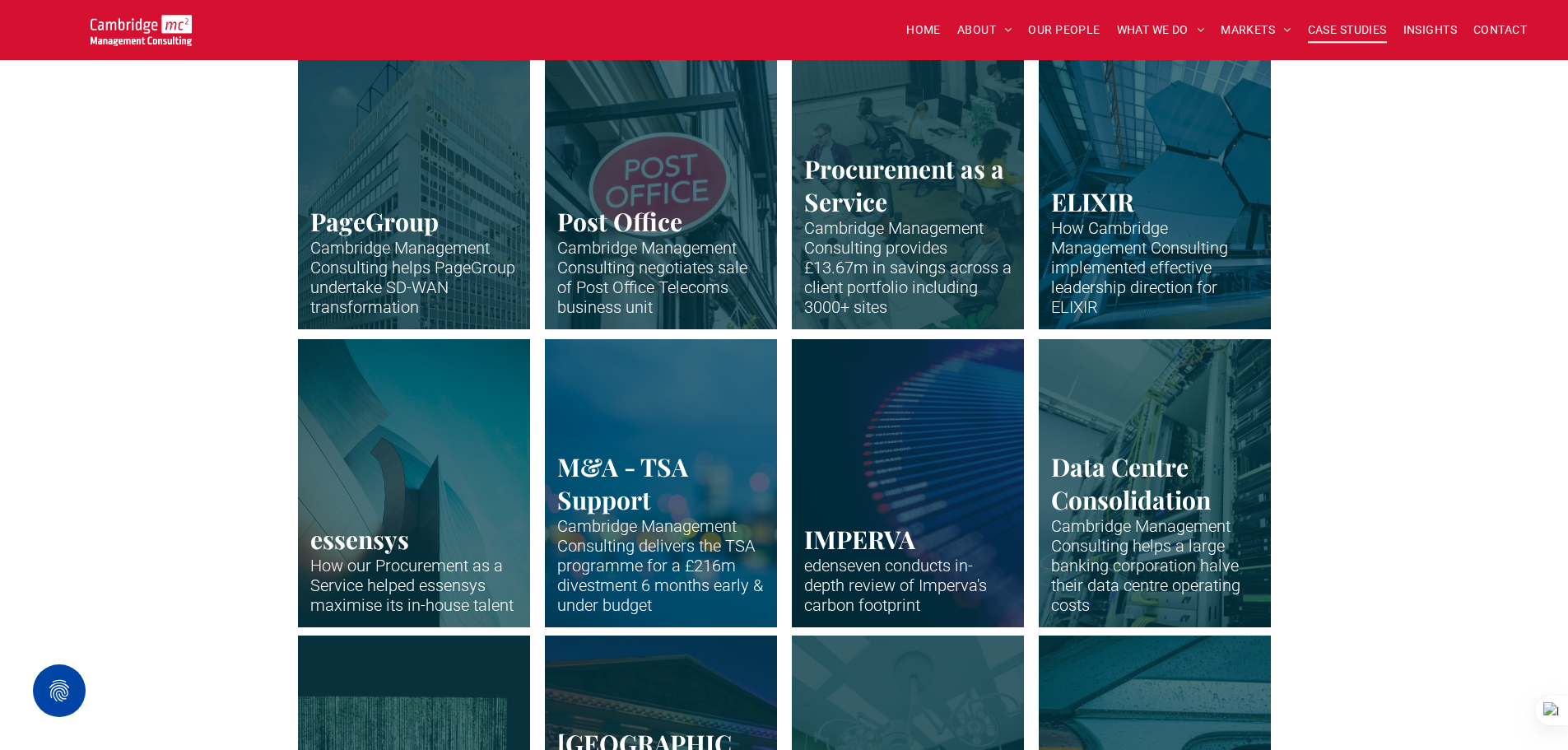
scroll to position [823, 0]
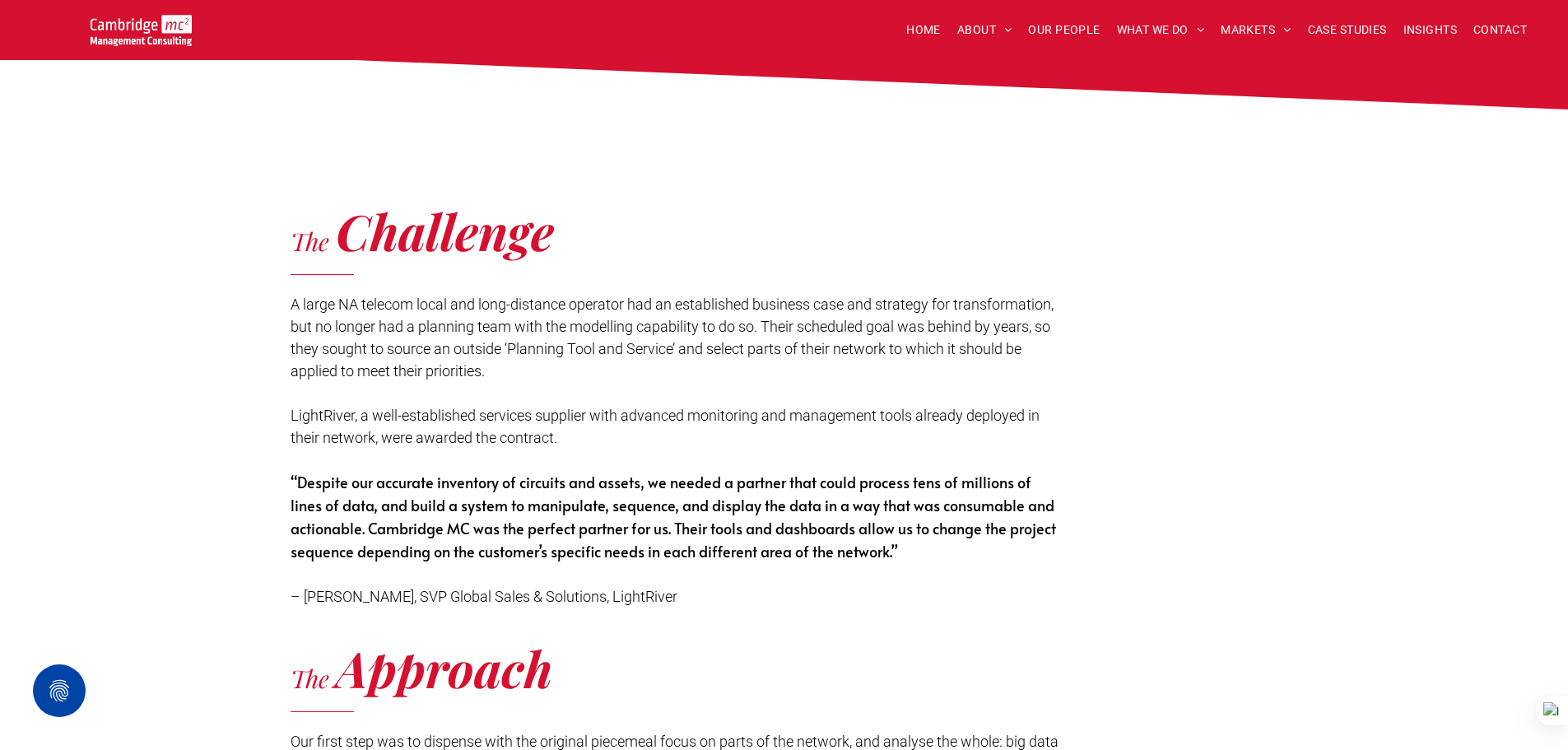
scroll to position [1976, 0]
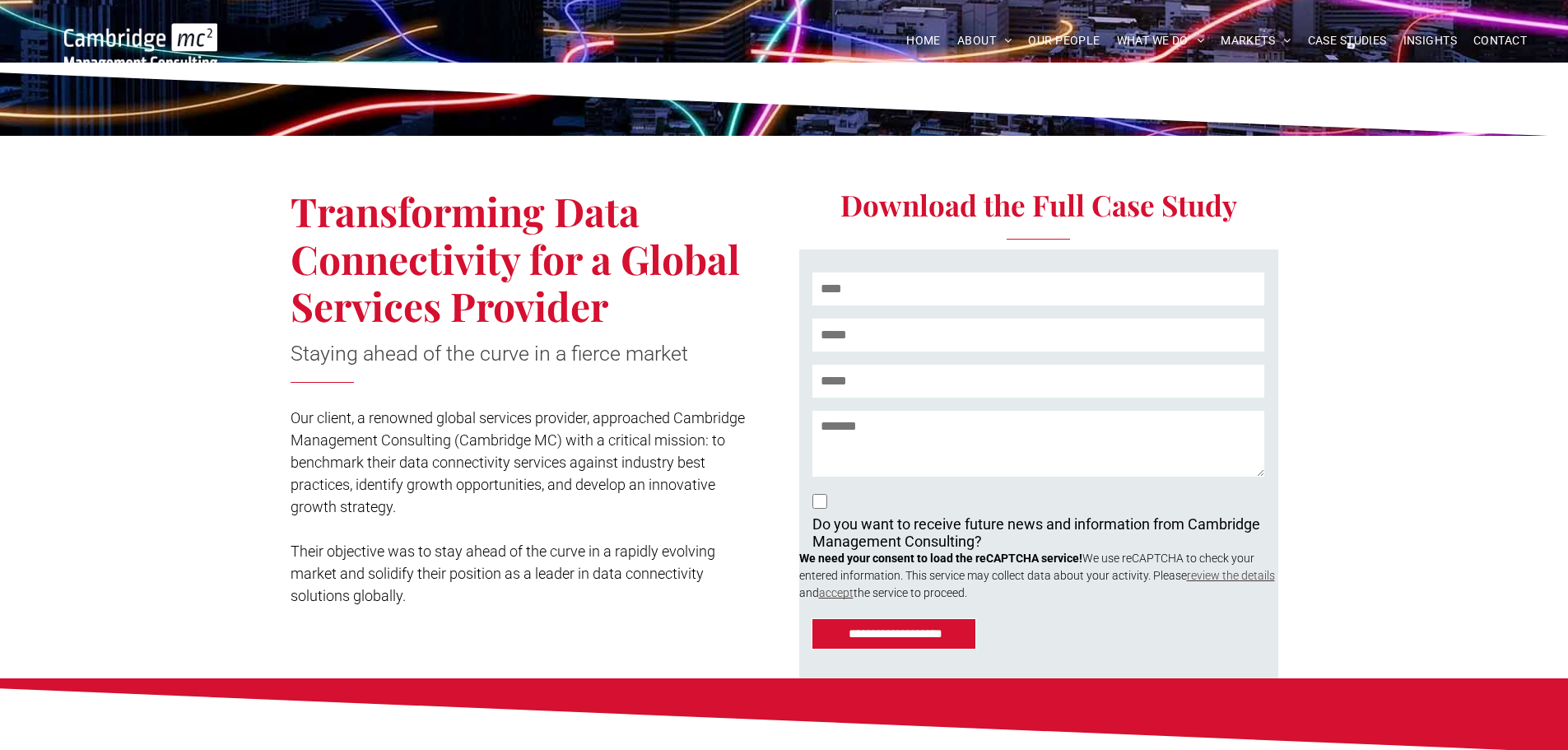
scroll to position [247, 0]
